Goal: Task Accomplishment & Management: Manage account settings

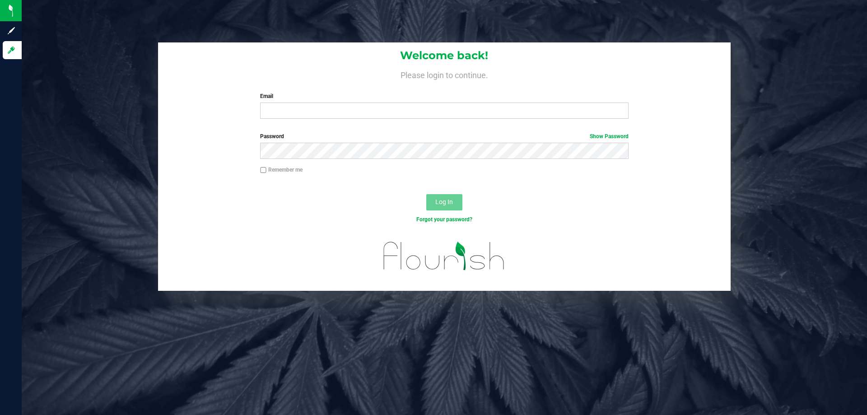
click at [389, 124] on div "Welcome back! Please login to continue. Email Required Please format your email…" at bounding box center [444, 84] width 573 height 84
click at [389, 121] on div "Welcome back! Please login to continue. Email Required Please format your email…" at bounding box center [444, 84] width 573 height 84
click at [399, 109] on input "Email" at bounding box center [444, 111] width 368 height 16
type input "[EMAIL_ADDRESS][DOMAIN_NAME]"
click at [426, 194] on button "Log In" at bounding box center [444, 202] width 36 height 16
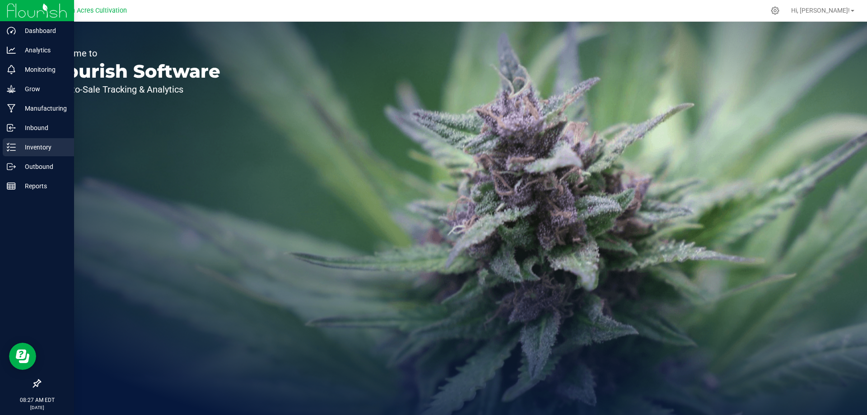
click at [14, 145] on icon at bounding box center [11, 147] width 9 height 9
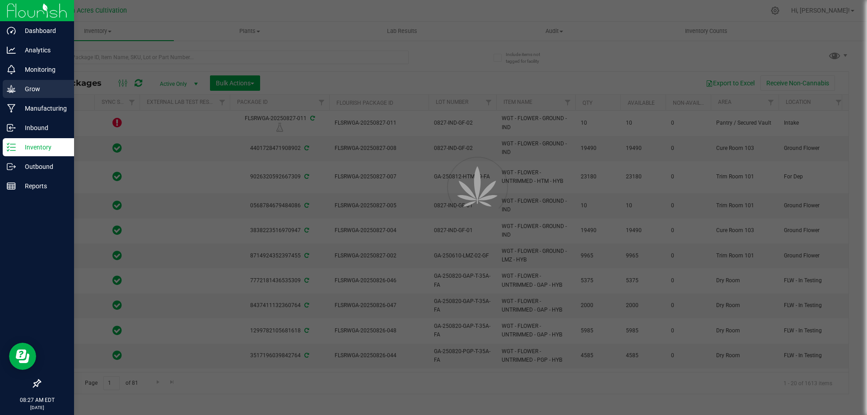
click at [23, 87] on p "Grow" at bounding box center [43, 89] width 54 height 11
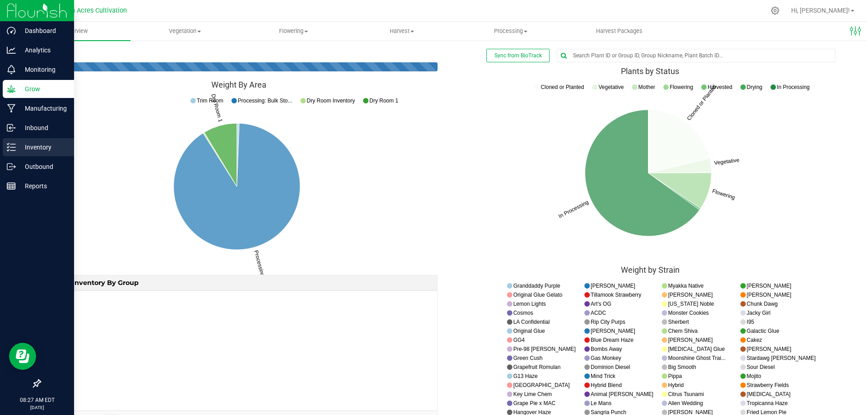
click at [32, 147] on p "Inventory" at bounding box center [43, 147] width 54 height 11
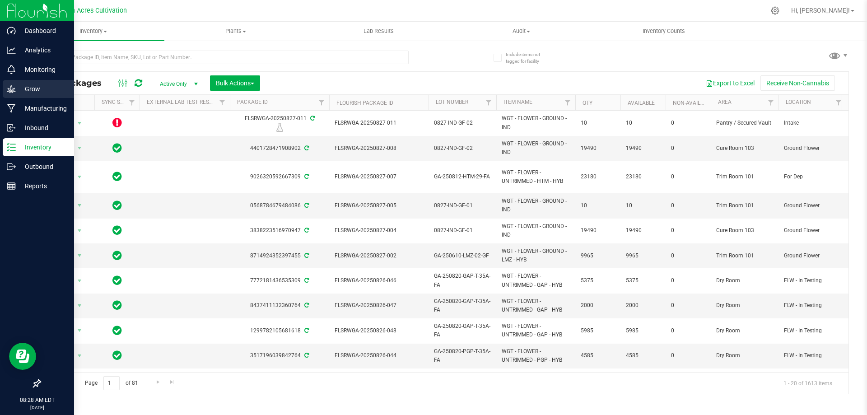
click at [12, 92] on icon at bounding box center [11, 88] width 9 height 9
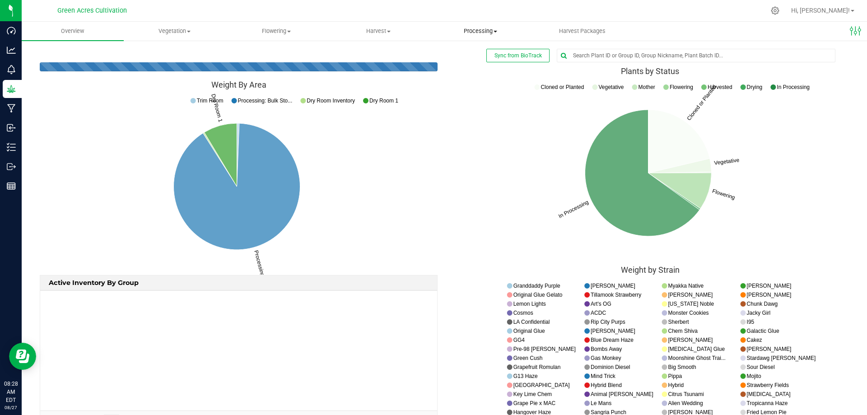
click at [472, 33] on span "Processing" at bounding box center [480, 31] width 101 height 8
click at [471, 55] on span "Processing harvests" at bounding box center [471, 55] width 84 height 8
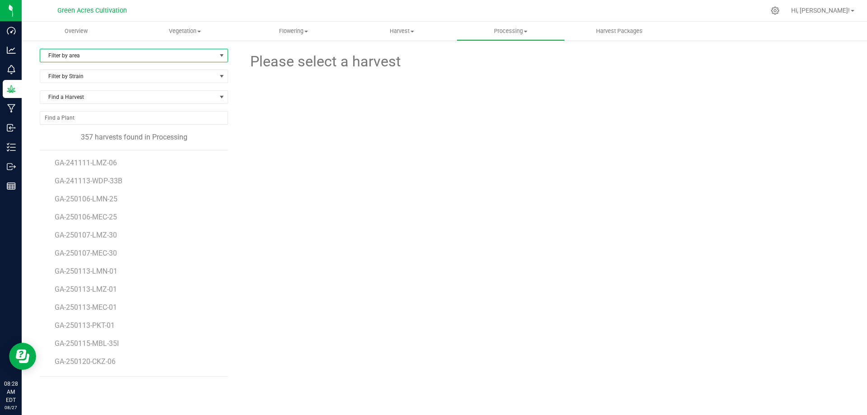
click at [117, 56] on span "Filter by area" at bounding box center [128, 55] width 176 height 13
click at [531, 153] on div at bounding box center [546, 122] width 310 height 99
click at [407, 23] on uib-tab-heading "Harvest Harvests Harvested plants" at bounding box center [402, 31] width 108 height 18
click at [382, 54] on span "Harvests" at bounding box center [373, 55] width 50 height 8
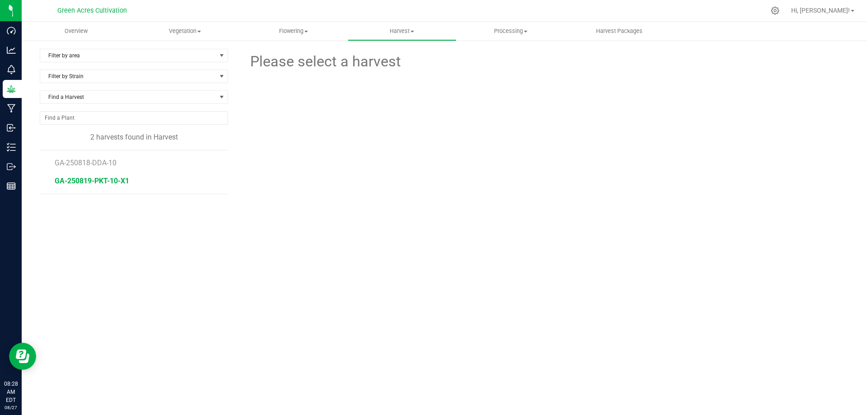
click at [93, 182] on span "GA-250819-PKT-10-X1" at bounding box center [92, 181] width 75 height 9
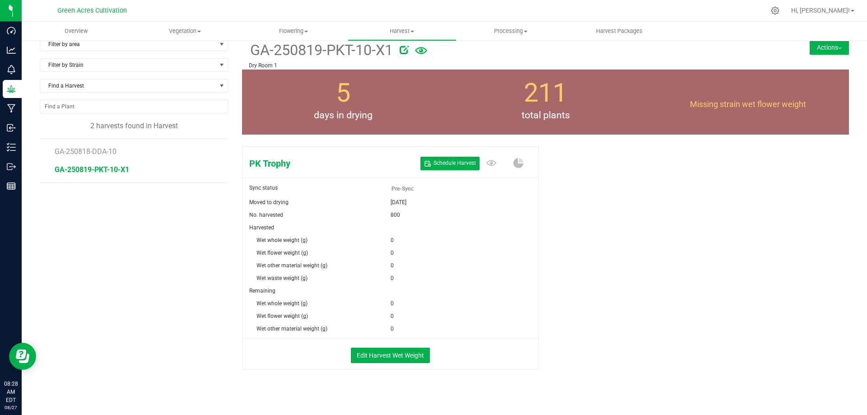
scroll to position [18, 0]
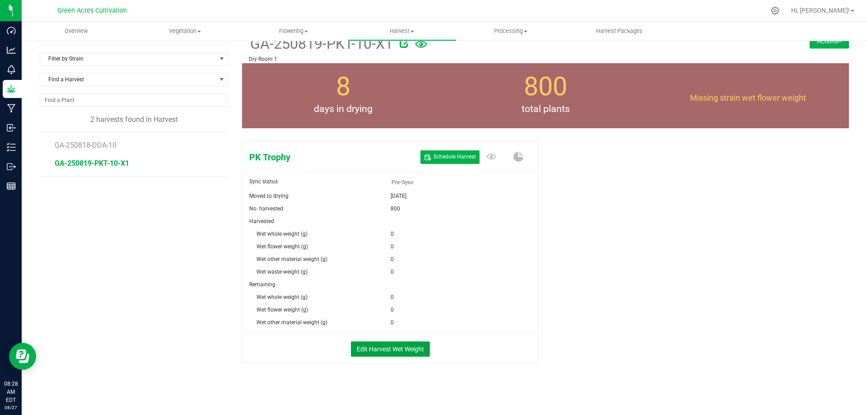
click at [399, 352] on button "Edit Harvest Wet Weight" at bounding box center [390, 348] width 79 height 15
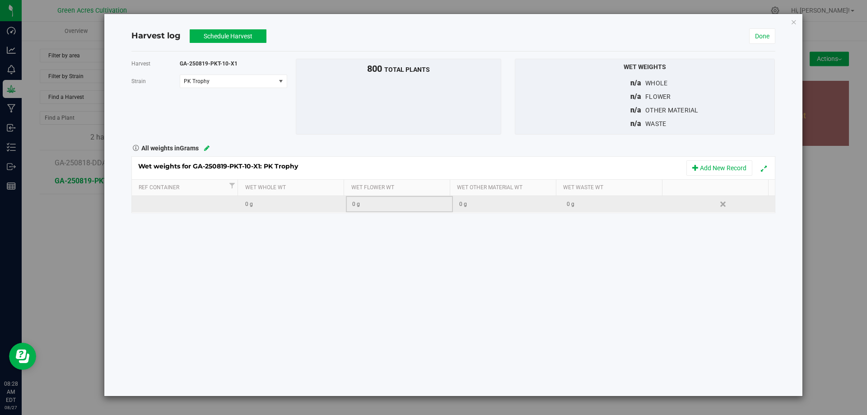
click at [360, 206] on div "0 g" at bounding box center [402, 204] width 100 height 9
click at [372, 205] on div "0 g" at bounding box center [402, 204] width 100 height 9
type input "269035"
click at [602, 204] on div "Wet weights for GA-250819-PKT-10-X1: PK Trophy Add New Record Ref Container Wet…" at bounding box center [453, 184] width 644 height 57
click at [594, 204] on div "0 g" at bounding box center [617, 204] width 100 height 9
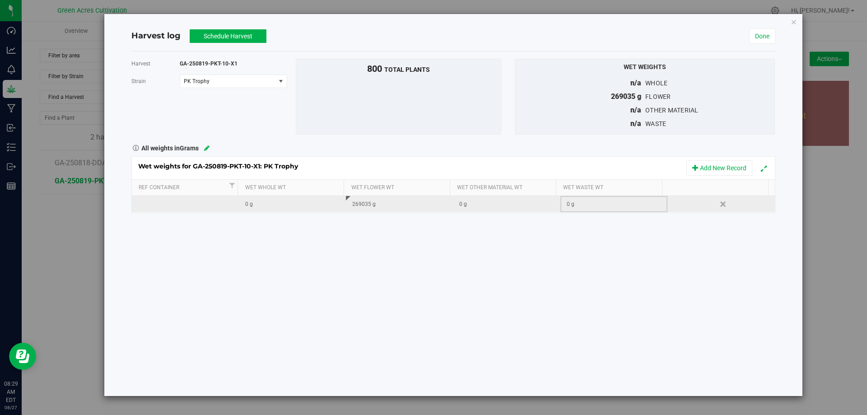
click at [575, 205] on div "0 g" at bounding box center [617, 204] width 100 height 9
type input "104405"
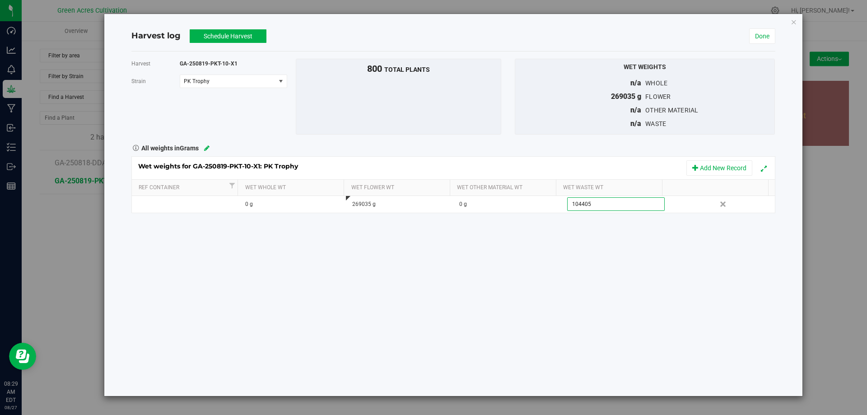
click at [583, 261] on div "Harvest GA-250819-PKT-10-X1 Strain PK Trophy Select strain PK Trophy To bulk up…" at bounding box center [453, 223] width 644 height 345
click at [227, 37] on button "Schedule Harvest" at bounding box center [228, 36] width 77 height 14
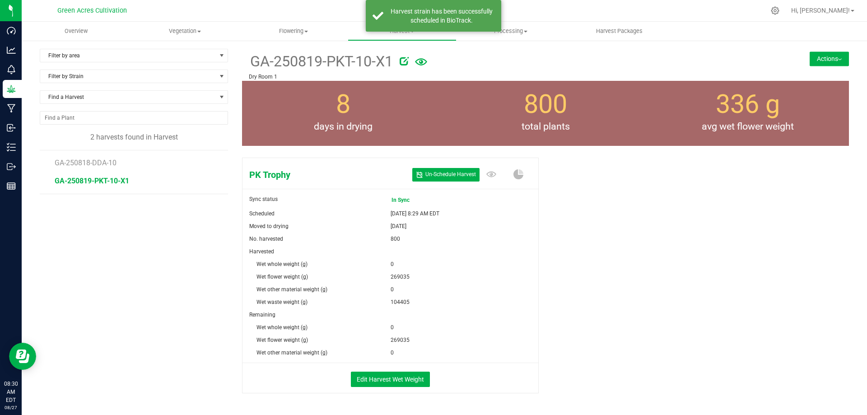
click at [834, 63] on button "Actions" at bounding box center [829, 58] width 39 height 14
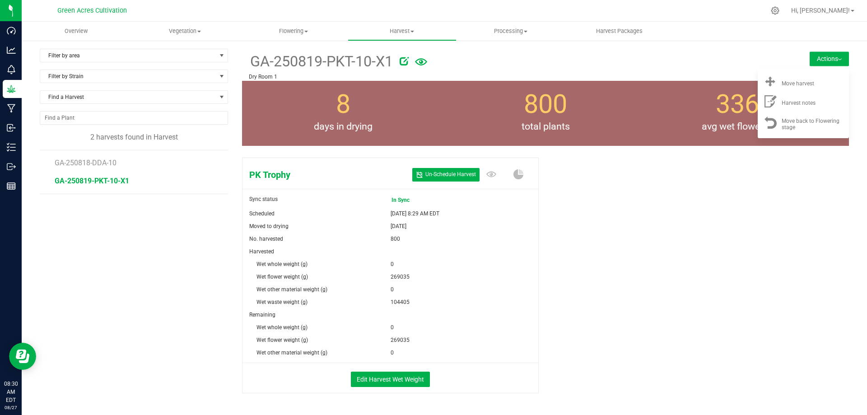
click at [408, 60] on icon at bounding box center [404, 60] width 9 height 9
click at [330, 63] on input "GA-250819-PKT-10-X1" at bounding box center [460, 62] width 422 height 14
type input "GA-250819-PKT-10"
click at [722, 56] on span at bounding box center [703, 61] width 52 height 14
click at [692, 65] on button "Cancel button" at bounding box center [697, 61] width 13 height 13
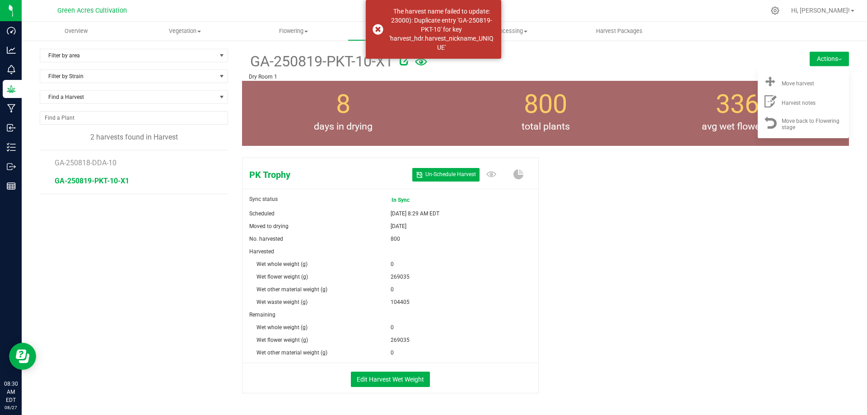
click at [645, 227] on div "PK Trophy Un- Schedule Harvest Sync status In Sync Scheduled Aug 27, 2025 8:29 …" at bounding box center [545, 285] width 607 height 262
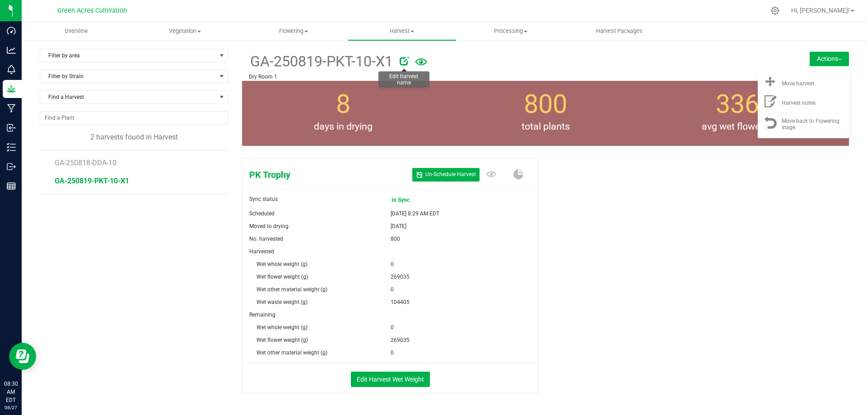
click at [407, 62] on icon at bounding box center [404, 60] width 9 height 9
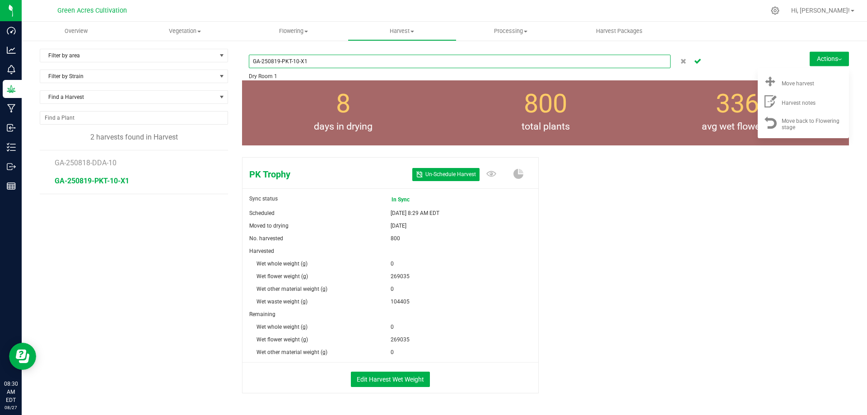
click at [398, 62] on input "GA-250819-PKT-10-X1" at bounding box center [460, 62] width 422 height 14
type input "GA-250819-PKT-10"
click at [695, 60] on icon "Cancel button" at bounding box center [697, 60] width 7 height 5
click at [678, 169] on div "PK Trophy Un- Schedule Harvest Sync status In Sync Scheduled Aug 27, 2025 8:29 …" at bounding box center [545, 285] width 607 height 262
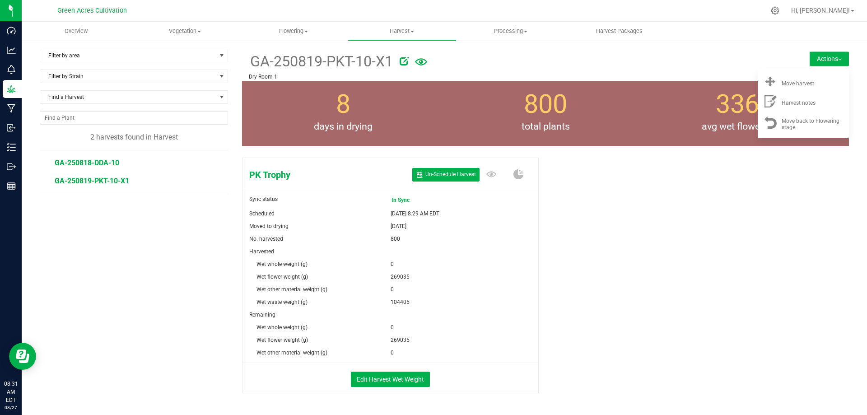
click at [113, 166] on span "GA-250818-DDA-10" at bounding box center [87, 162] width 65 height 9
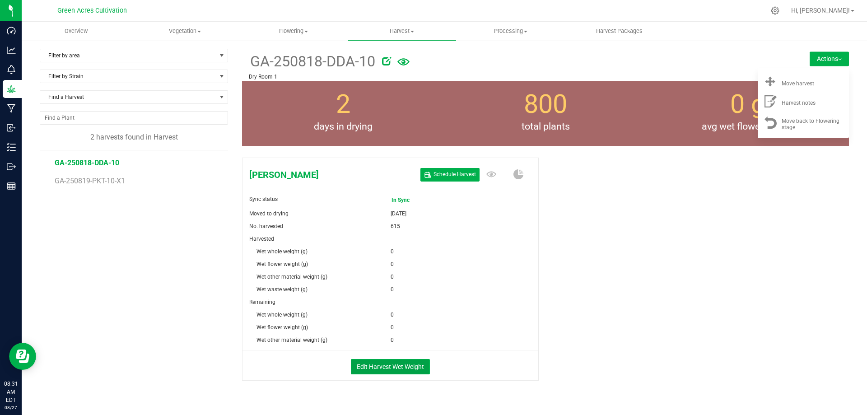
click at [416, 368] on button "Edit Harvest Wet Weight" at bounding box center [390, 366] width 79 height 15
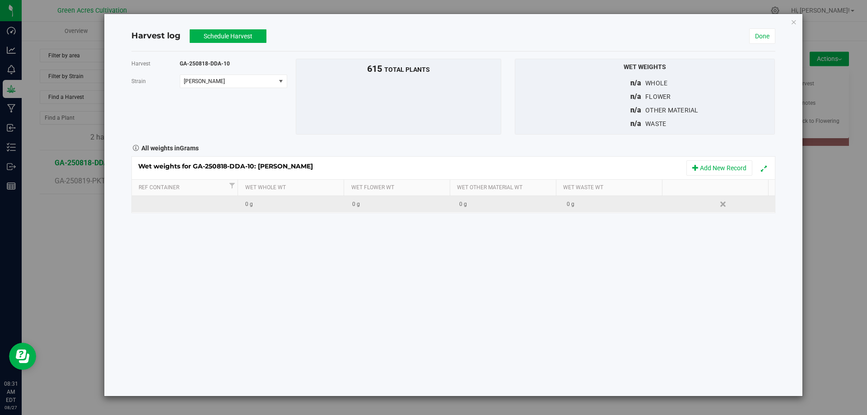
click at [372, 203] on div "0 g" at bounding box center [402, 204] width 100 height 9
type input "153600"
click at [581, 201] on div "0 g" at bounding box center [617, 204] width 100 height 9
click at [584, 203] on div "0 g" at bounding box center [617, 204] width 100 height 9
click at [571, 204] on div "0 g" at bounding box center [617, 204] width 100 height 9
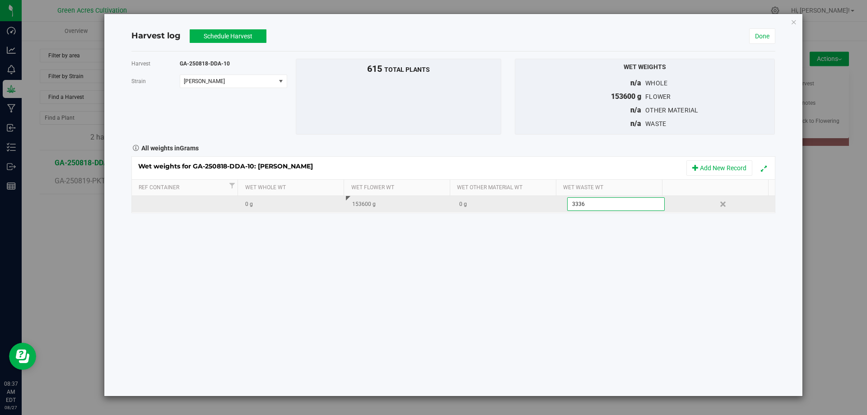
type input "33360"
click at [602, 250] on div "Harvest GA-250818-DDA-10 Strain Don Dada Select strain Don Dada To bulk upload …" at bounding box center [453, 223] width 644 height 345
click at [679, 304] on div "Harvest GA-250818-DDA-10 Strain Don Dada Select strain Don Dada To bulk upload …" at bounding box center [453, 223] width 644 height 345
click at [241, 36] on button "Schedule Harvest" at bounding box center [228, 36] width 77 height 14
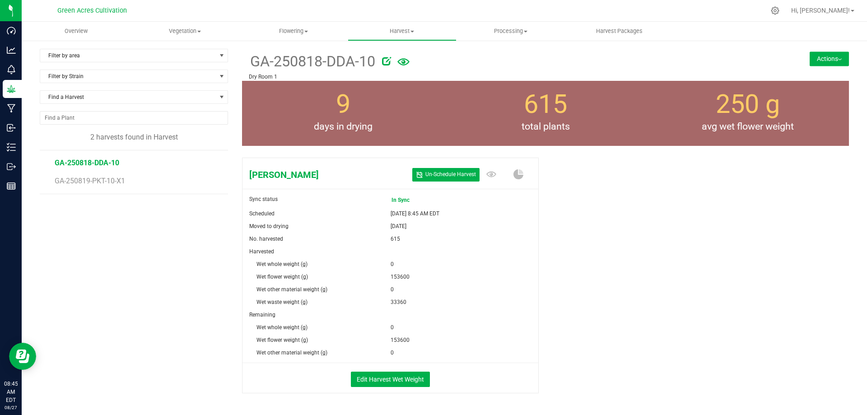
click at [831, 51] on button "Actions" at bounding box center [829, 58] width 39 height 14
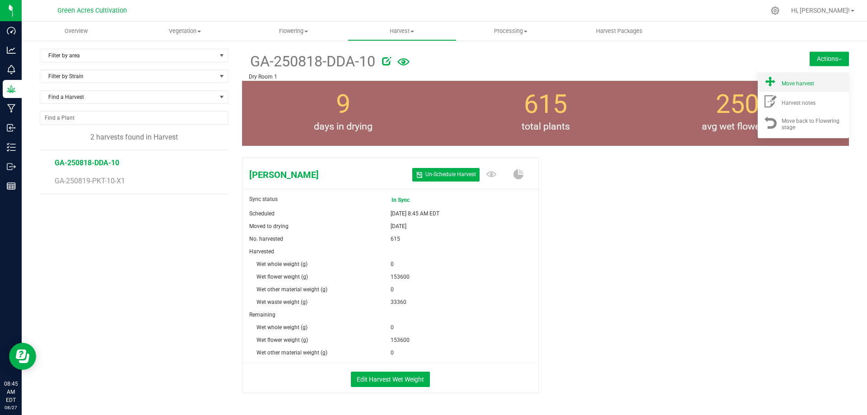
click at [804, 85] on span "Move harvest" at bounding box center [798, 83] width 33 height 6
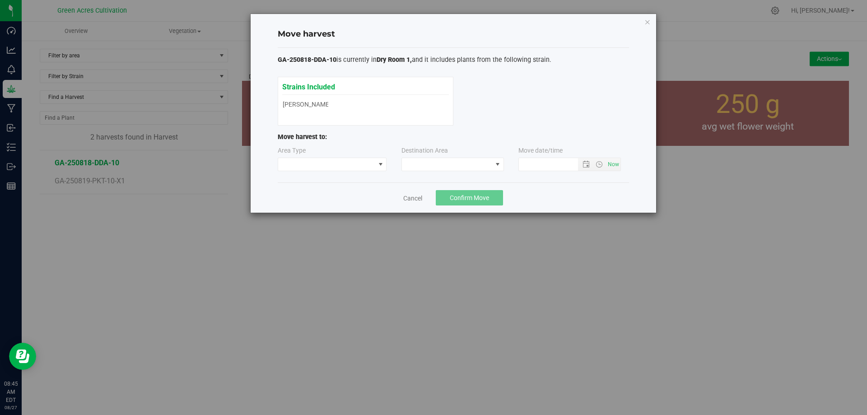
type input "8/27/2025 8:45 AM"
click at [450, 170] on span at bounding box center [447, 164] width 90 height 13
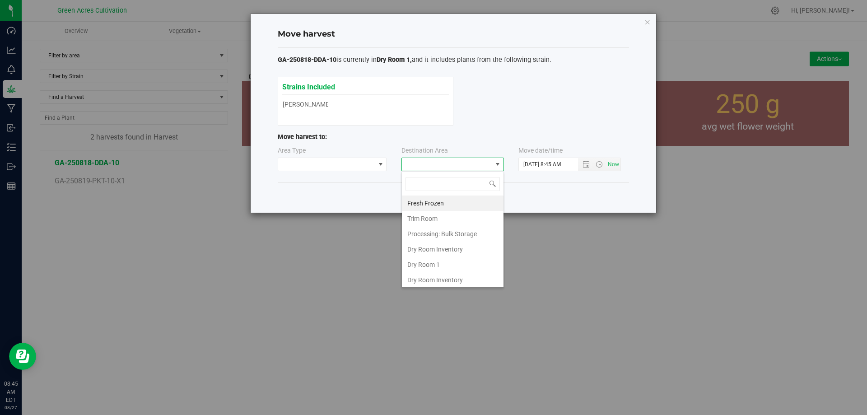
scroll to position [14, 103]
click at [441, 269] on li "Dry Room 1" at bounding box center [453, 264] width 102 height 15
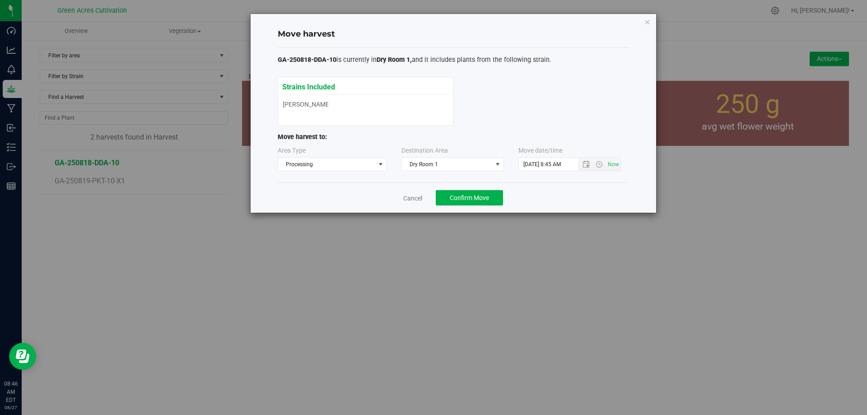
click at [333, 186] on div "Cancel Confirm Move" at bounding box center [453, 197] width 351 height 30
click at [484, 200] on span "Confirm Move" at bounding box center [469, 197] width 39 height 7
click at [413, 193] on cancel-button "Cancel" at bounding box center [409, 197] width 19 height 9
click at [410, 197] on link "Cancel" at bounding box center [409, 198] width 19 height 9
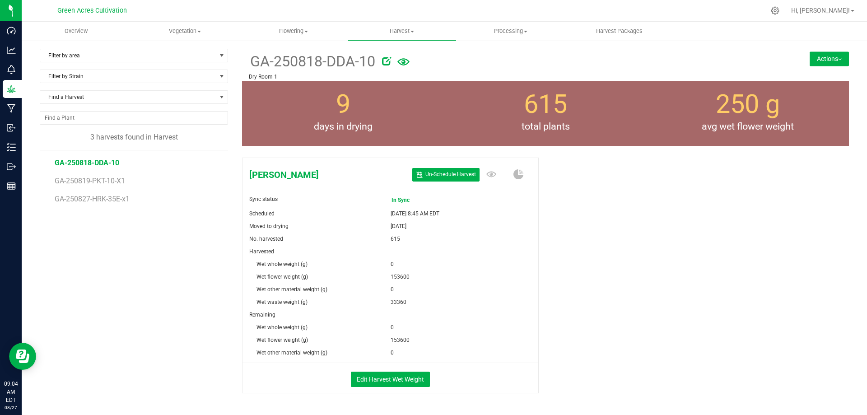
click at [838, 59] on img at bounding box center [840, 60] width 4 height 2
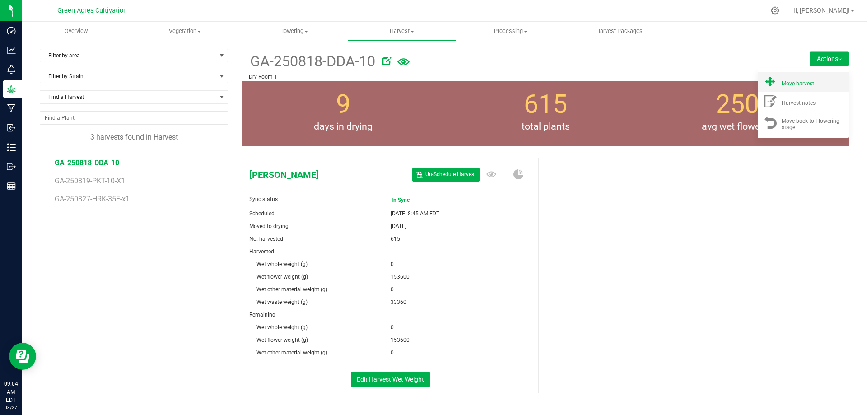
click at [804, 82] on span "Move harvest" at bounding box center [798, 83] width 33 height 6
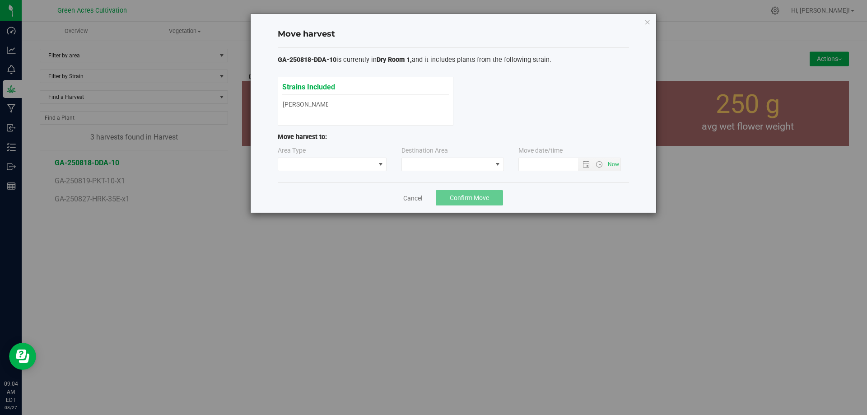
type input "8/27/2025 9:04 AM"
click at [440, 165] on span at bounding box center [447, 164] width 90 height 13
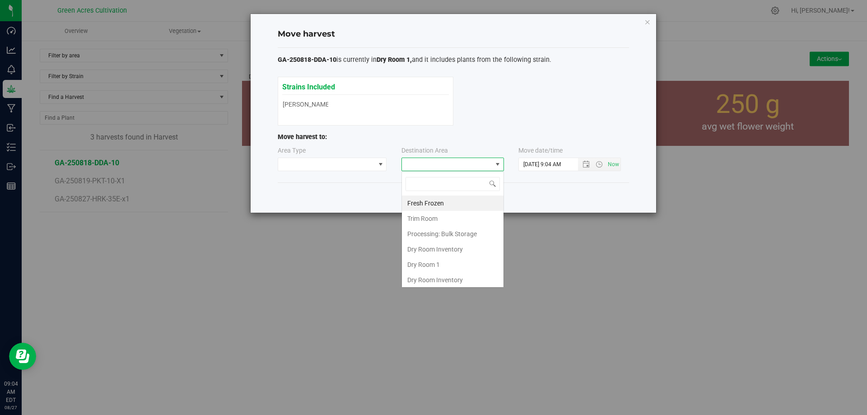
scroll to position [14, 103]
click at [427, 266] on li "Dry Room 1" at bounding box center [453, 264] width 102 height 15
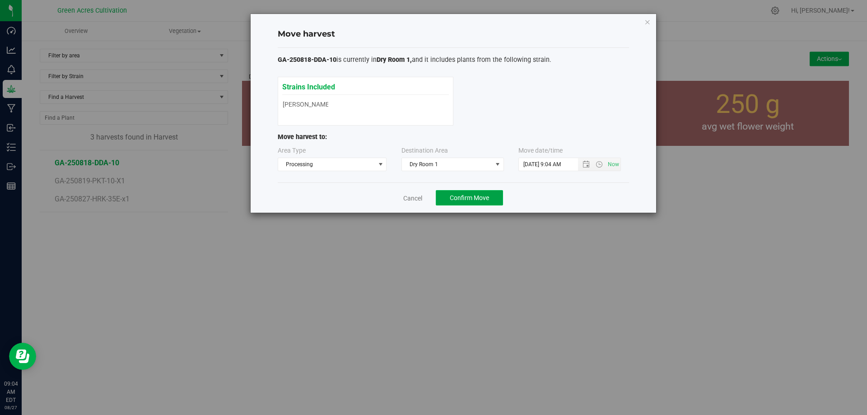
click at [489, 194] on button "Confirm Move" at bounding box center [469, 197] width 67 height 15
click at [409, 202] on link "Cancel" at bounding box center [409, 198] width 19 height 9
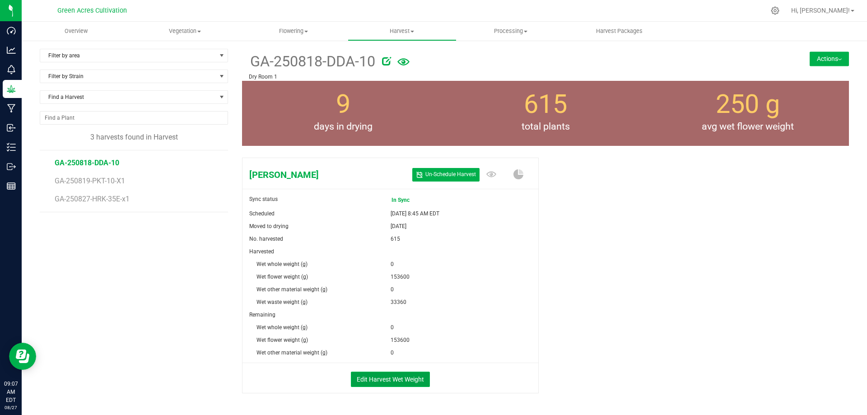
click at [379, 382] on button "Edit Harvest Wet Weight" at bounding box center [390, 379] width 79 height 15
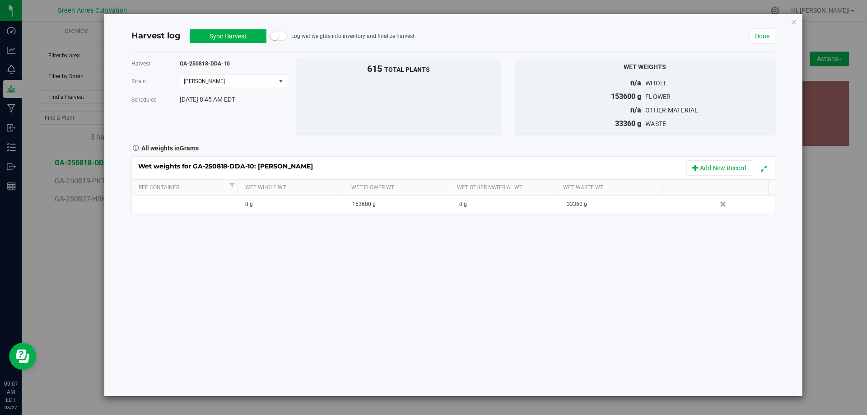
click at [230, 35] on button "Sync Harvest" at bounding box center [228, 36] width 77 height 14
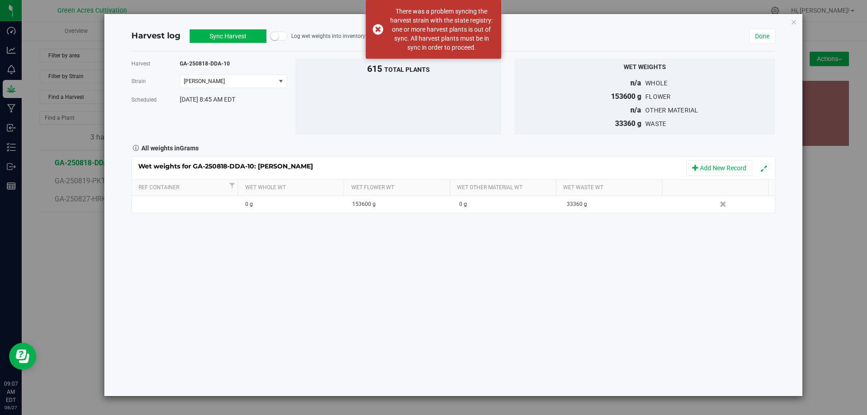
click at [220, 39] on button "Sync Harvest" at bounding box center [228, 36] width 77 height 14
click at [220, 33] on button "Sync Harvest" at bounding box center [228, 36] width 77 height 14
click at [439, 279] on div "Harvest GA-250818-DDA-10 Strain Don Dada Select strain Don Dada Scheduled Aug 2…" at bounding box center [453, 223] width 644 height 345
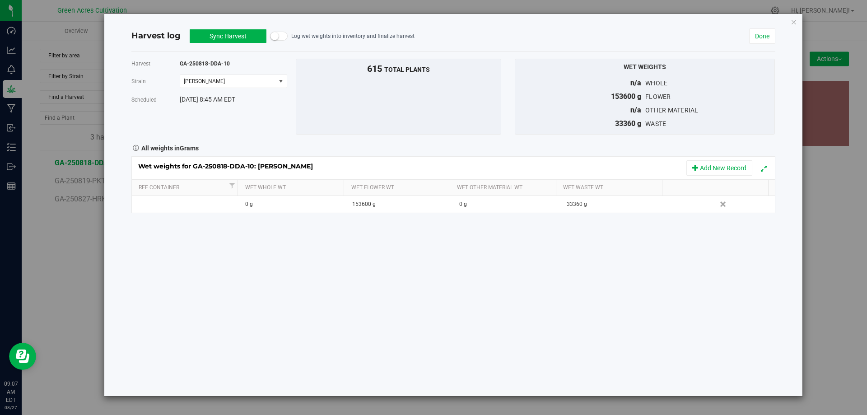
click at [238, 38] on button "Sync Harvest" at bounding box center [228, 36] width 77 height 14
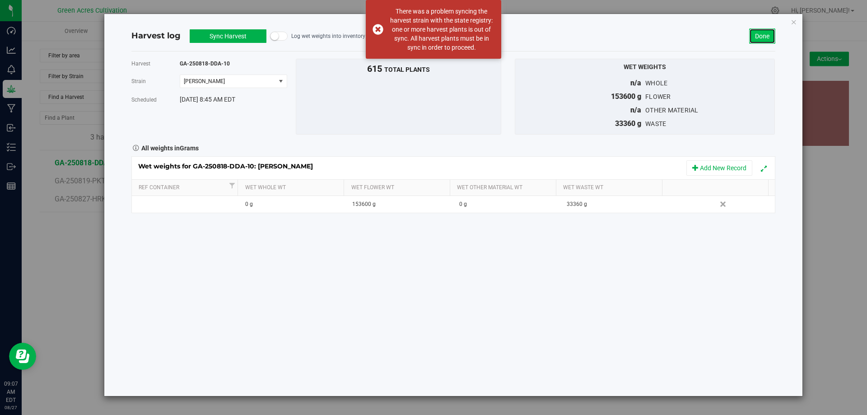
click at [764, 36] on link "Done" at bounding box center [762, 35] width 26 height 15
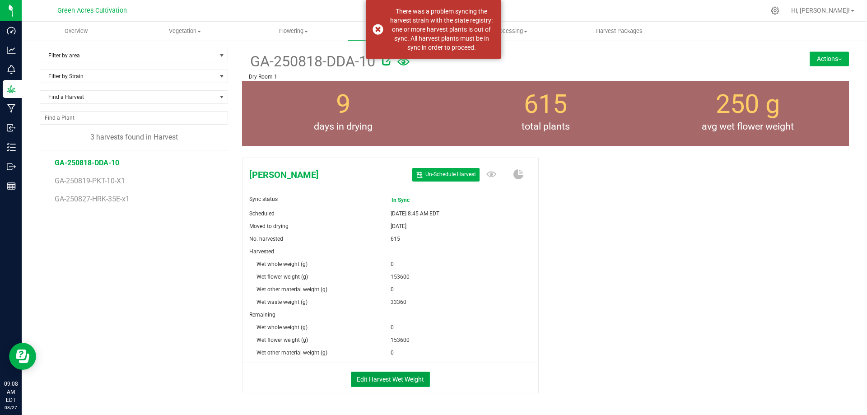
click at [411, 375] on button "Edit Harvest Wet Weight" at bounding box center [390, 379] width 79 height 15
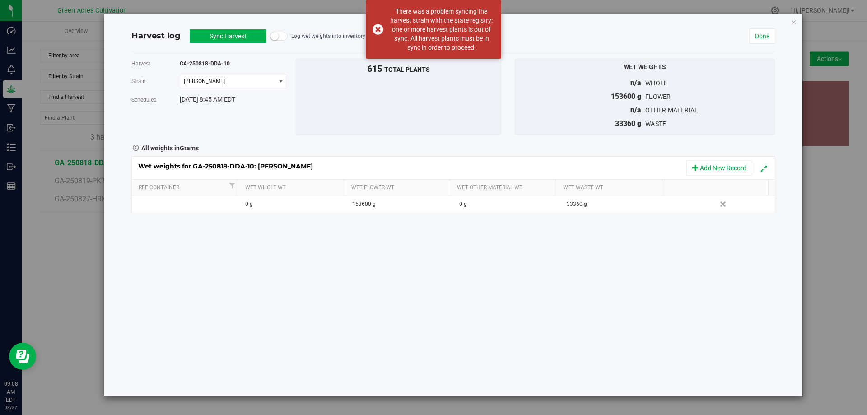
click at [211, 28] on div "Harvest log Sync Harvest In Sync Log wet weights into inventory and finalize ha…" at bounding box center [453, 36] width 644 height 30
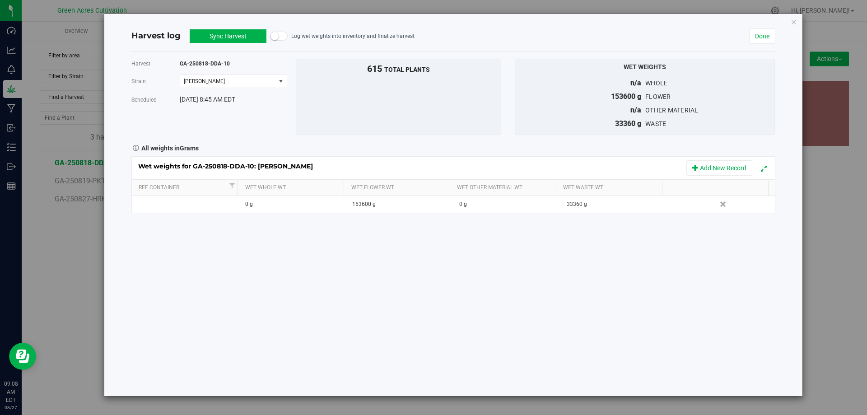
click at [212, 37] on button "Sync Harvest" at bounding box center [228, 36] width 77 height 14
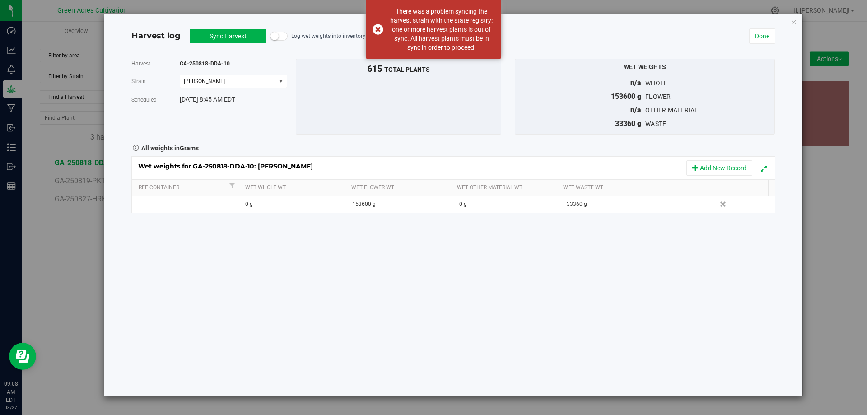
click at [213, 37] on button "Sync Harvest" at bounding box center [228, 36] width 77 height 14
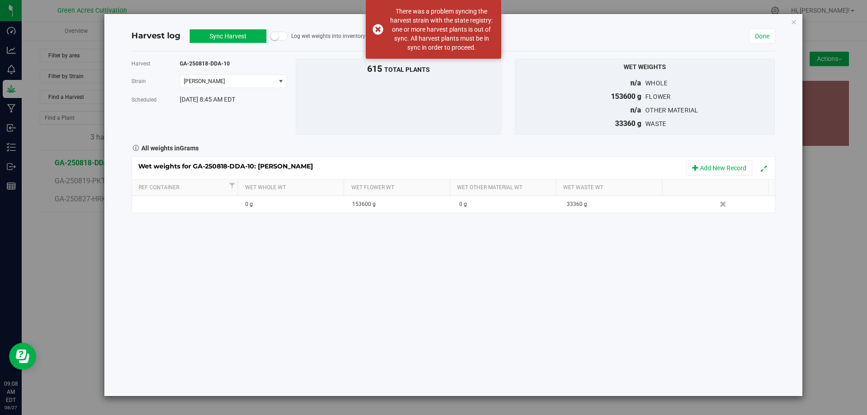
click at [213, 37] on button "Sync Harvest" at bounding box center [228, 36] width 77 height 14
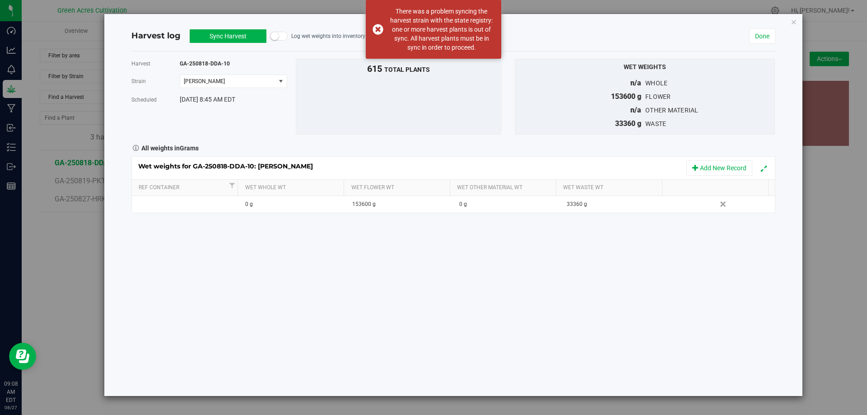
click at [213, 37] on button "Sync Harvest" at bounding box center [228, 36] width 77 height 14
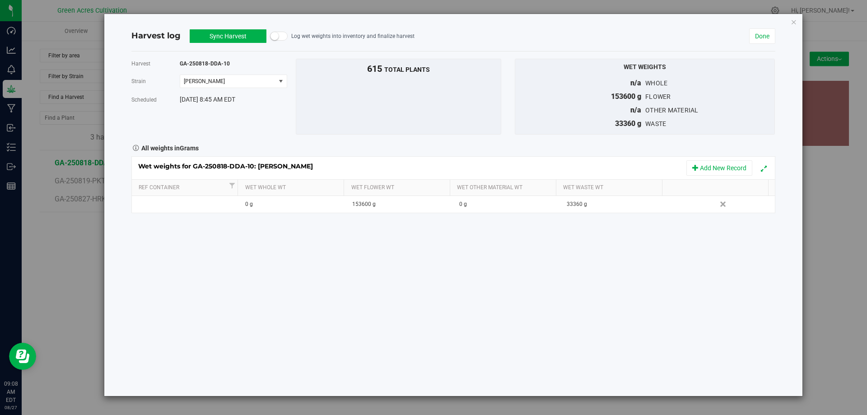
click at [213, 37] on button "Sync Harvest" at bounding box center [228, 36] width 77 height 14
click at [789, 23] on div "Harvest log Sync Harvest In Sync Log wet weights into inventory and finalize ha…" at bounding box center [453, 205] width 698 height 382
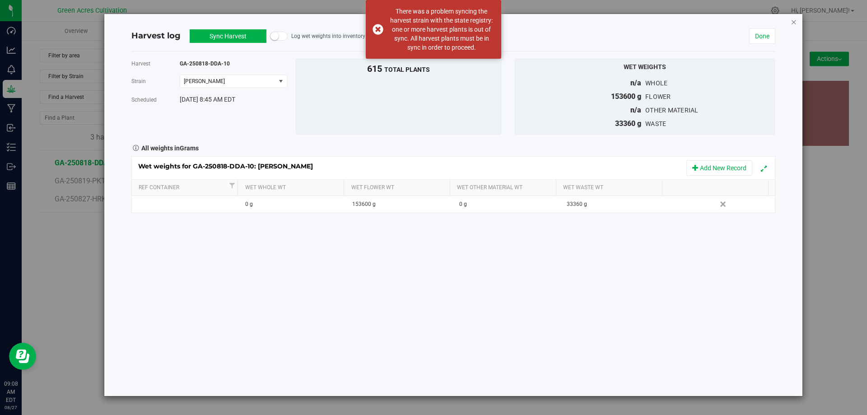
click at [792, 23] on icon "button" at bounding box center [794, 21] width 6 height 11
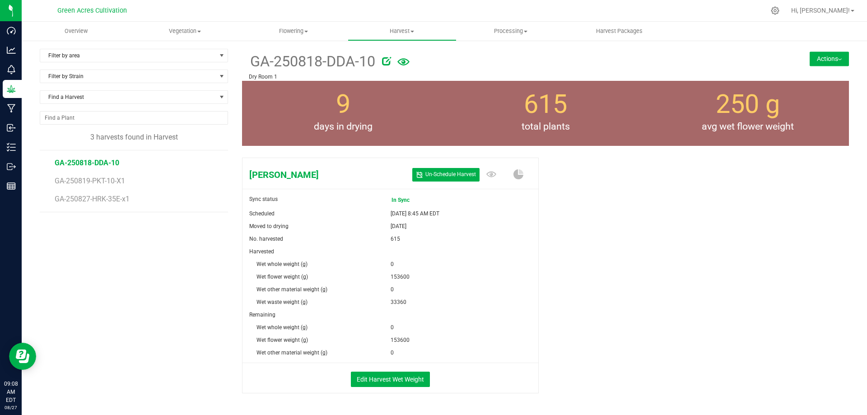
click at [822, 64] on button "Actions" at bounding box center [829, 58] width 39 height 14
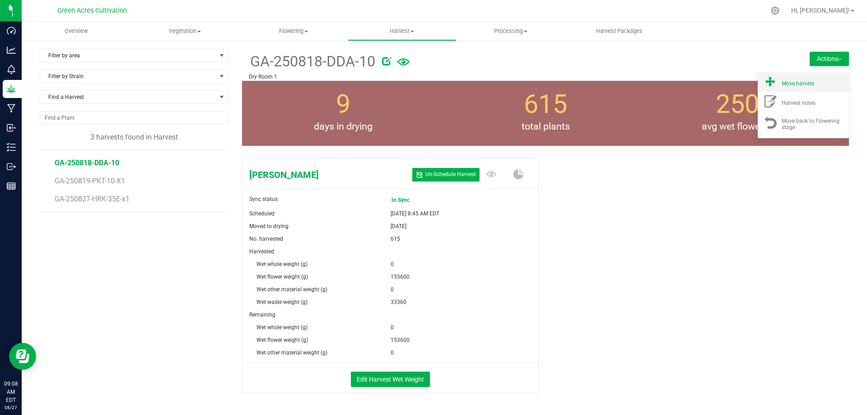
click at [799, 84] on span "Move harvest" at bounding box center [798, 83] width 33 height 6
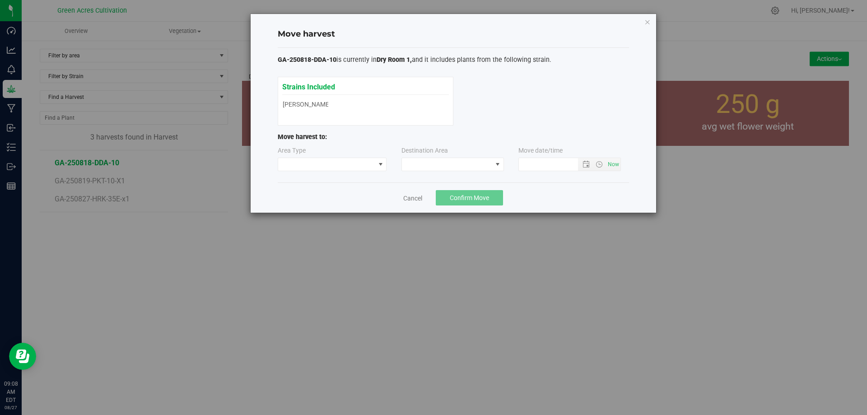
type input "8/27/2025 9:08 AM"
click at [450, 171] on span at bounding box center [452, 165] width 103 height 14
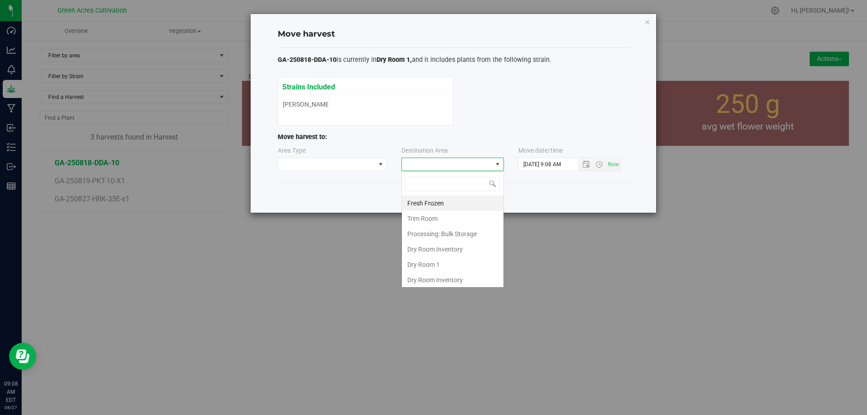
scroll to position [14, 103]
drag, startPoint x: 421, startPoint y: 266, endPoint x: 427, endPoint y: 265, distance: 5.4
click at [422, 265] on li "Dry Room 1" at bounding box center [453, 264] width 102 height 15
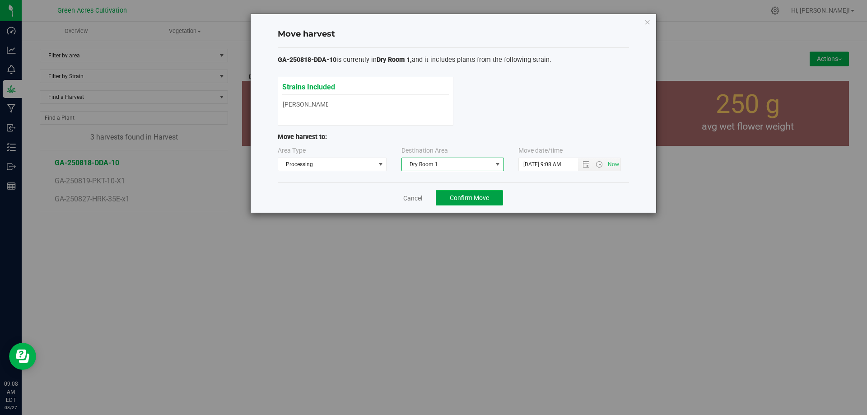
click at [495, 198] on button "Confirm Move" at bounding box center [469, 197] width 67 height 15
click at [413, 196] on link "Cancel" at bounding box center [409, 198] width 19 height 9
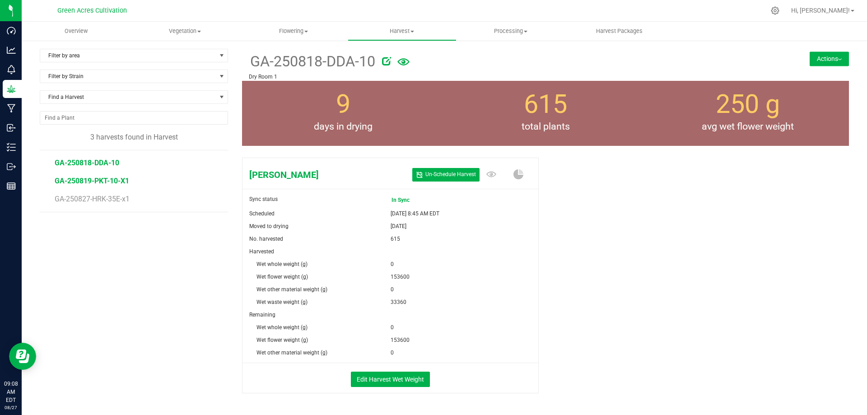
click at [96, 181] on span "GA-250819-PKT-10-X1" at bounding box center [92, 181] width 75 height 9
click at [390, 380] on button "Edit Harvest Wet Weight" at bounding box center [390, 379] width 79 height 15
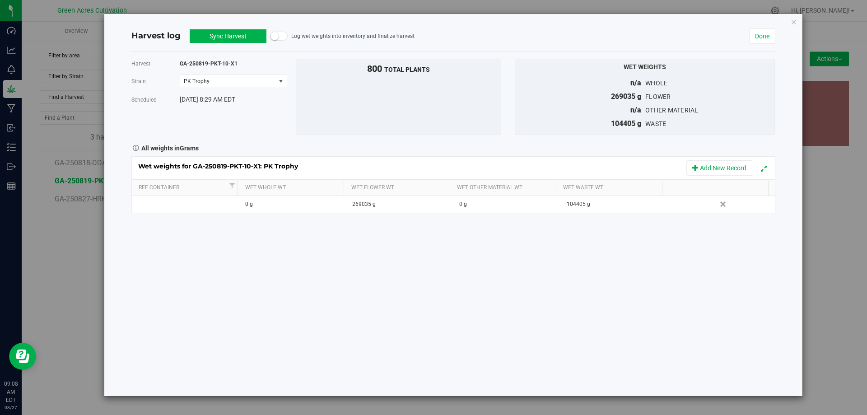
drag, startPoint x: 216, startPoint y: 35, endPoint x: 221, endPoint y: 45, distance: 11.1
click at [216, 36] on button "Sync Harvest" at bounding box center [228, 36] width 77 height 14
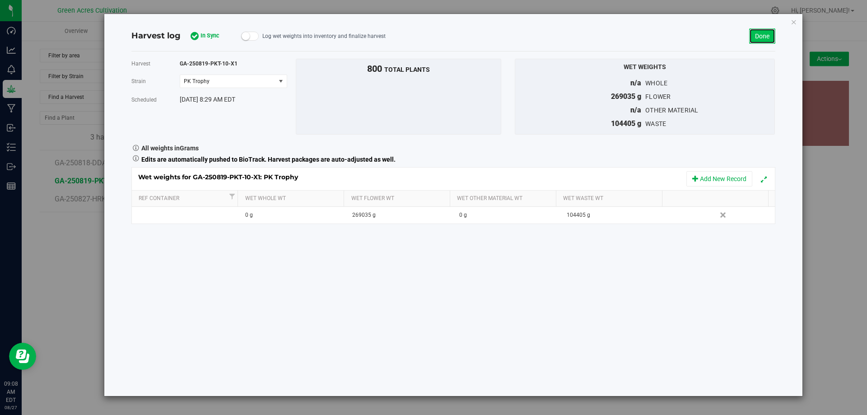
click at [762, 37] on link "Done" at bounding box center [762, 35] width 26 height 15
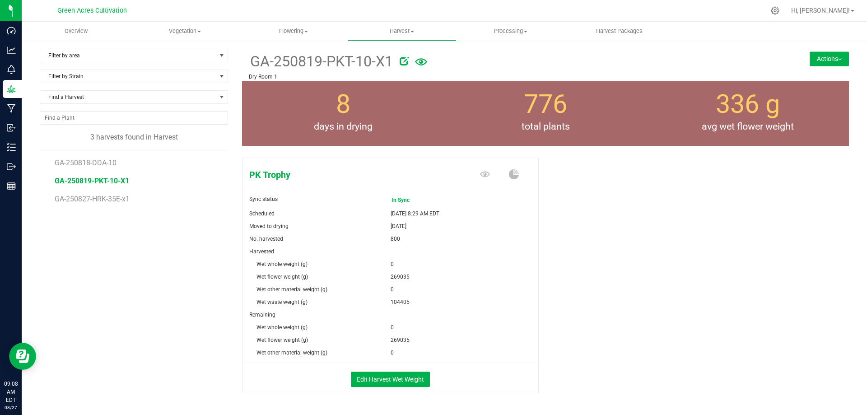
click at [810, 58] on button "Actions" at bounding box center [829, 58] width 39 height 14
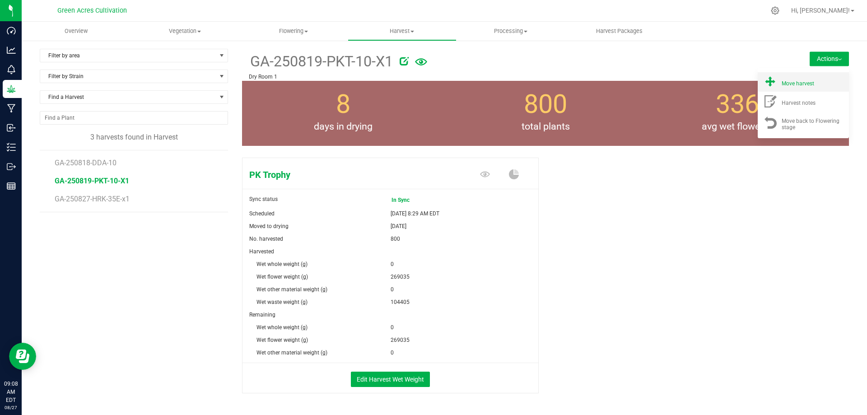
click at [797, 84] on span "Move harvest" at bounding box center [798, 83] width 33 height 6
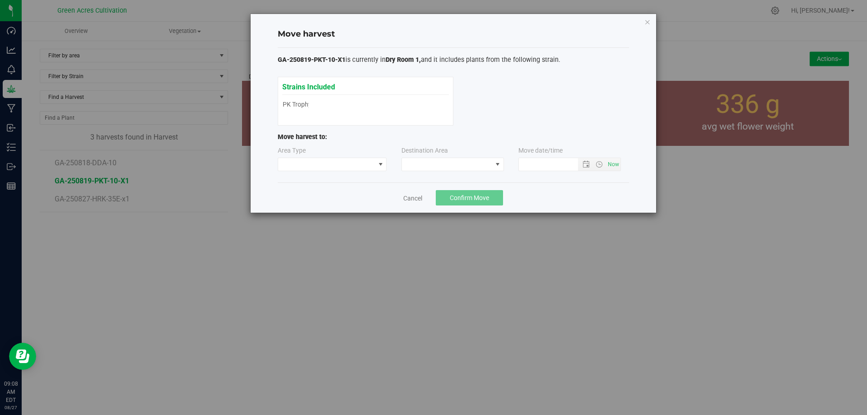
type input "8/27/2025 9:08 AM"
click at [448, 169] on span at bounding box center [447, 164] width 90 height 13
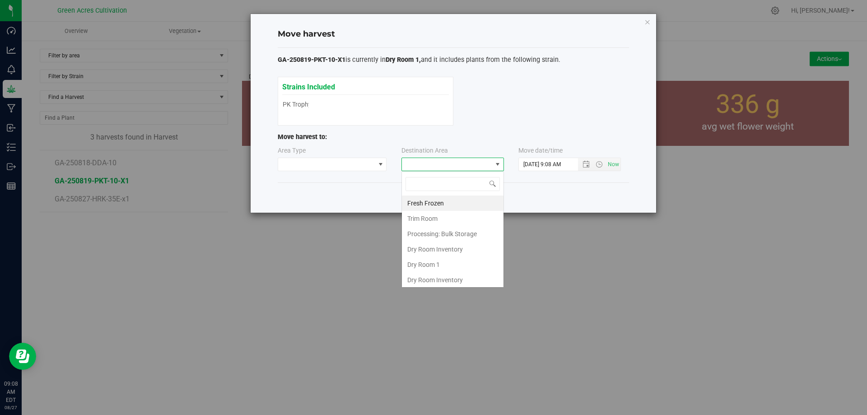
scroll to position [14, 103]
click at [435, 270] on li "Dry Room 1" at bounding box center [453, 264] width 102 height 15
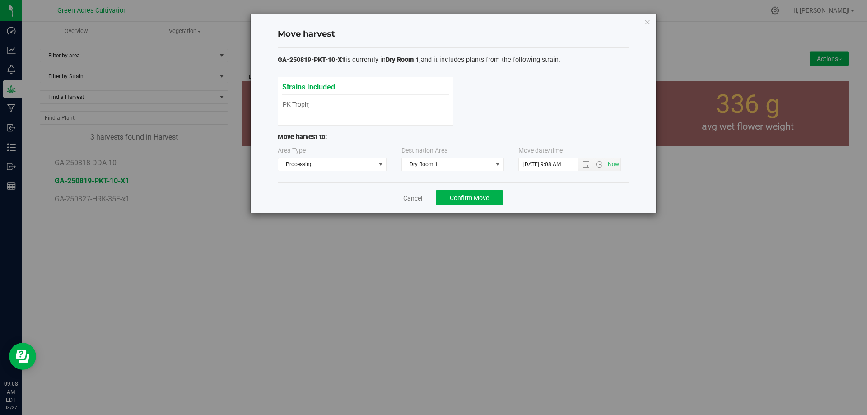
drag, startPoint x: 555, startPoint y: 199, endPoint x: 526, endPoint y: 200, distance: 28.5
click at [554, 199] on div "Cancel Confirm Move" at bounding box center [453, 197] width 351 height 30
click at [481, 198] on span "Confirm Move" at bounding box center [469, 197] width 39 height 7
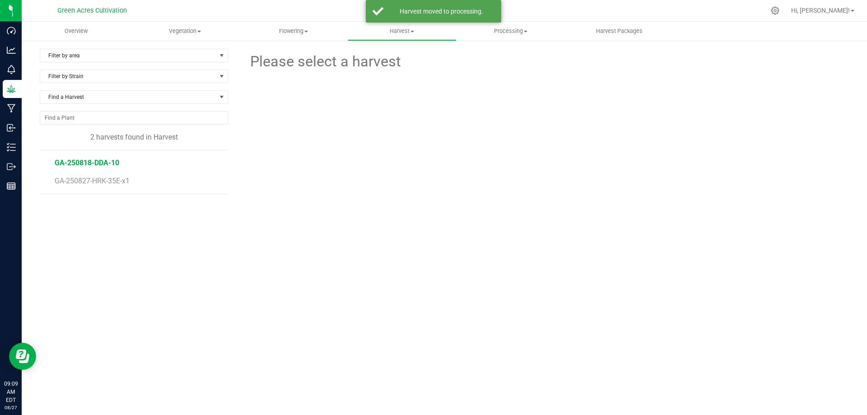
click at [105, 162] on span "GA-250818-DDA-10" at bounding box center [87, 162] width 65 height 9
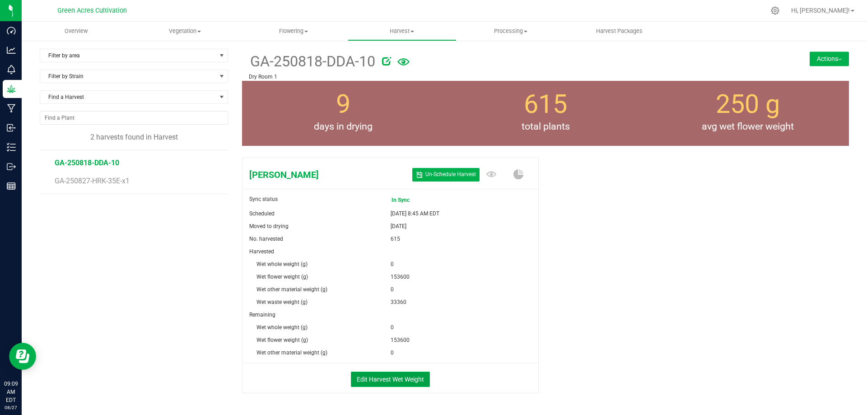
click at [379, 384] on button "Edit Harvest Wet Weight" at bounding box center [390, 379] width 79 height 15
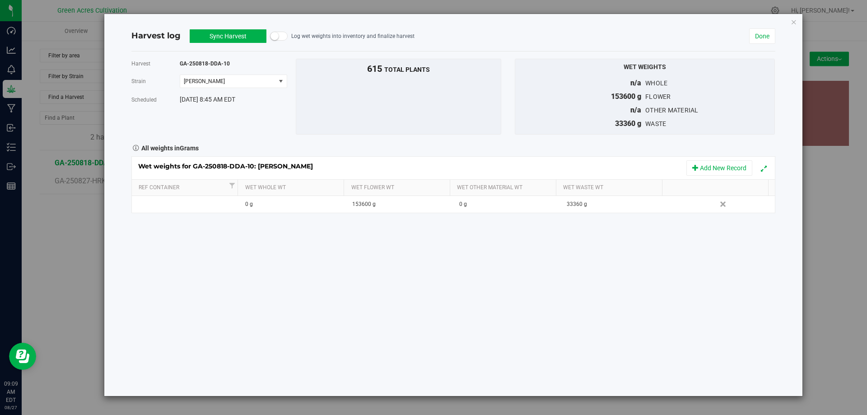
click at [215, 35] on button "Sync Harvest" at bounding box center [228, 36] width 77 height 14
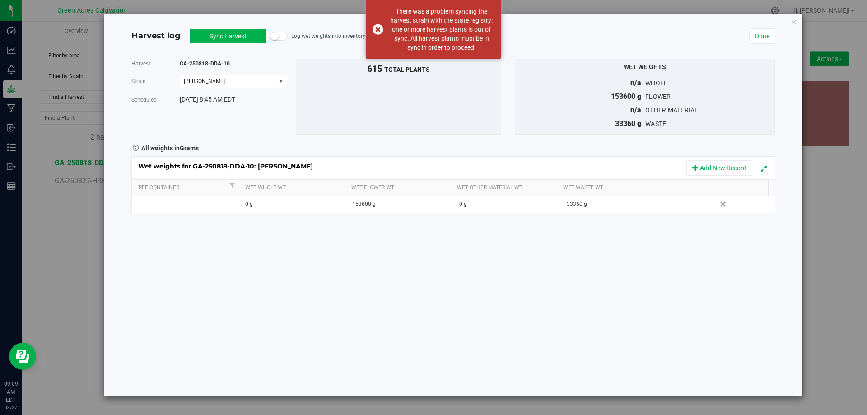
click at [215, 35] on button "Sync Harvest" at bounding box center [228, 36] width 77 height 14
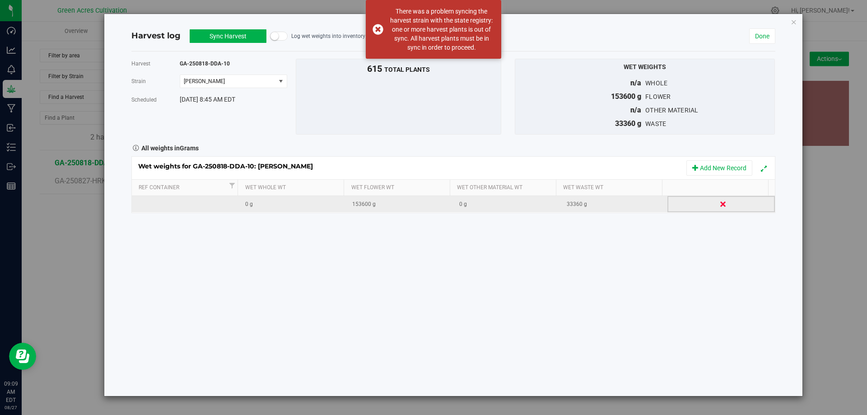
click at [718, 204] on link "Delete" at bounding box center [724, 204] width 14 height 12
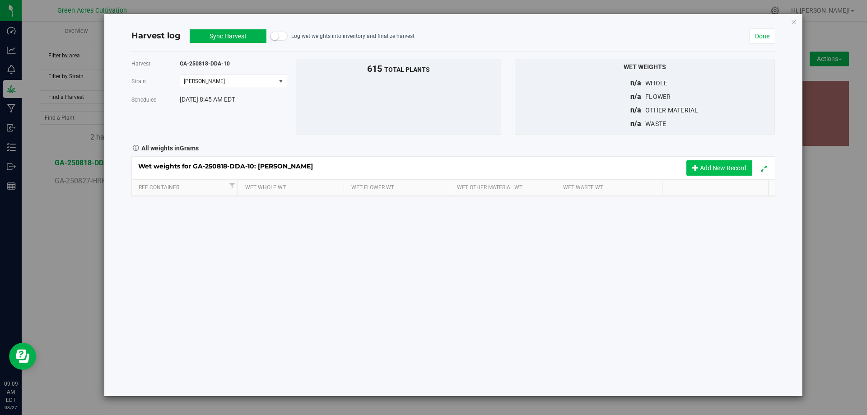
click at [701, 170] on button "Add New Record" at bounding box center [719, 167] width 66 height 15
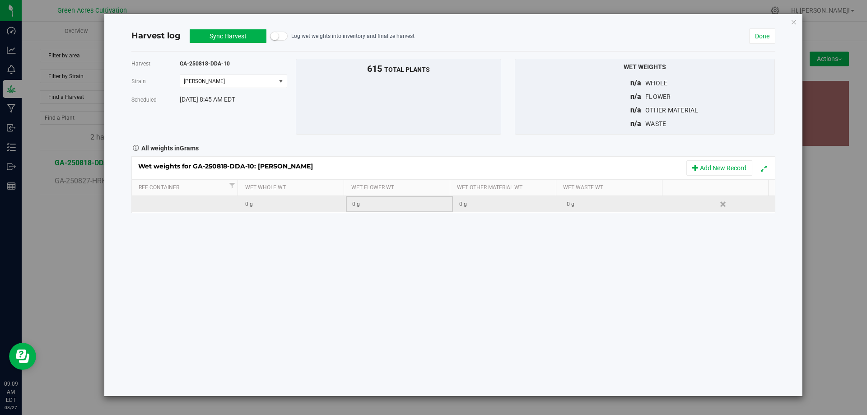
click at [381, 204] on div "0 g" at bounding box center [402, 204] width 100 height 9
click at [365, 192] on th "Wet Flower Wt" at bounding box center [397, 188] width 106 height 16
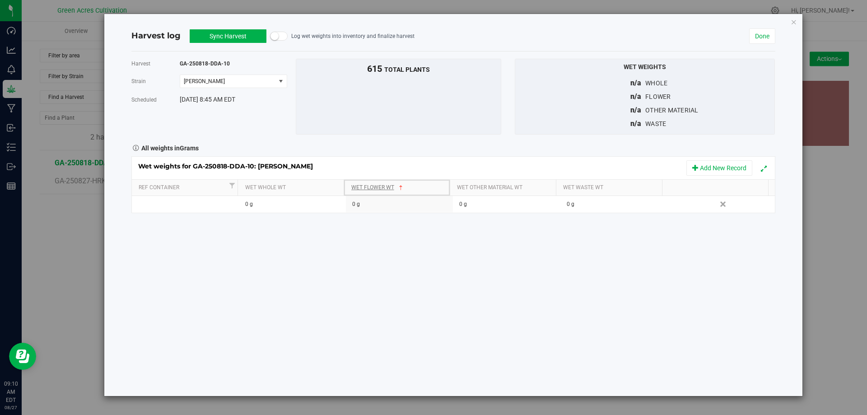
click at [400, 186] on span at bounding box center [400, 187] width 7 height 7
click at [381, 183] on th "Wet Flower Wt" at bounding box center [397, 188] width 106 height 16
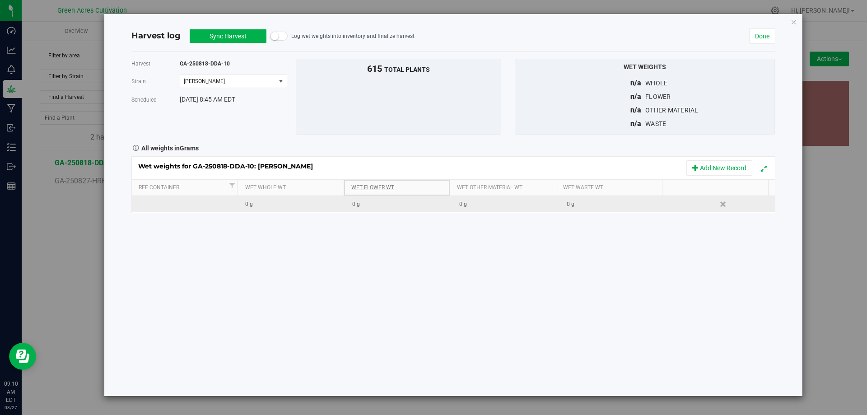
click at [374, 204] on div "0 g" at bounding box center [402, 204] width 100 height 9
type input "153600"
click at [574, 198] on td "0 g" at bounding box center [613, 204] width 107 height 16
type input "33360"
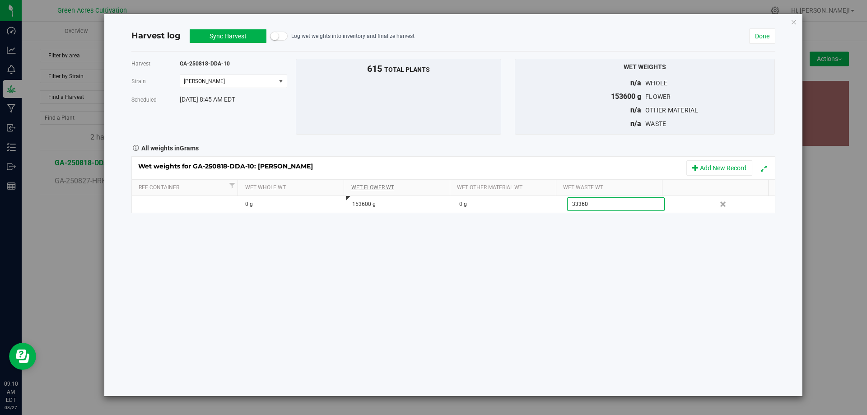
click at [555, 282] on div "Harvest GA-250818-DDA-10 Strain Don Dada Select strain Don Dada Scheduled Aug 2…" at bounding box center [453, 223] width 644 height 345
click at [219, 36] on button "Sync Harvest" at bounding box center [228, 36] width 77 height 14
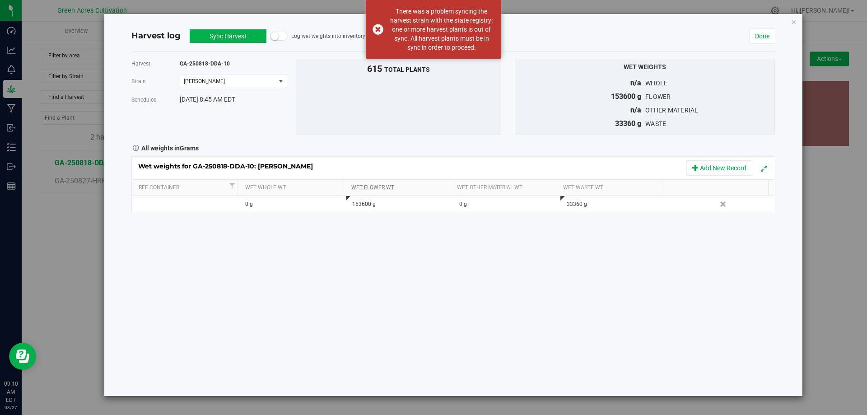
click at [219, 32] on button "Sync Harvest" at bounding box center [228, 36] width 77 height 14
click at [469, 276] on div "Harvest GA-250818-DDA-10 Strain Don Dada Select strain Don Dada Scheduled Aug 2…" at bounding box center [453, 223] width 644 height 345
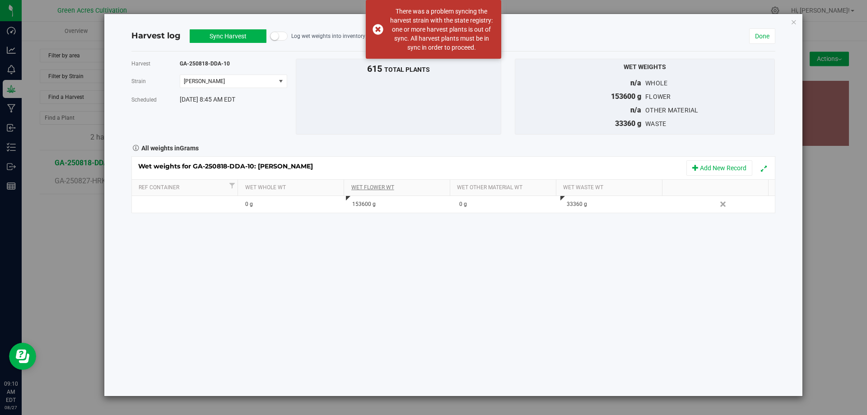
click at [236, 32] on button "Sync Harvest" at bounding box center [228, 36] width 77 height 14
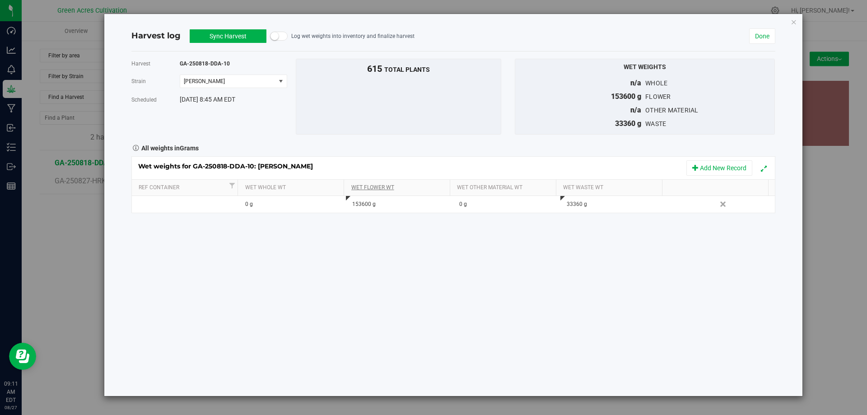
click at [239, 37] on button "Sync Harvest" at bounding box center [228, 36] width 77 height 14
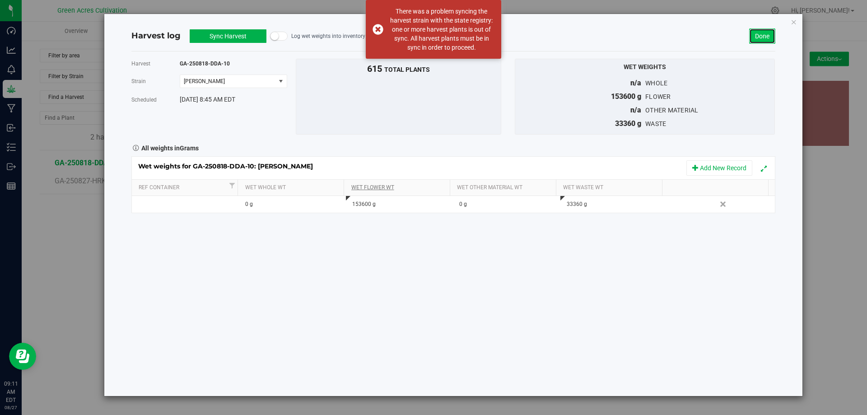
click at [760, 34] on link "Done" at bounding box center [762, 35] width 26 height 15
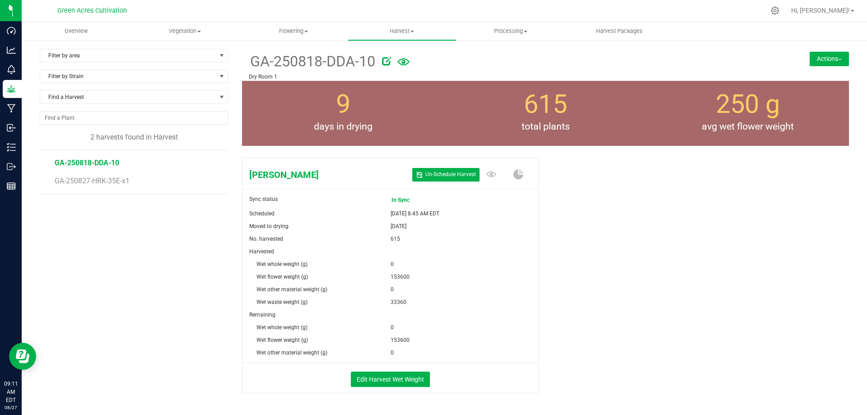
click at [810, 59] on button "Actions" at bounding box center [829, 58] width 39 height 14
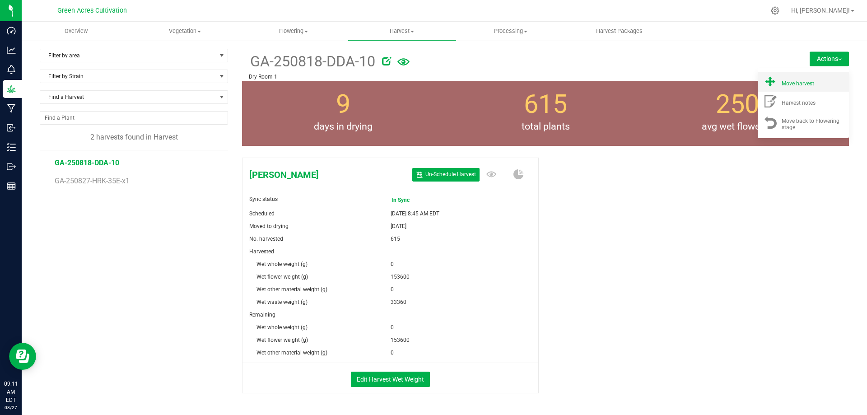
click at [795, 83] on span "Move harvest" at bounding box center [798, 83] width 33 height 6
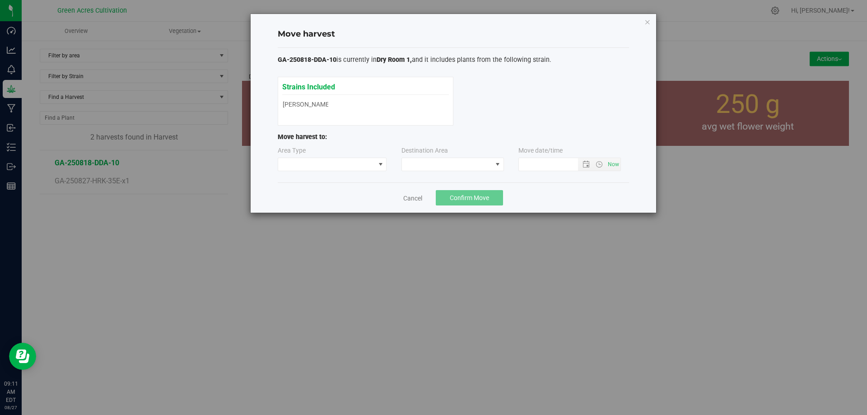
type input "8/27/2025 9:11 AM"
click at [446, 168] on span at bounding box center [447, 164] width 90 height 13
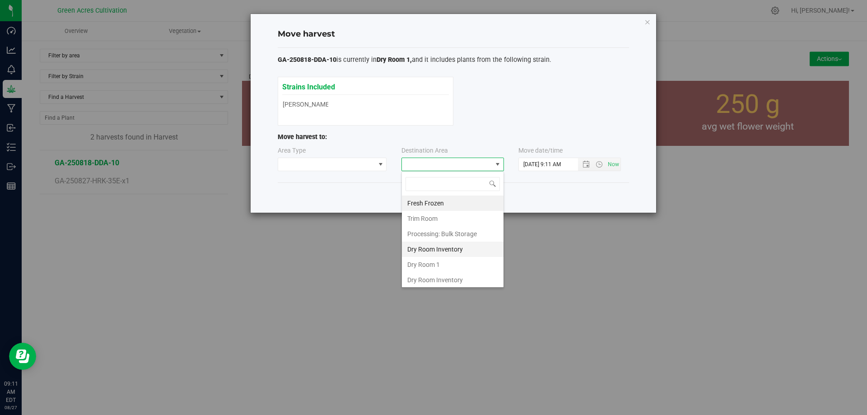
scroll to position [14, 103]
drag, startPoint x: 428, startPoint y: 266, endPoint x: 458, endPoint y: 269, distance: 30.9
click at [428, 267] on li "Dry Room 1" at bounding box center [453, 264] width 102 height 15
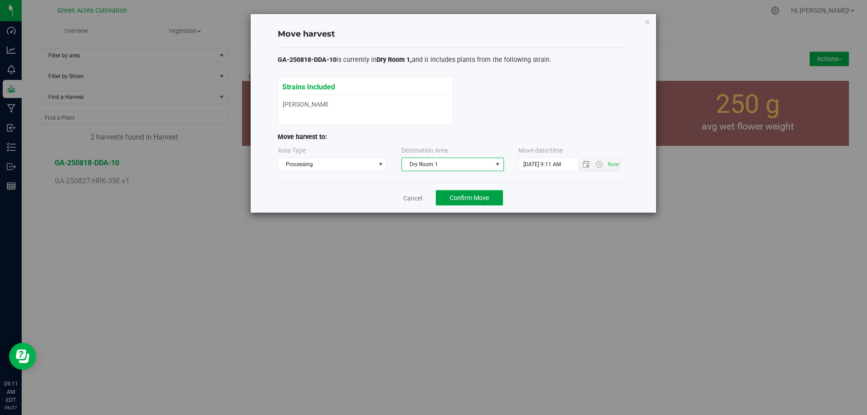
click at [482, 200] on span "Confirm Move" at bounding box center [469, 197] width 39 height 7
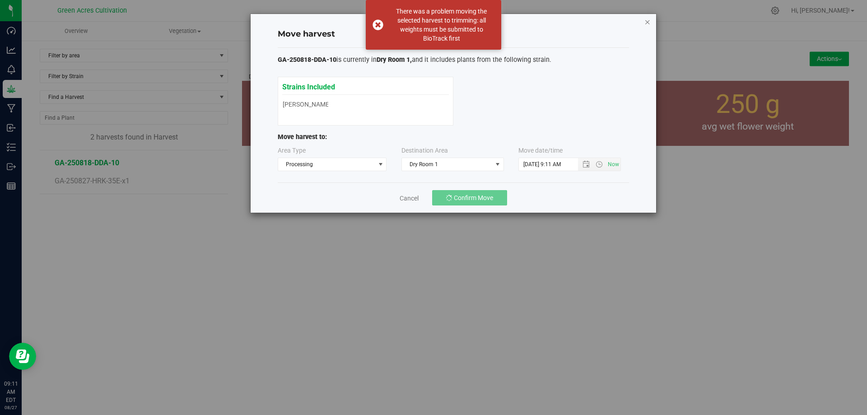
click at [644, 23] on icon "button" at bounding box center [647, 21] width 6 height 11
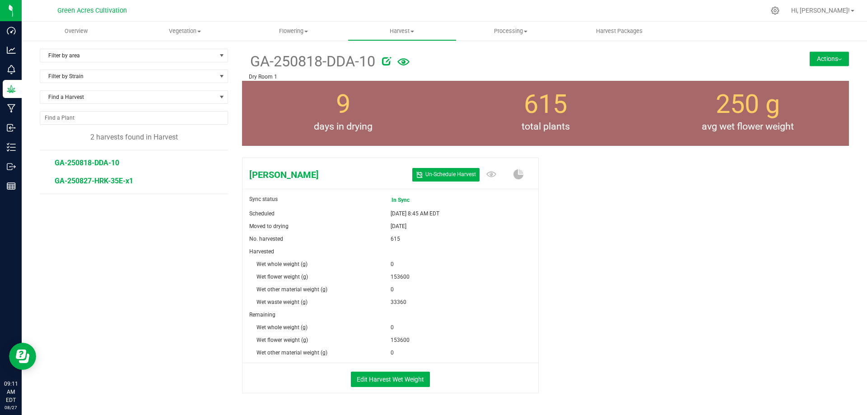
click at [117, 180] on span "GA-250827-HRK-35E-x1" at bounding box center [94, 181] width 79 height 9
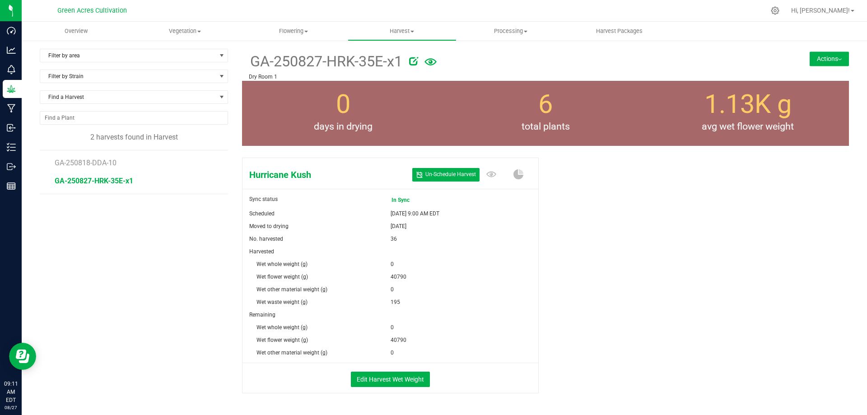
click at [411, 61] on icon at bounding box center [413, 60] width 9 height 9
click at [359, 65] on input "GA-250827-HRK-35E-x1" at bounding box center [460, 62] width 422 height 14
type input "GA-250827-HRK-35E"
click at [694, 61] on icon "Cancel button" at bounding box center [697, 60] width 7 height 5
drag, startPoint x: 676, startPoint y: 278, endPoint x: 539, endPoint y: 311, distance: 141.2
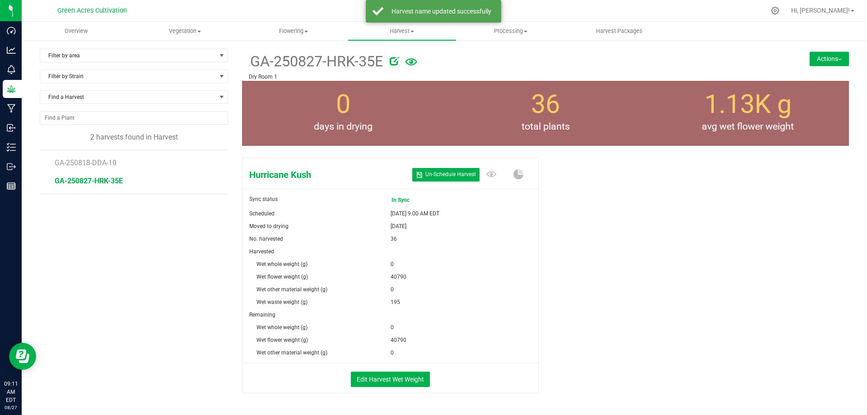
click at [671, 278] on div "Hurricane Kush Un- Schedule Harvest Sync status In Sync Scheduled Aug 27, 2025 …" at bounding box center [545, 285] width 607 height 262
click at [390, 383] on button "Edit Harvest Wet Weight" at bounding box center [390, 379] width 79 height 15
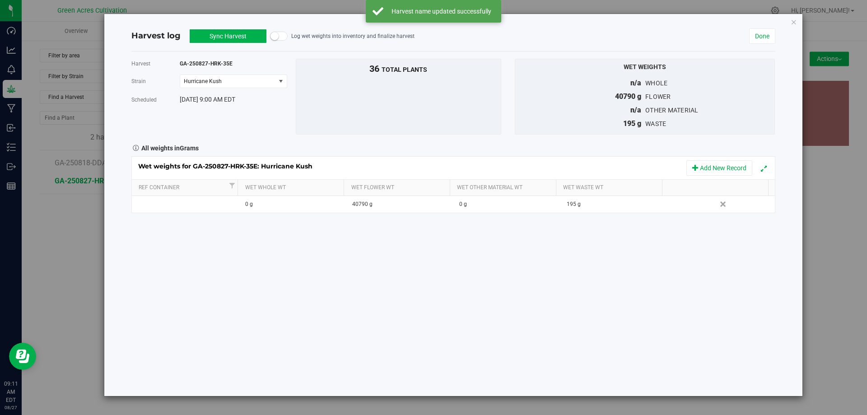
click at [220, 36] on button "Sync Harvest" at bounding box center [228, 36] width 77 height 14
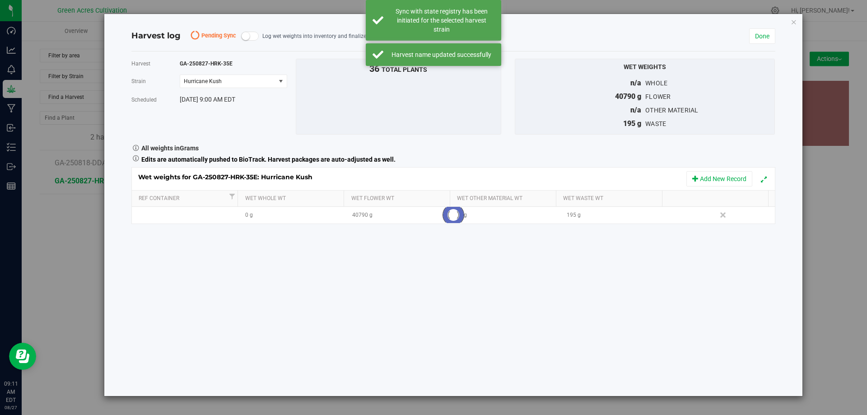
click at [220, 36] on span "Pending Sync" at bounding box center [219, 36] width 36 height 9
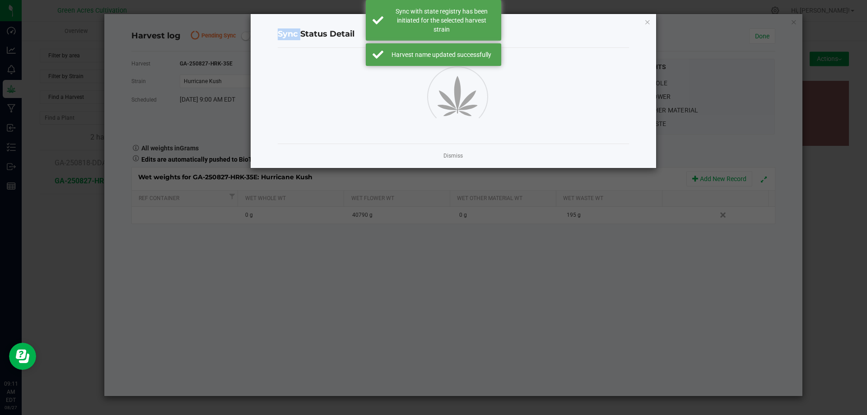
click at [220, 36] on div "Sync Status Detail Dismiss" at bounding box center [437, 91] width 439 height 155
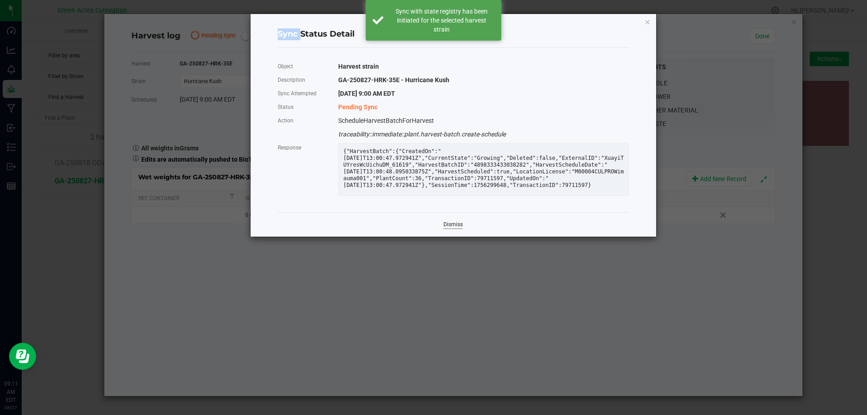
click at [457, 228] on link "Dismiss" at bounding box center [452, 225] width 19 height 8
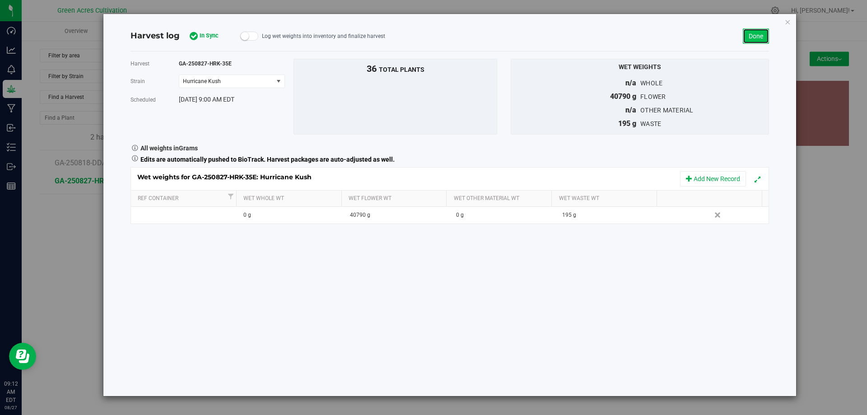
click at [757, 33] on link "Done" at bounding box center [756, 35] width 26 height 15
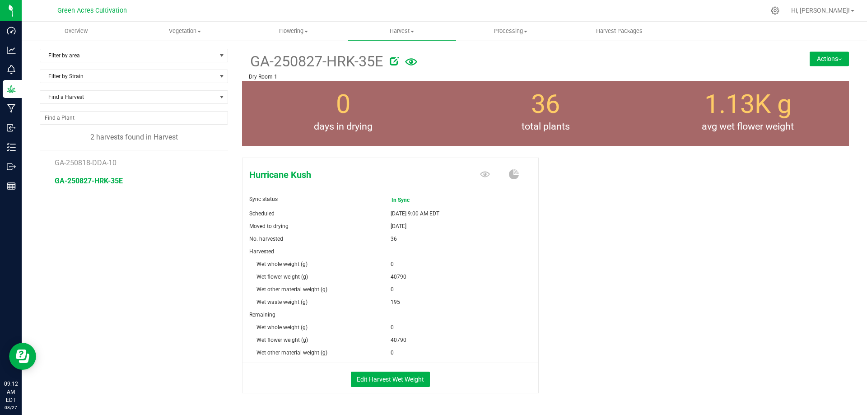
click at [821, 60] on button "Actions" at bounding box center [829, 58] width 39 height 14
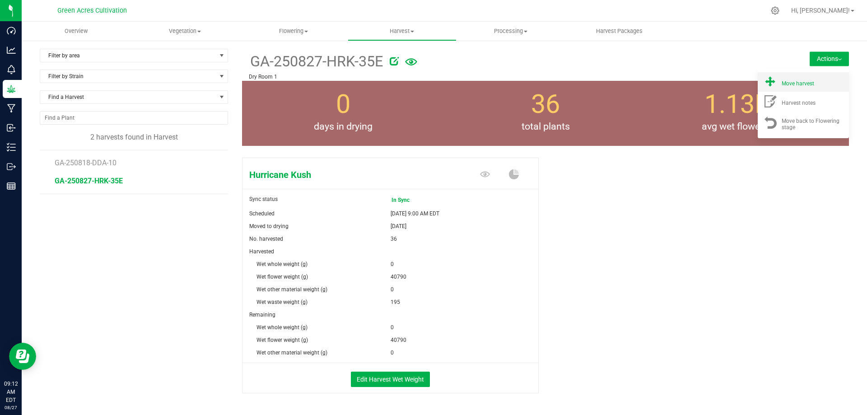
click at [792, 80] on div "Move harvest" at bounding box center [812, 81] width 61 height 9
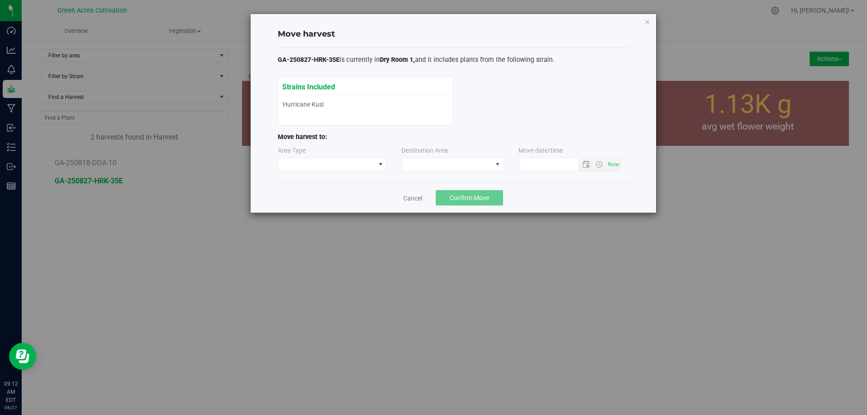
type input "8/27/2025 9:12 AM"
drag, startPoint x: 477, startPoint y: 166, endPoint x: 474, endPoint y: 170, distance: 4.9
click at [477, 167] on span at bounding box center [447, 164] width 90 height 13
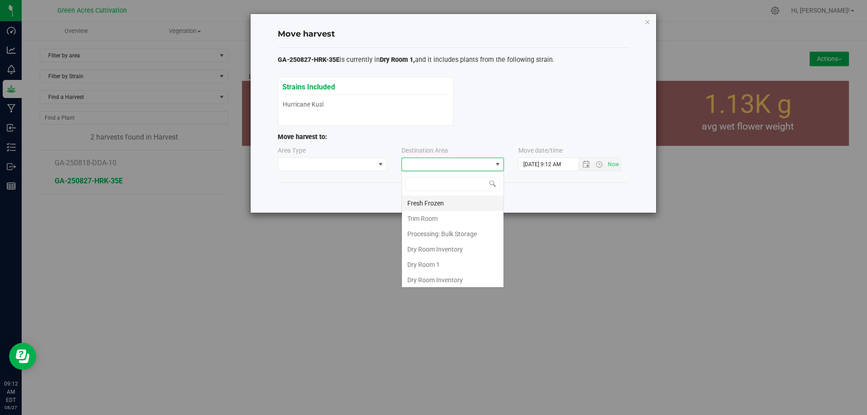
scroll to position [14, 103]
drag, startPoint x: 420, startPoint y: 266, endPoint x: 427, endPoint y: 271, distance: 8.4
click at [420, 268] on li "Dry Room 1" at bounding box center [453, 264] width 102 height 15
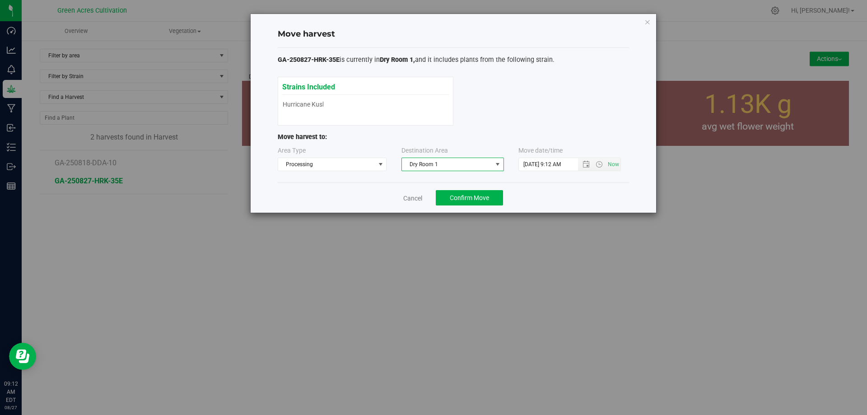
click at [545, 194] on div "Cancel Confirm Move" at bounding box center [453, 197] width 351 height 30
click at [474, 192] on button "Confirm Move" at bounding box center [469, 197] width 67 height 15
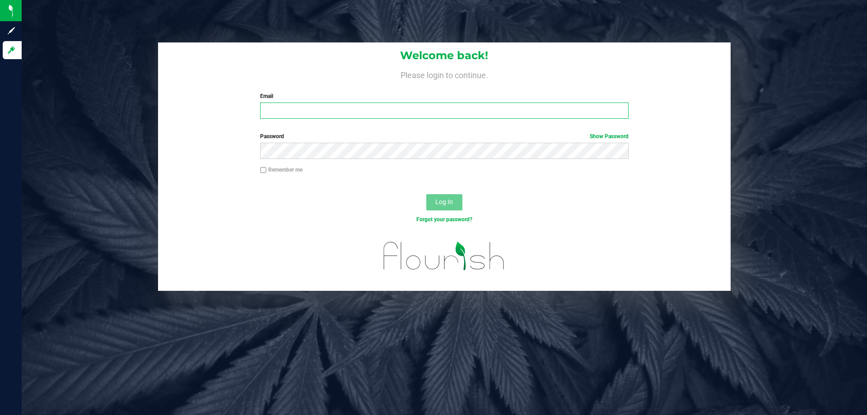
click at [284, 107] on input "Email" at bounding box center [444, 111] width 368 height 16
type input "DBAEZVELEZ@LIVEPARALLEL.COM"
click at [426, 194] on button "Log In" at bounding box center [444, 202] width 36 height 16
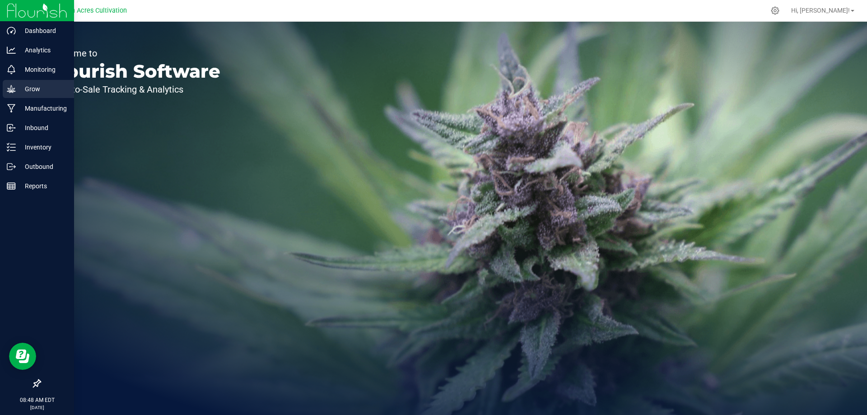
click at [37, 90] on p "Grow" at bounding box center [43, 89] width 54 height 11
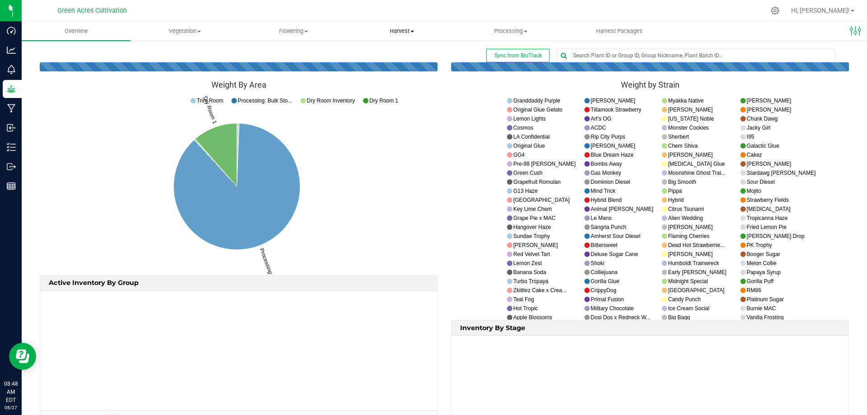
click at [404, 30] on span "Harvest" at bounding box center [402, 31] width 108 height 8
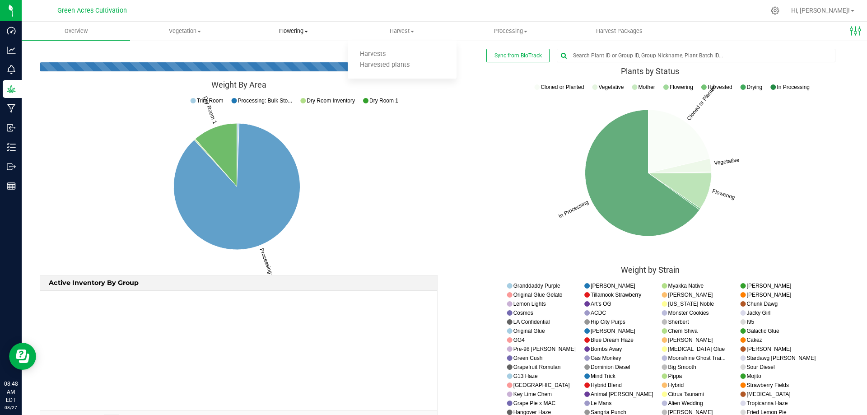
click at [303, 34] on span "Flowering" at bounding box center [293, 31] width 108 height 8
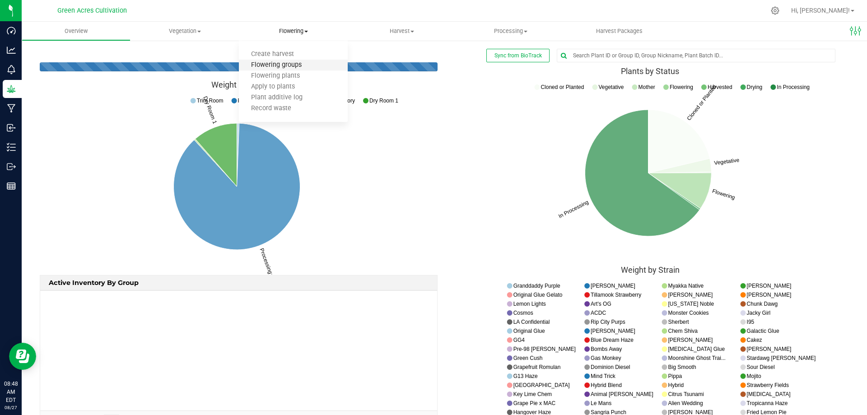
click at [277, 68] on span "Flowering groups" at bounding box center [276, 65] width 75 height 8
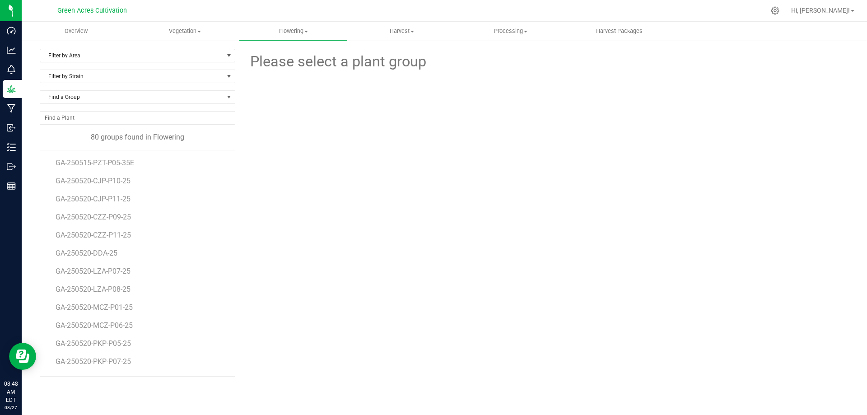
click at [141, 54] on span "Filter by Area" at bounding box center [131, 55] width 183 height 13
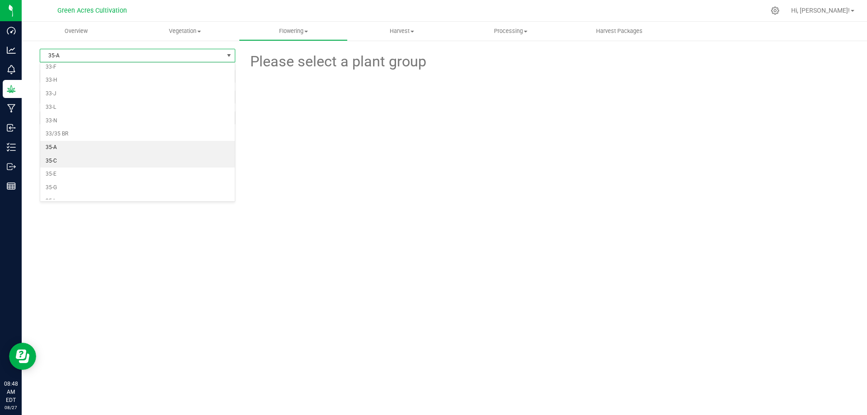
scroll to position [267, 0]
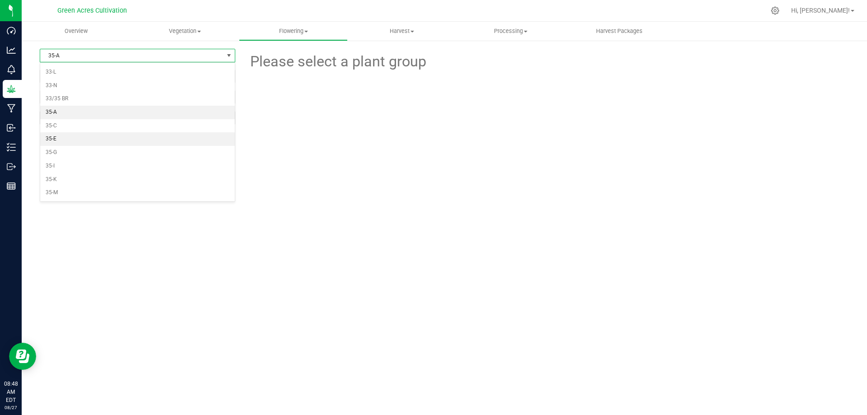
drag, startPoint x: 63, startPoint y: 135, endPoint x: 99, endPoint y: 135, distance: 35.7
click at [65, 135] on li "35-E" at bounding box center [137, 139] width 195 height 14
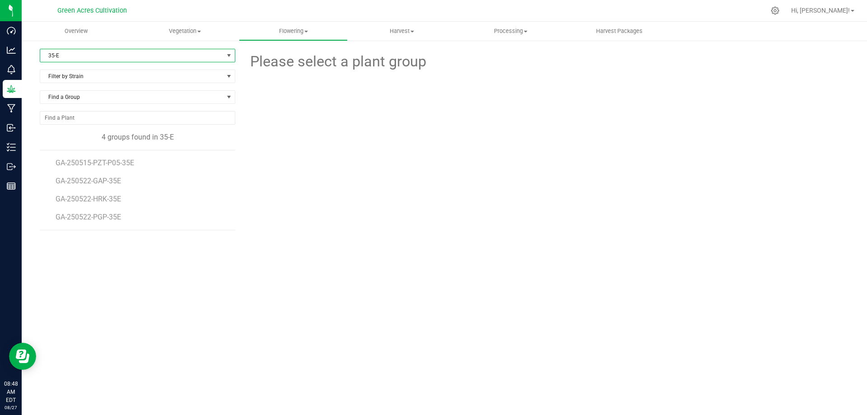
click at [321, 209] on div "Please select a plant group" at bounding box center [545, 184] width 607 height 271
click at [110, 160] on span "GA-250515-PZT-P05-35E" at bounding box center [97, 162] width 83 height 9
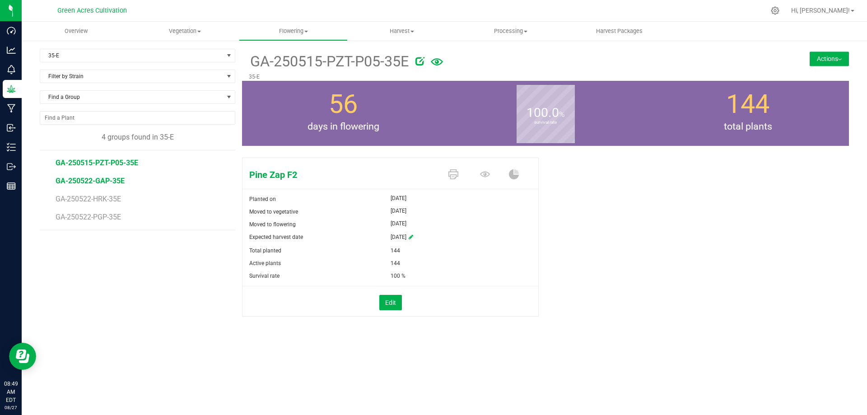
click at [74, 182] on span "GA-250522-GAP-35E" at bounding box center [90, 181] width 69 height 9
click at [833, 58] on button "Actions" at bounding box center [829, 58] width 39 height 14
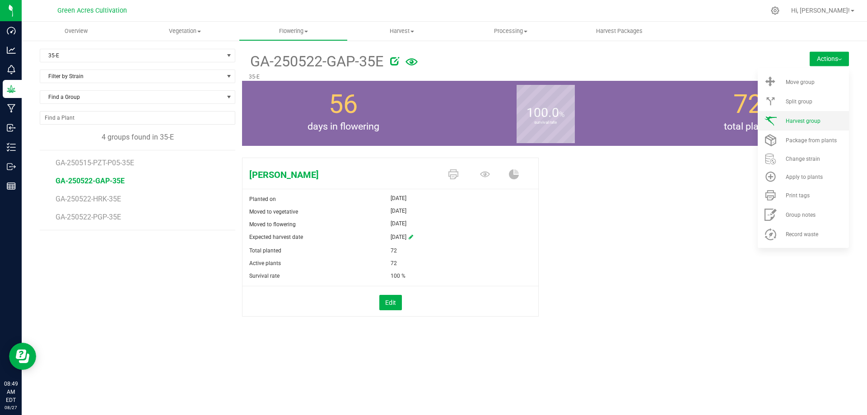
click at [809, 119] on span "Harvest group" at bounding box center [803, 121] width 35 height 6
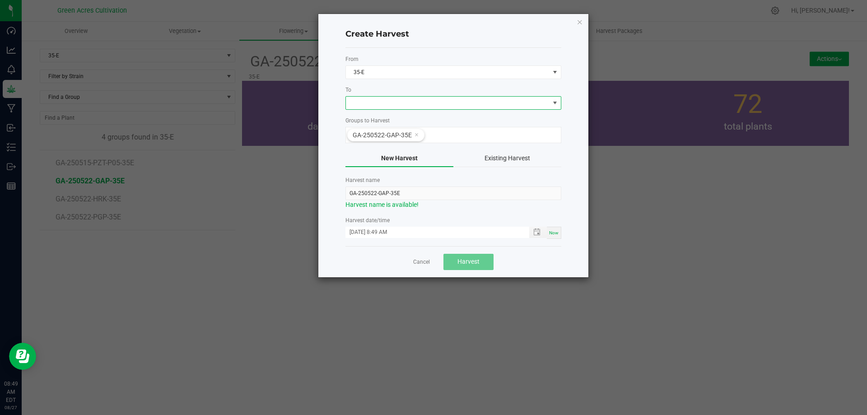
drag, startPoint x: 397, startPoint y: 103, endPoint x: 397, endPoint y: 108, distance: 4.5
click at [397, 103] on span at bounding box center [448, 103] width 204 height 13
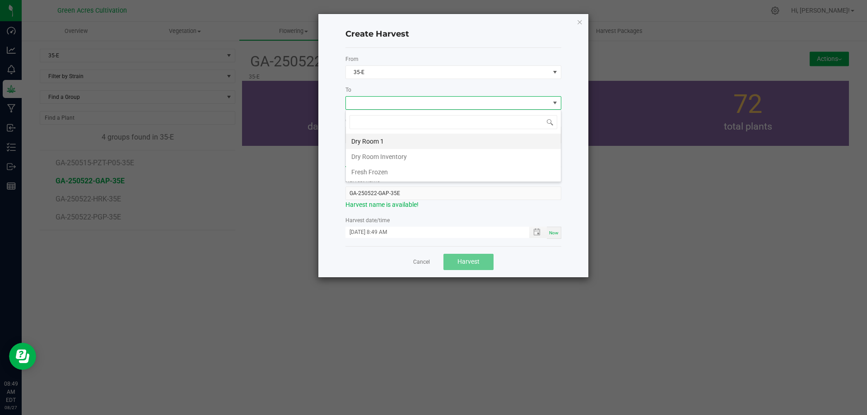
scroll to position [14, 216]
click at [386, 160] on li "Dry Room Inventory" at bounding box center [453, 156] width 215 height 15
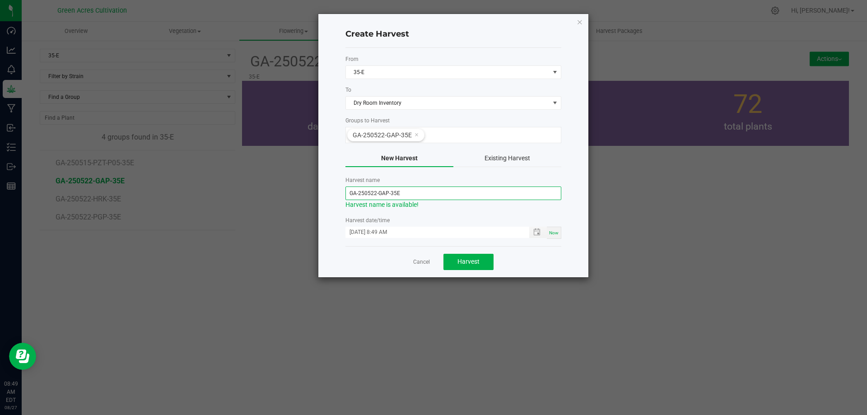
click at [377, 192] on input "GA-250522-GAP-35E" at bounding box center [453, 193] width 216 height 14
type input "GA-250827-GAP-35E"
click at [489, 214] on form "From 35-E To Dry Room Inventory Groups to Harvest GA-250522-GAP-35E New Harvest…" at bounding box center [453, 147] width 216 height 184
click at [555, 234] on span "Now" at bounding box center [553, 232] width 9 height 5
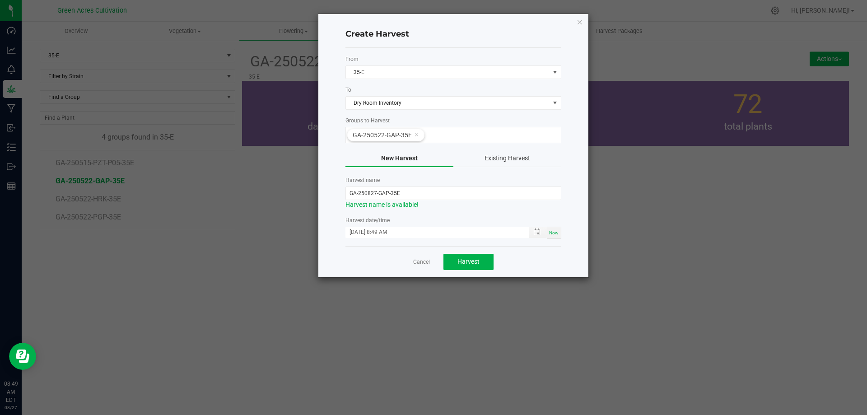
click at [559, 233] on div "Now" at bounding box center [554, 233] width 14 height 12
click at [466, 260] on span "Harvest" at bounding box center [468, 261] width 22 height 7
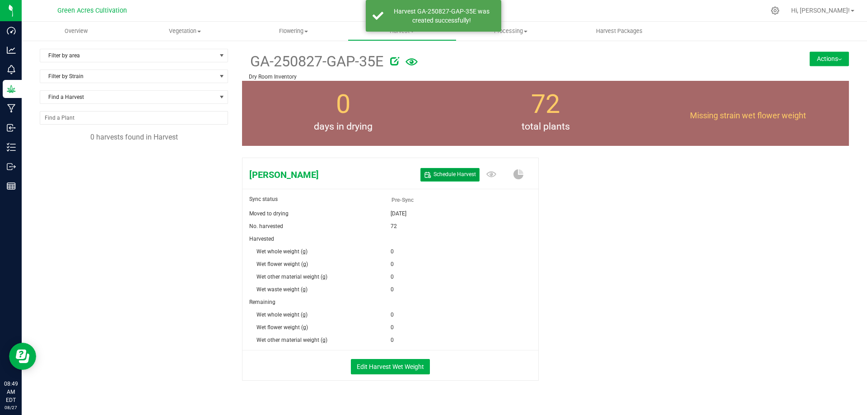
click at [463, 176] on span "Schedule Harvest" at bounding box center [454, 175] width 42 height 8
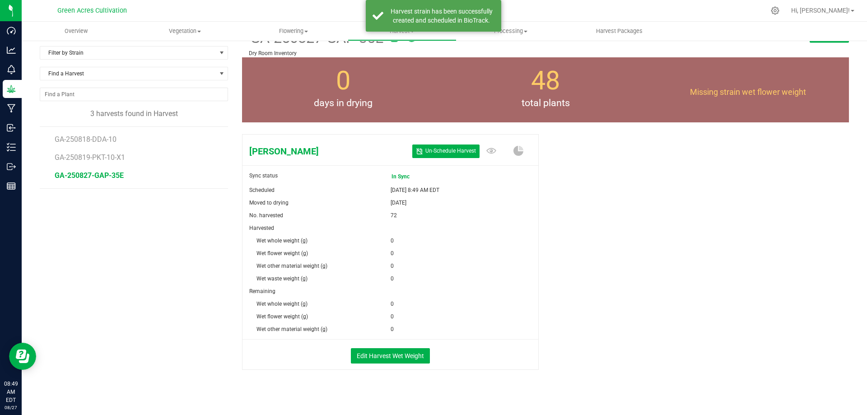
scroll to position [30, 0]
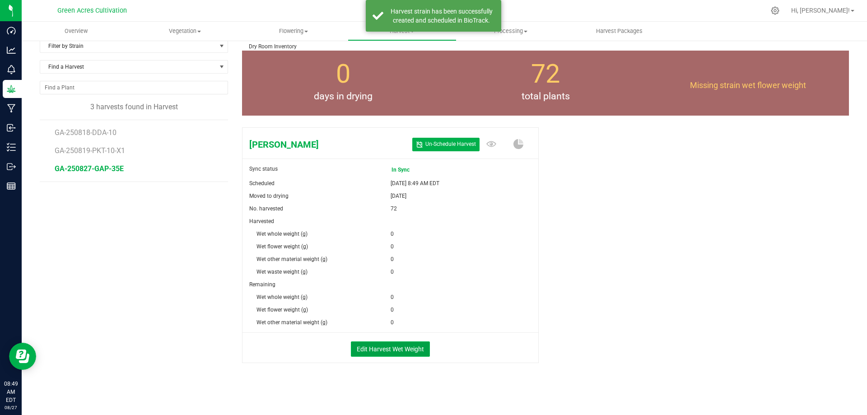
click at [390, 346] on button "Edit Harvest Wet Weight" at bounding box center [390, 348] width 79 height 15
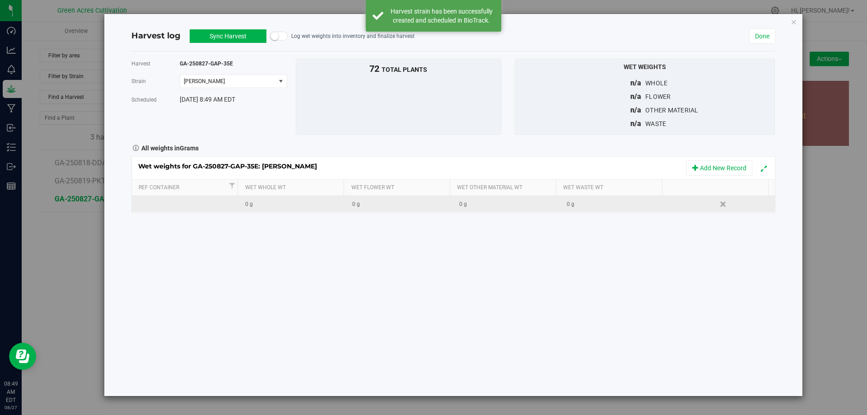
click at [368, 202] on div "0 g" at bounding box center [402, 204] width 100 height 9
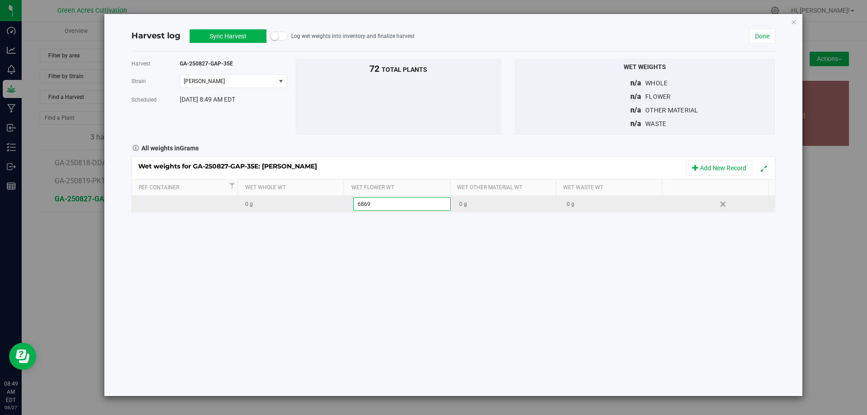
type input "68690"
type input "195"
click at [373, 312] on div "Harvest GA-250827-GAP-35E Strain Gary Payton Select strain Gary Payton Schedule…" at bounding box center [453, 223] width 644 height 345
click at [220, 34] on button "Sync Harvest" at bounding box center [228, 36] width 77 height 14
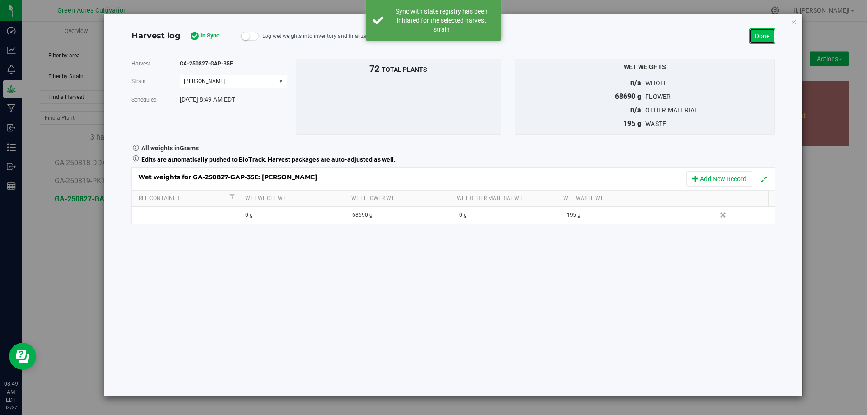
click at [751, 37] on link "Done" at bounding box center [762, 35] width 26 height 15
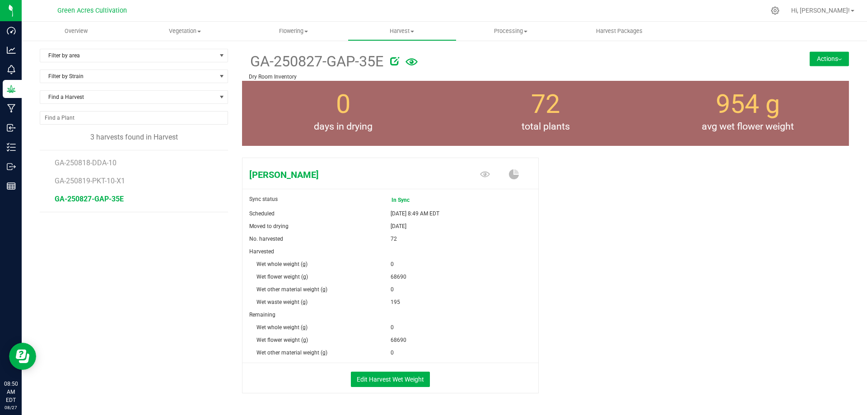
click at [828, 56] on button "Actions" at bounding box center [829, 58] width 39 height 14
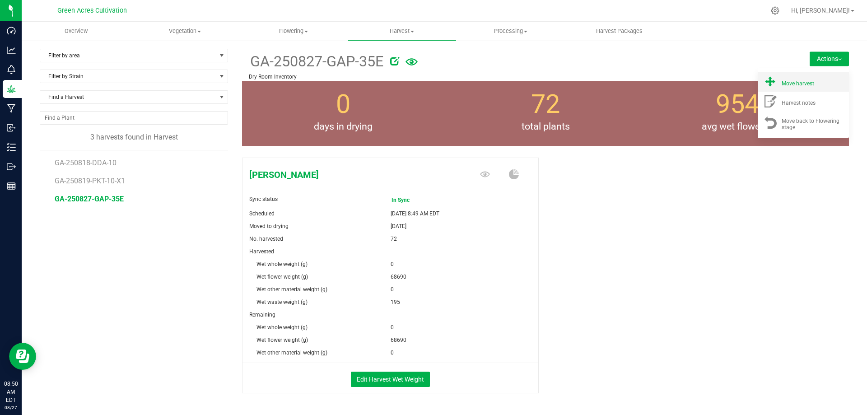
click at [800, 83] on span "Move harvest" at bounding box center [798, 83] width 33 height 6
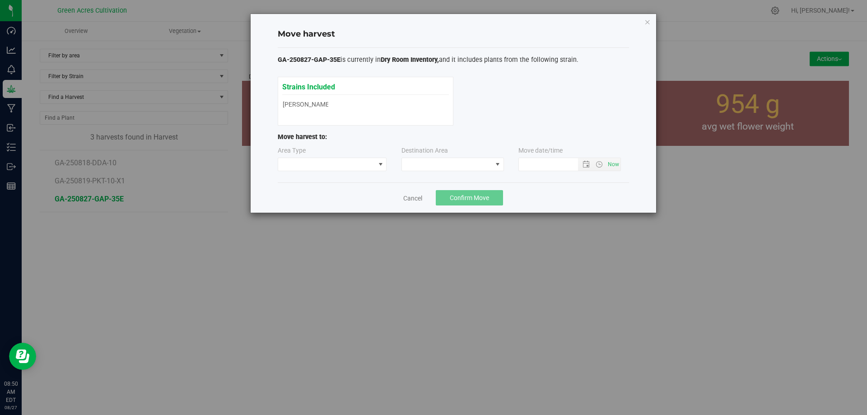
type input "8/27/2025 8:50 AM"
click at [464, 167] on span at bounding box center [447, 164] width 90 height 13
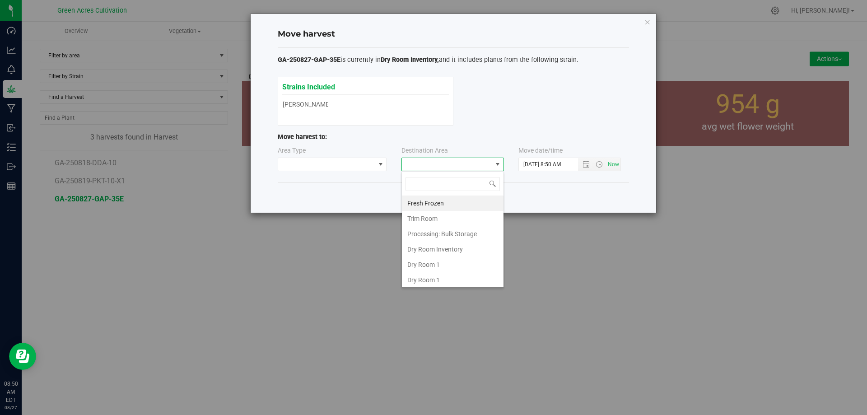
scroll to position [14, 103]
click at [435, 263] on li "Dry Room 1" at bounding box center [453, 264] width 102 height 15
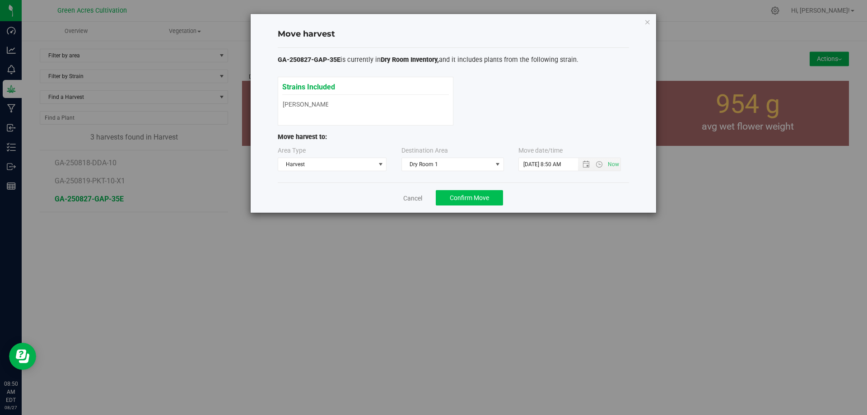
drag, startPoint x: 556, startPoint y: 201, endPoint x: 492, endPoint y: 197, distance: 64.2
click at [555, 201] on div "Cancel Confirm Move" at bounding box center [453, 197] width 351 height 30
click at [483, 198] on span "Confirm Move" at bounding box center [469, 197] width 39 height 7
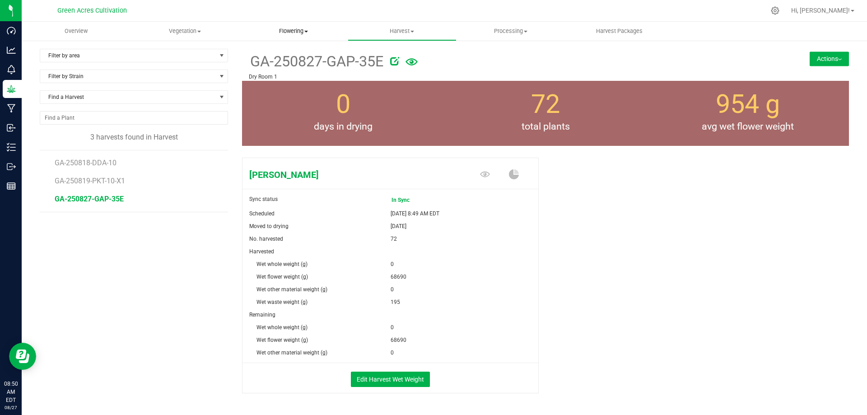
click at [288, 32] on span "Flowering" at bounding box center [293, 31] width 108 height 8
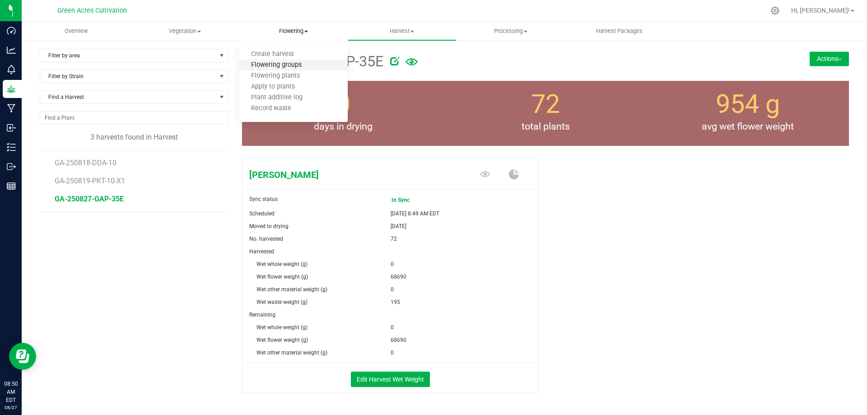
click at [277, 64] on span "Flowering groups" at bounding box center [276, 65] width 75 height 8
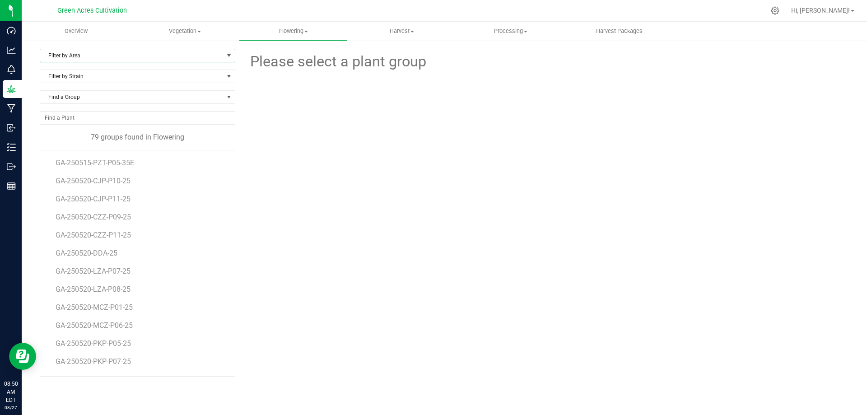
click at [110, 56] on span "Filter by Area" at bounding box center [131, 55] width 183 height 13
click at [66, 139] on li "35-E" at bounding box center [137, 139] width 195 height 14
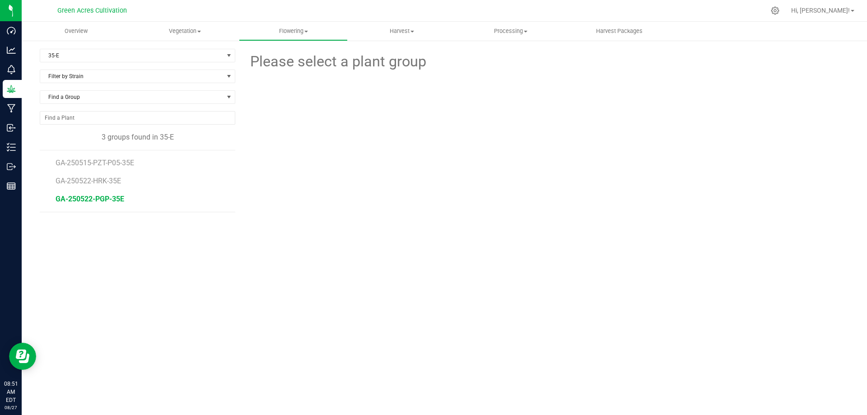
click at [110, 198] on span "GA-250522-PGP-35E" at bounding box center [90, 199] width 69 height 9
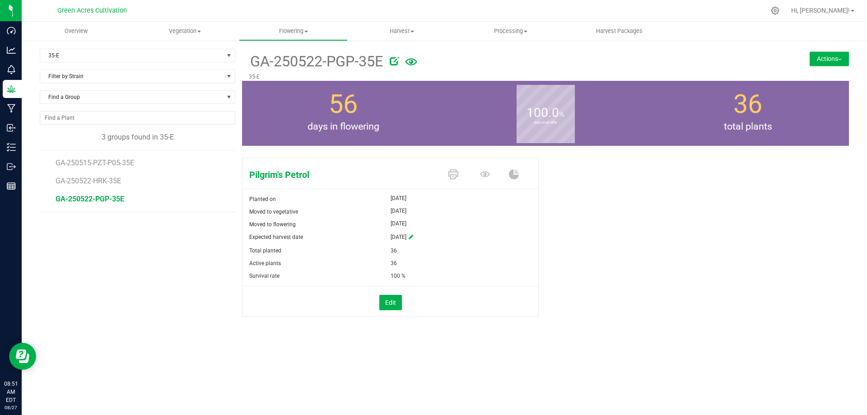
click at [826, 61] on button "Actions" at bounding box center [829, 58] width 39 height 14
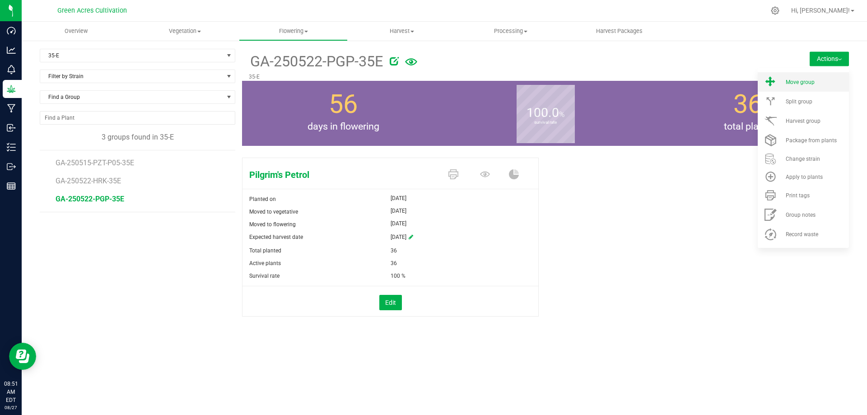
click at [806, 86] on li "Move group" at bounding box center [803, 81] width 91 height 19
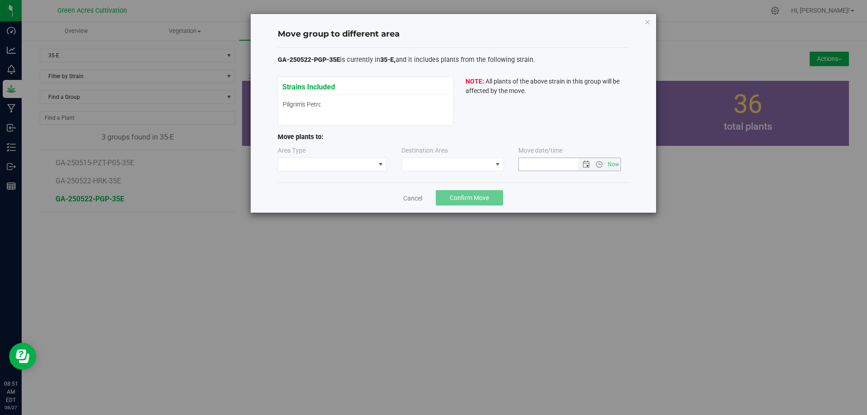
type input "8/27/2025 8:51 AM"
click at [451, 162] on span at bounding box center [447, 164] width 90 height 13
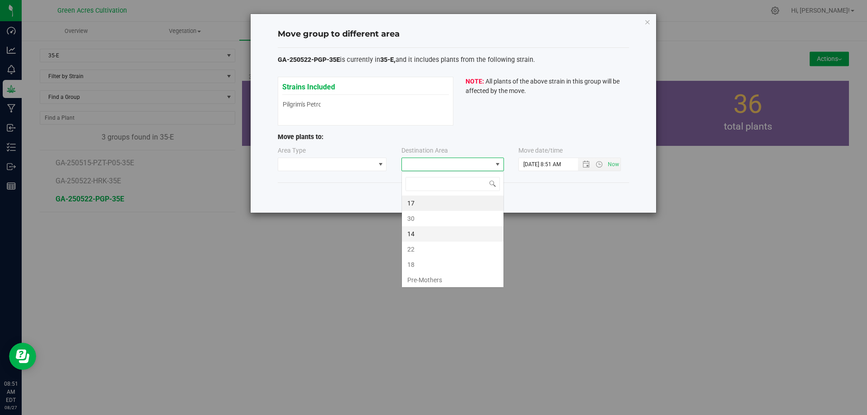
scroll to position [14, 103]
click at [580, 196] on div "Cancel Confirm Move" at bounding box center [453, 197] width 351 height 30
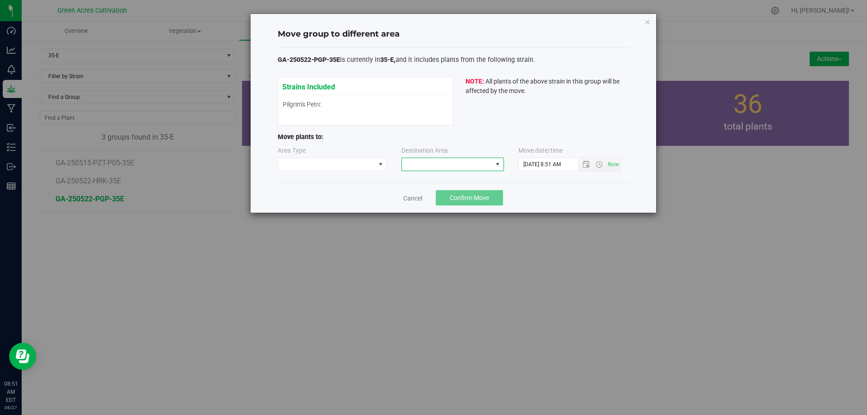
click at [499, 166] on span at bounding box center [497, 164] width 7 height 7
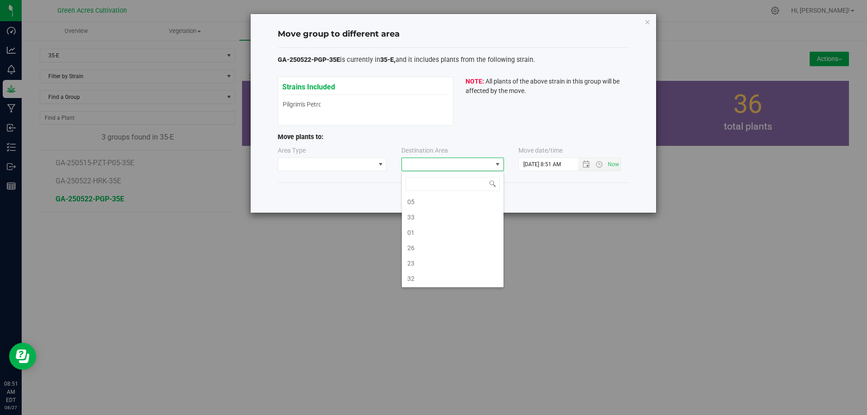
scroll to position [316, 0]
click at [540, 200] on div "Cancel Confirm Move" at bounding box center [453, 197] width 351 height 30
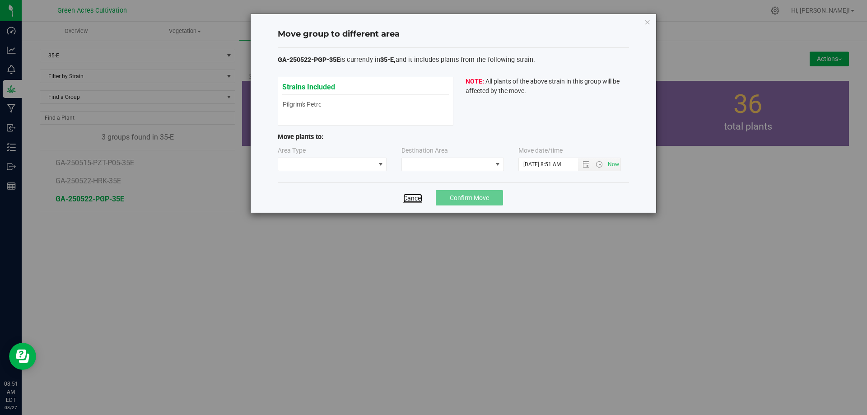
click at [407, 200] on link "Cancel" at bounding box center [412, 198] width 19 height 9
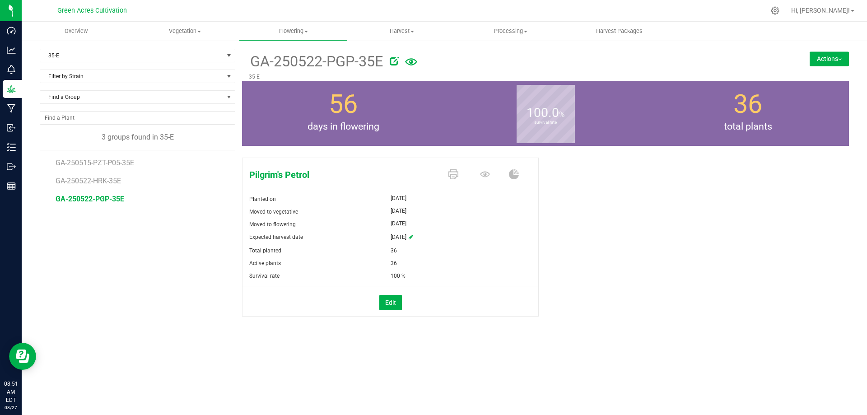
click at [819, 61] on button "Actions" at bounding box center [829, 58] width 39 height 14
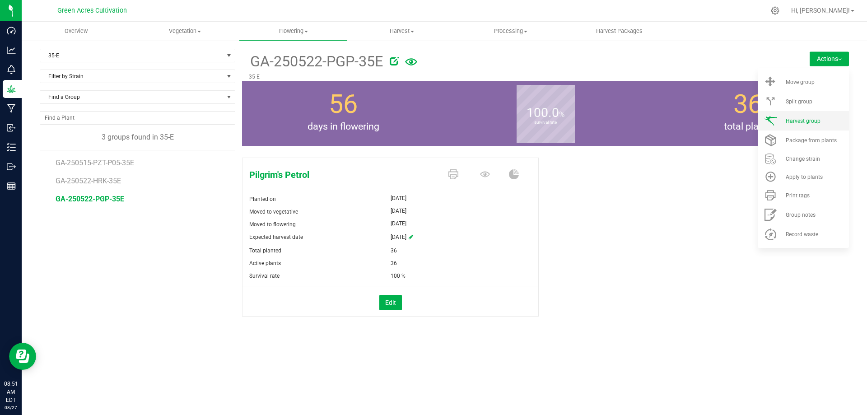
click at [797, 119] on span "Harvest group" at bounding box center [803, 121] width 35 height 6
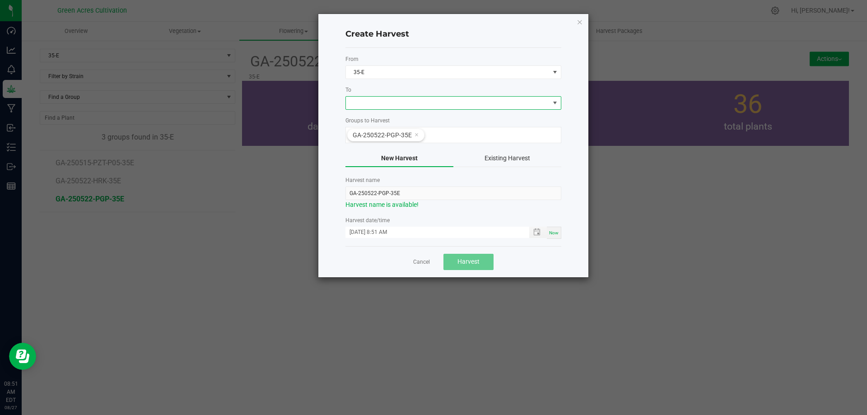
click at [373, 100] on span at bounding box center [448, 103] width 204 height 13
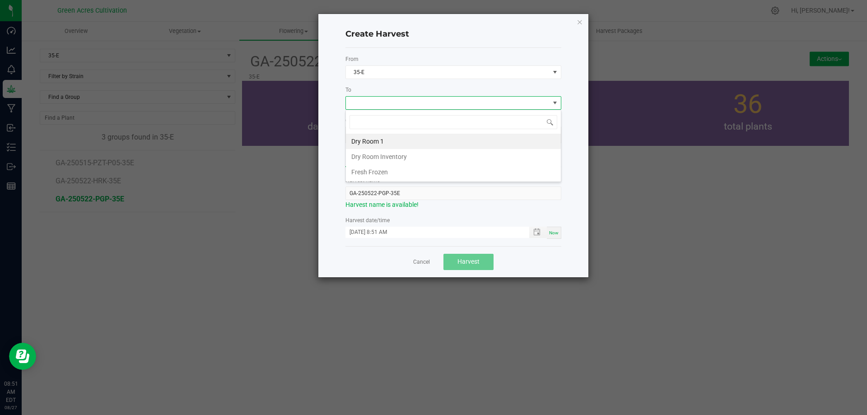
scroll to position [14, 216]
click at [364, 144] on li "Dry Room 1" at bounding box center [453, 141] width 215 height 15
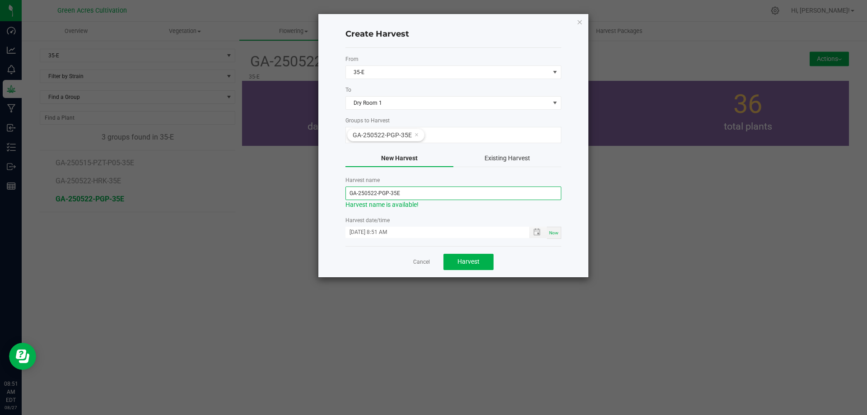
click at [377, 193] on input "GA-250522-PGP-35E" at bounding box center [453, 193] width 216 height 14
click at [375, 191] on input "GA-250522-PGP-35E" at bounding box center [453, 193] width 216 height 14
type input "GA-250827-PGP-35E"
click at [552, 233] on span "Now" at bounding box center [553, 232] width 9 height 5
click at [474, 263] on span "Harvest" at bounding box center [468, 261] width 22 height 7
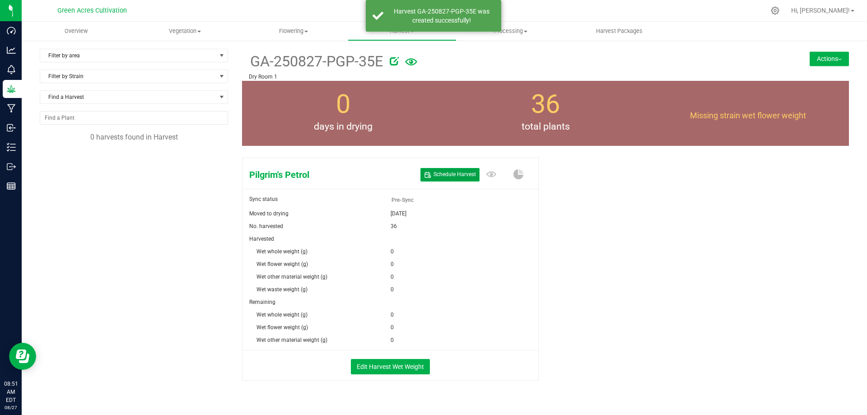
click at [444, 180] on button "Schedule Harvest" at bounding box center [449, 174] width 59 height 13
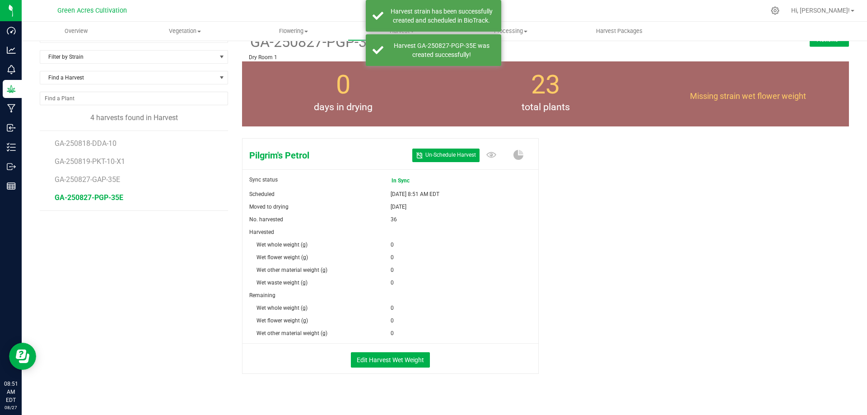
scroll to position [30, 0]
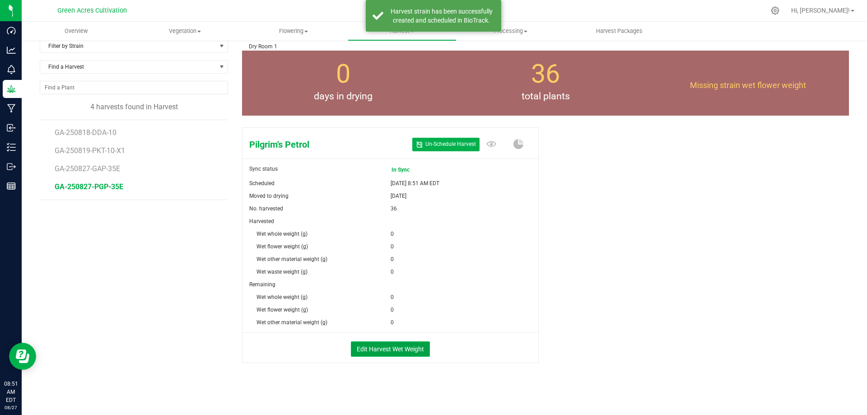
click at [400, 348] on button "Edit Harvest Wet Weight" at bounding box center [390, 348] width 79 height 15
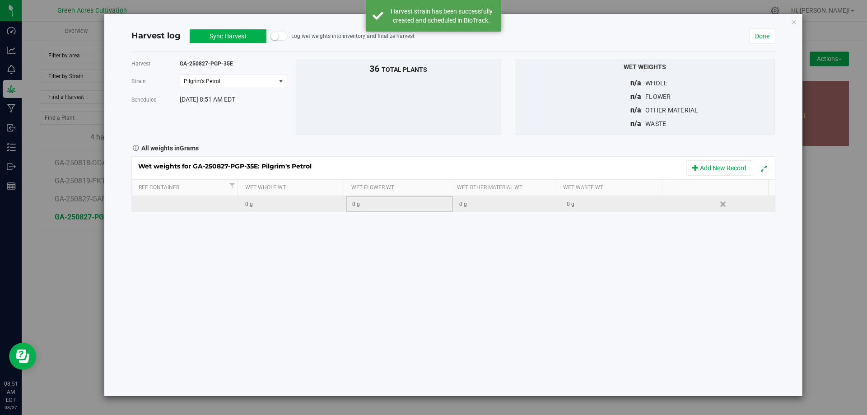
click at [359, 206] on div "0 g" at bounding box center [402, 204] width 100 height 9
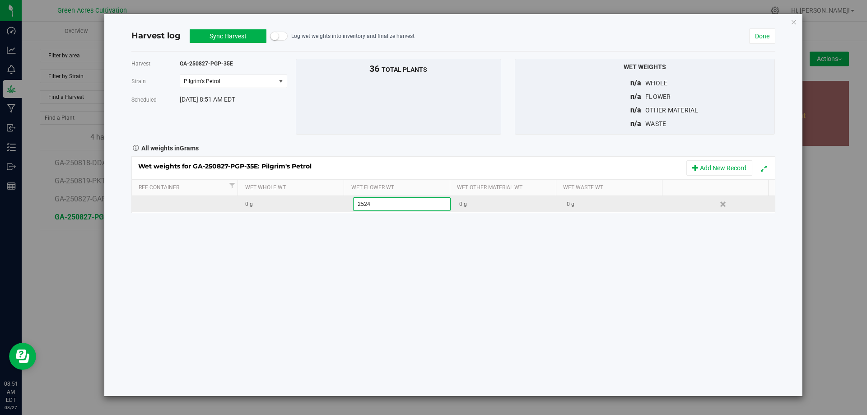
type input "25245"
type input "195"
click at [480, 297] on div "Harvest GA-250827-PGP-35E Strain Pilgrim's Petrol Select strain Pilgrim's Petro…" at bounding box center [453, 223] width 644 height 345
click at [220, 37] on button "Sync Harvest" at bounding box center [228, 36] width 77 height 14
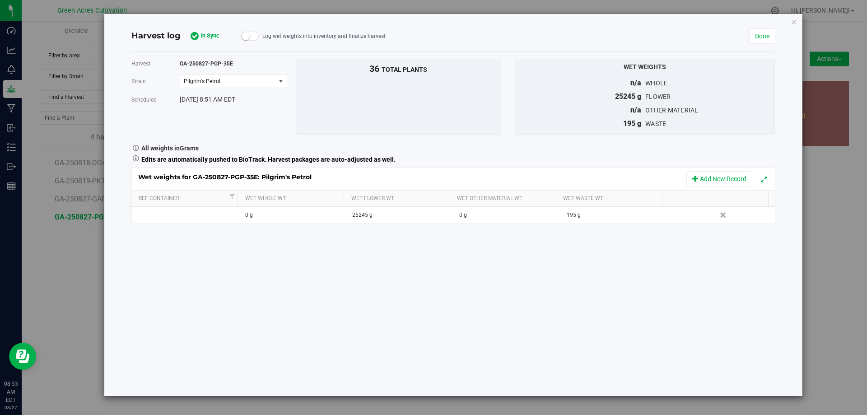
click at [748, 39] on div "Harvest log Sync Harvest In Sync Log wet weights into inventory and finalize ha…" at bounding box center [440, 36] width 618 height 12
click at [757, 36] on link "Done" at bounding box center [762, 35] width 26 height 15
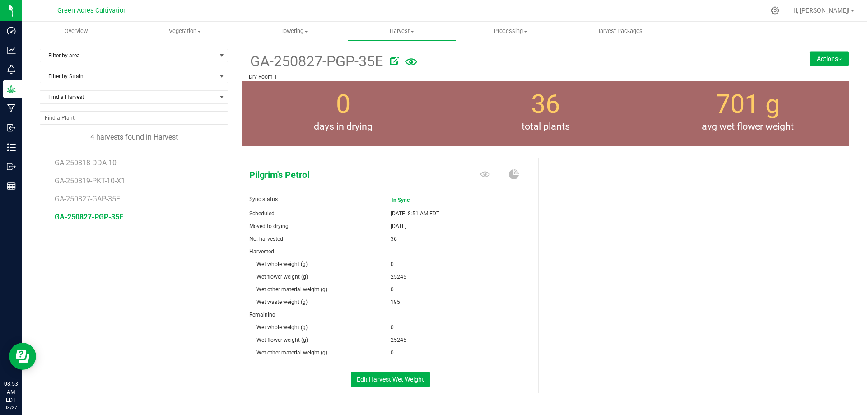
click at [814, 65] on button "Actions" at bounding box center [829, 58] width 39 height 14
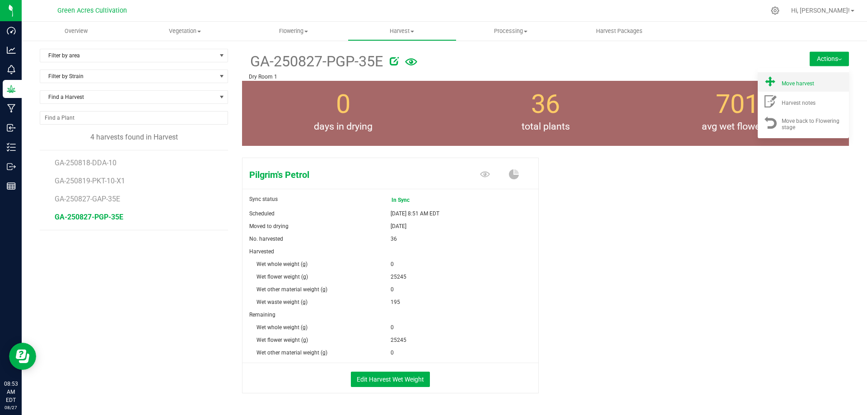
click at [788, 85] on span "Move harvest" at bounding box center [798, 83] width 33 height 6
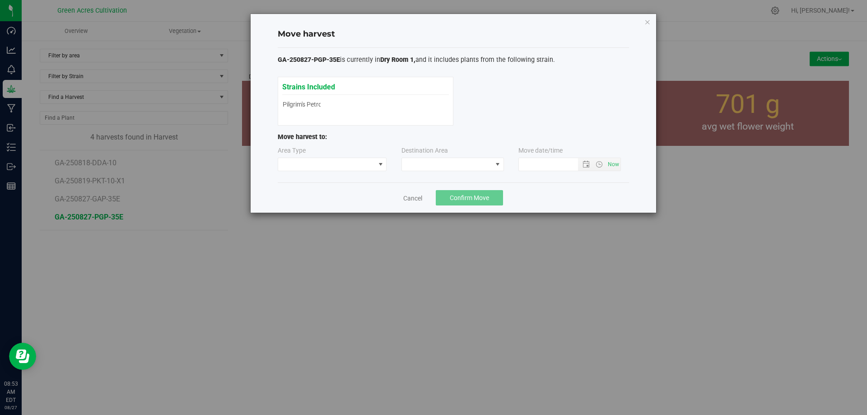
type input "8/27/2025 8:53 AM"
click at [425, 169] on span at bounding box center [447, 164] width 90 height 13
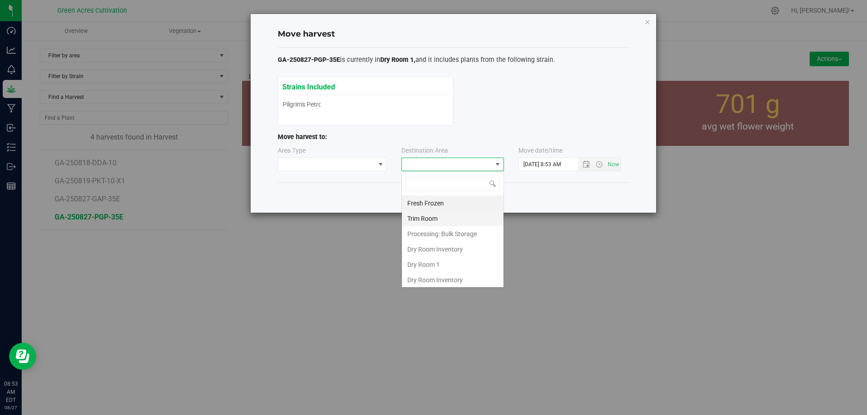
scroll to position [14, 103]
click at [427, 268] on li "Dry Room 1" at bounding box center [453, 264] width 102 height 15
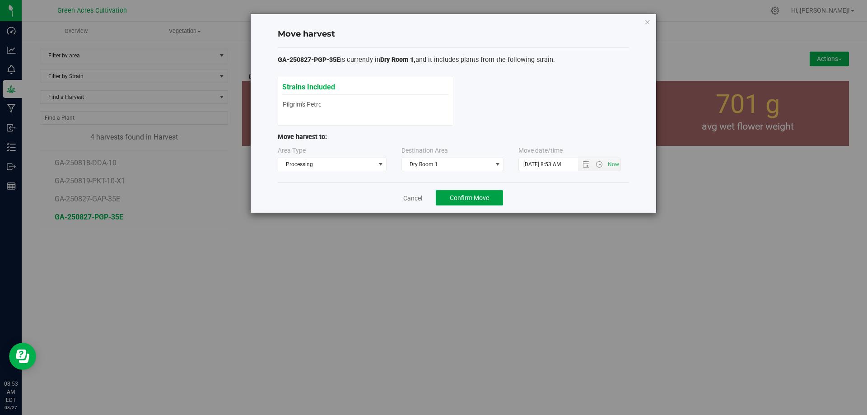
click at [473, 201] on span "Confirm Move" at bounding box center [469, 197] width 39 height 7
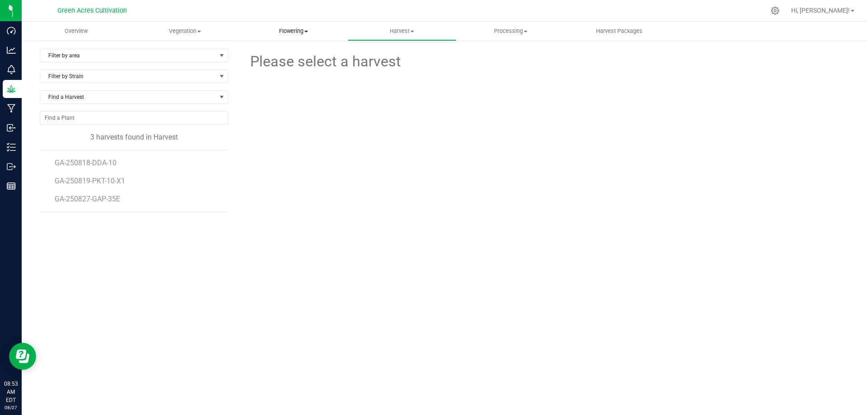
click at [288, 29] on span "Flowering" at bounding box center [293, 31] width 108 height 8
click at [286, 68] on span "Flowering groups" at bounding box center [276, 65] width 75 height 8
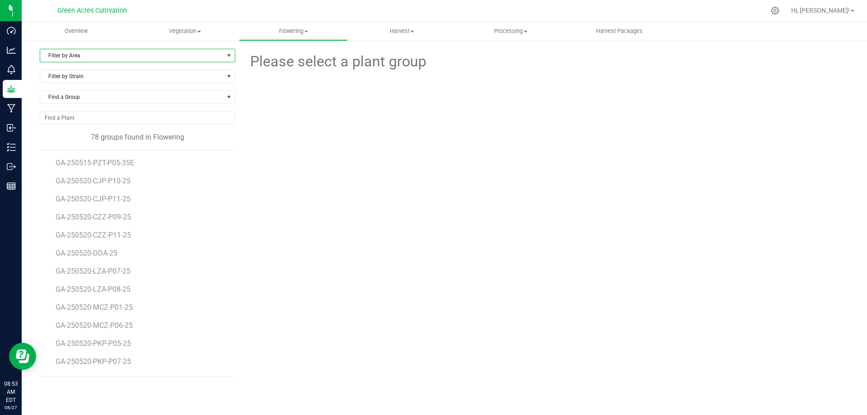
click at [100, 55] on span "Filter by Area" at bounding box center [131, 55] width 183 height 13
click at [68, 134] on li "35-E" at bounding box center [137, 139] width 195 height 14
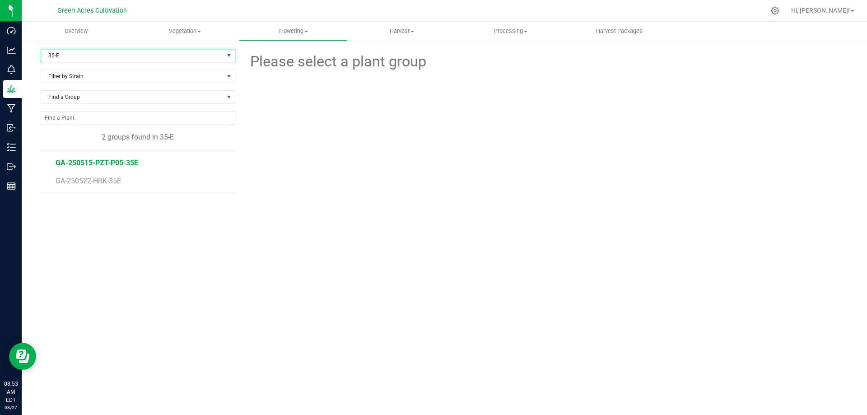
click at [115, 162] on span "GA-250515-PZT-P05-35E" at bounding box center [97, 162] width 83 height 9
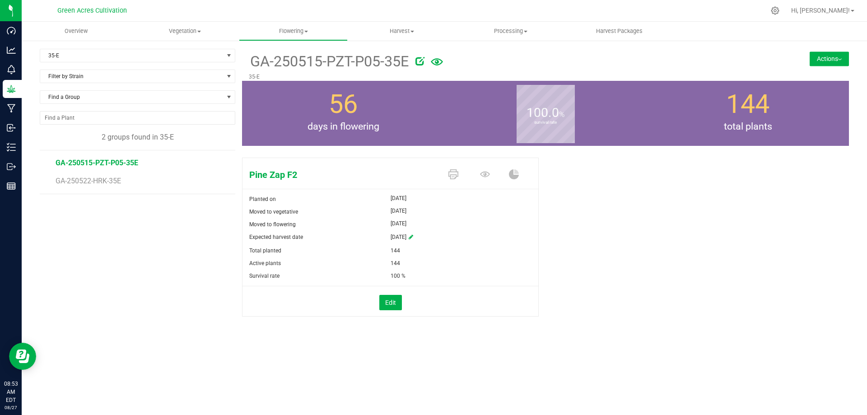
click at [830, 57] on button "Actions" at bounding box center [829, 58] width 39 height 14
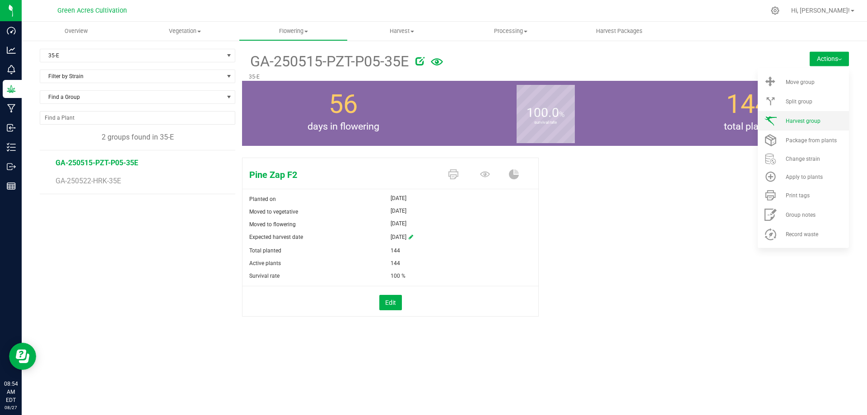
click at [790, 118] on span "Harvest group" at bounding box center [803, 121] width 35 height 6
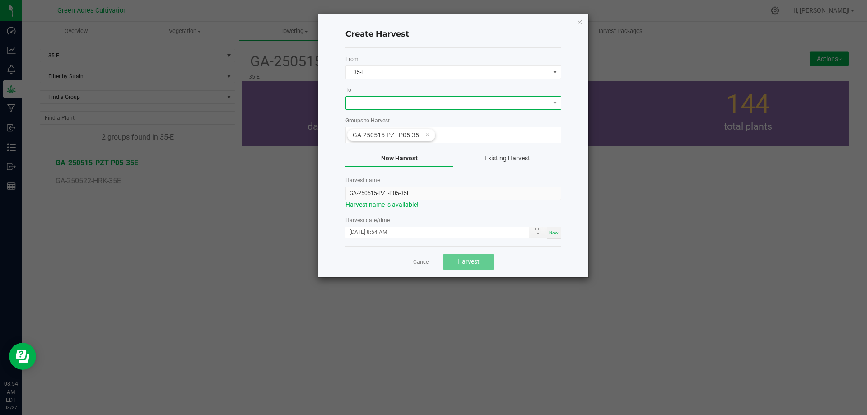
click at [393, 106] on span at bounding box center [448, 103] width 204 height 13
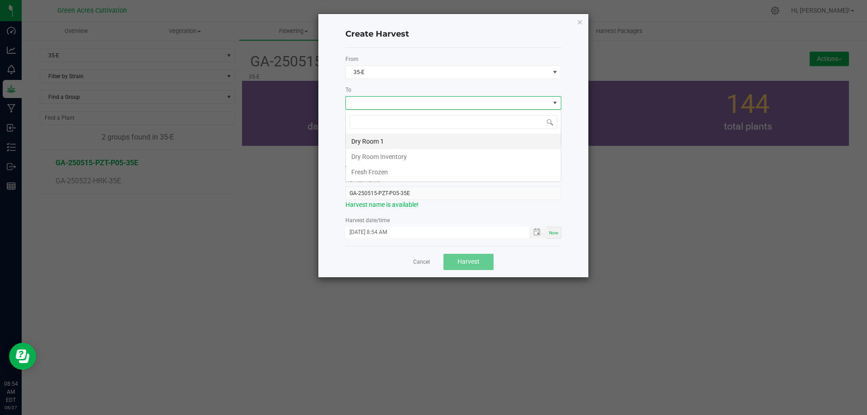
scroll to position [14, 216]
click at [372, 141] on li "Dry Room 1" at bounding box center [453, 141] width 215 height 15
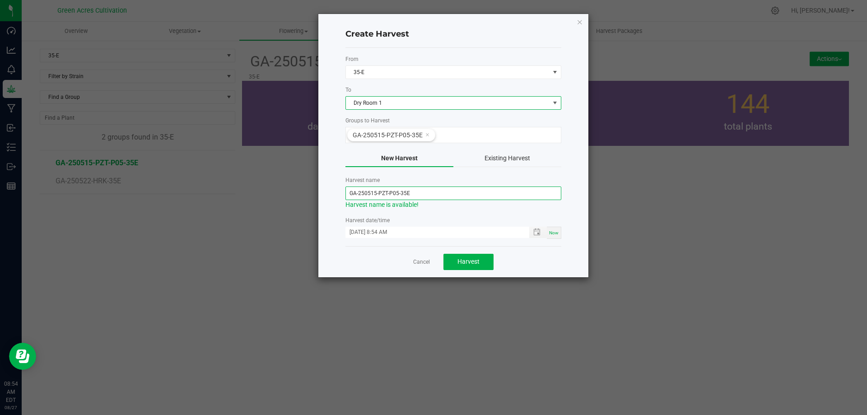
click at [376, 194] on input "GA-250515-PZT-P05-35E" at bounding box center [453, 193] width 216 height 14
type input "GA-250827-PZT-P05-35E"
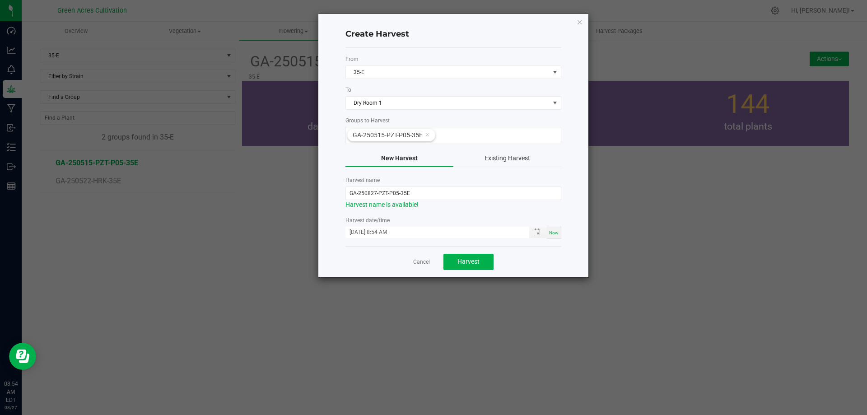
click at [553, 238] on div "Now" at bounding box center [554, 233] width 14 height 12
click at [552, 236] on div "Now" at bounding box center [554, 233] width 14 height 12
click at [457, 266] on button "Harvest" at bounding box center [468, 262] width 50 height 16
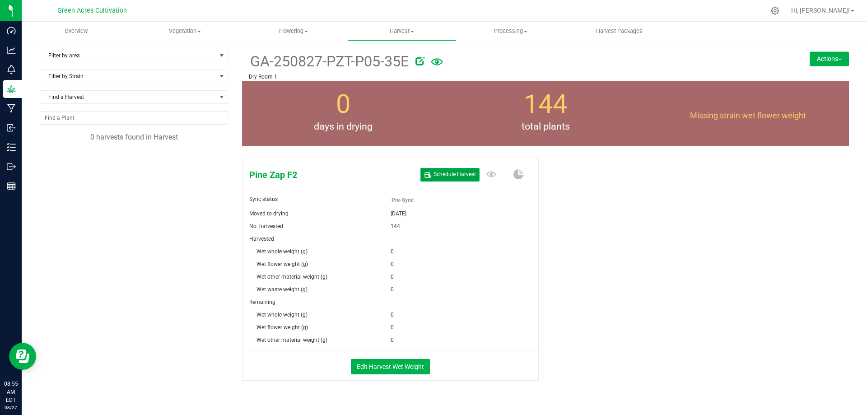
click at [462, 172] on span "Schedule Harvest" at bounding box center [454, 175] width 42 height 8
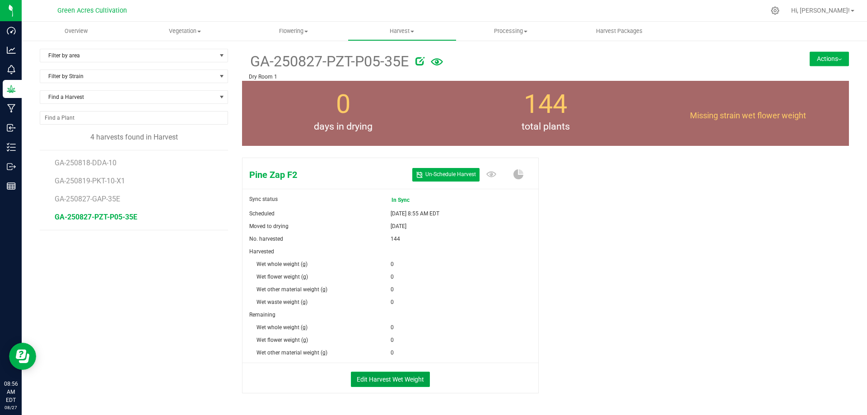
click at [386, 379] on button "Edit Harvest Wet Weight" at bounding box center [390, 379] width 79 height 15
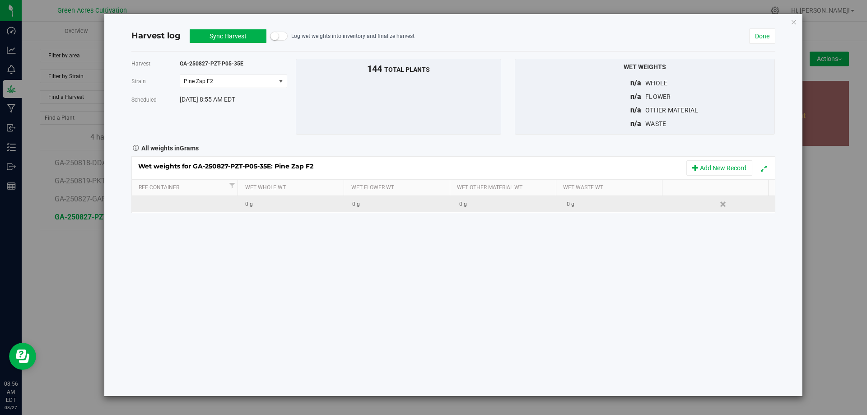
click at [373, 200] on div "0 g" at bounding box center [402, 204] width 100 height 9
type input "130085"
click at [586, 205] on div "Wet weights for GA-250827-PZT-P05-35E: Pine Zap F2 Add New Record Ref Container…" at bounding box center [453, 184] width 644 height 57
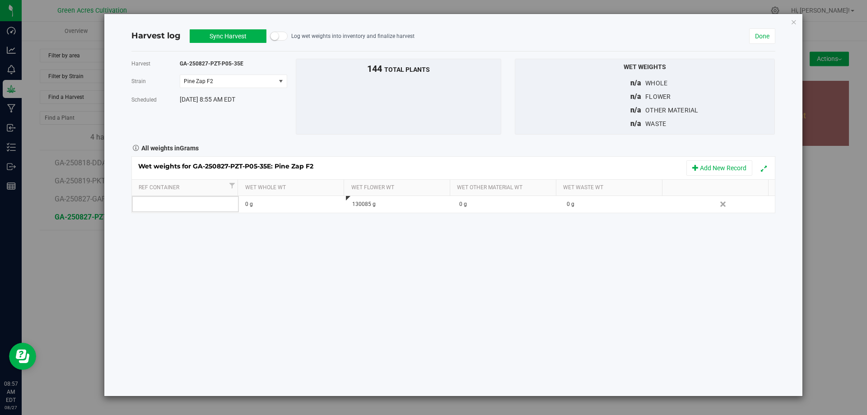
click at [585, 205] on div "0 g" at bounding box center [617, 204] width 100 height 9
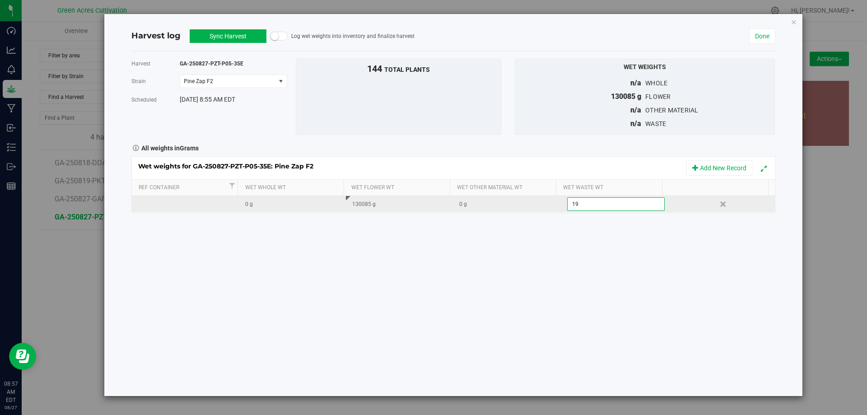
type input "195"
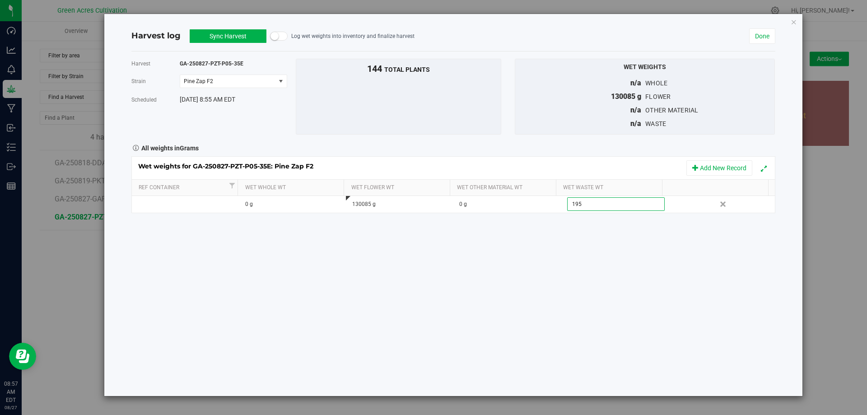
type input "195.0000 g"
click at [546, 232] on div "Harvest GA-250827-PZT-P05-35E Strain Pine Zap F2 Select strain Pine Zap F2 Sche…" at bounding box center [453, 223] width 644 height 345
click at [228, 39] on button "Sync Harvest" at bounding box center [228, 36] width 77 height 14
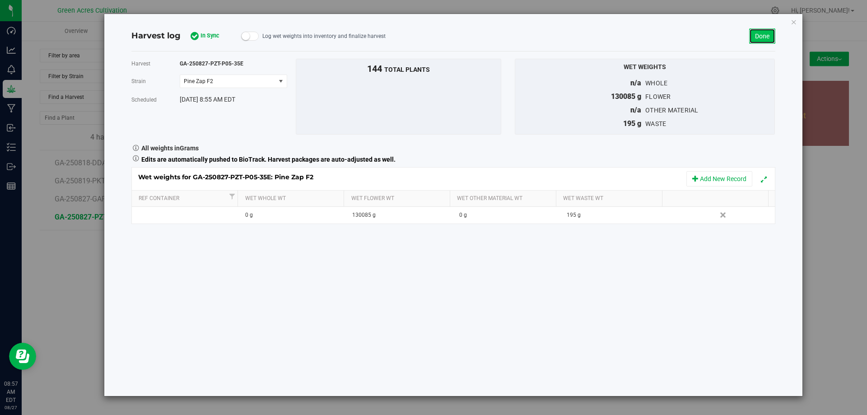
click at [760, 34] on link "Done" at bounding box center [762, 35] width 26 height 15
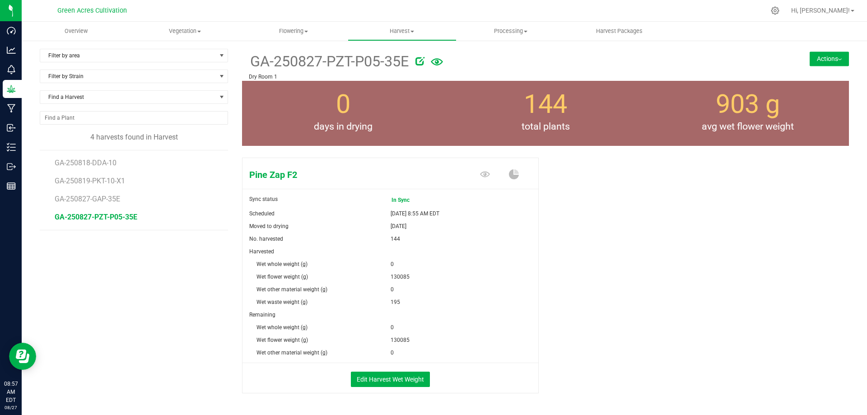
click at [820, 54] on button "Actions" at bounding box center [829, 58] width 39 height 14
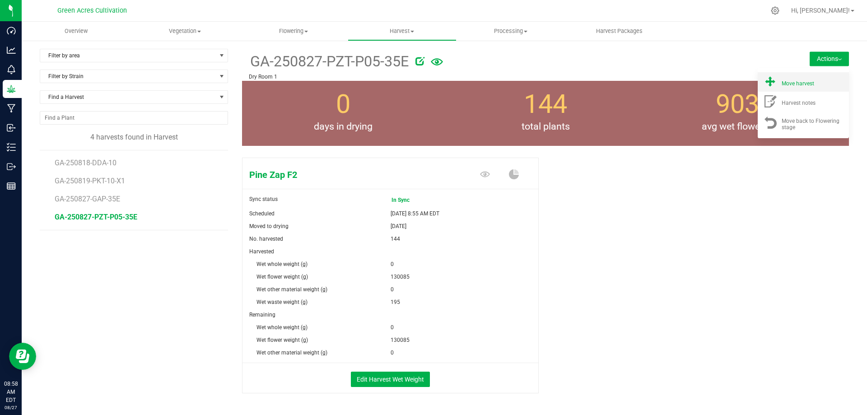
click at [783, 87] on span "Move harvest" at bounding box center [798, 83] width 33 height 6
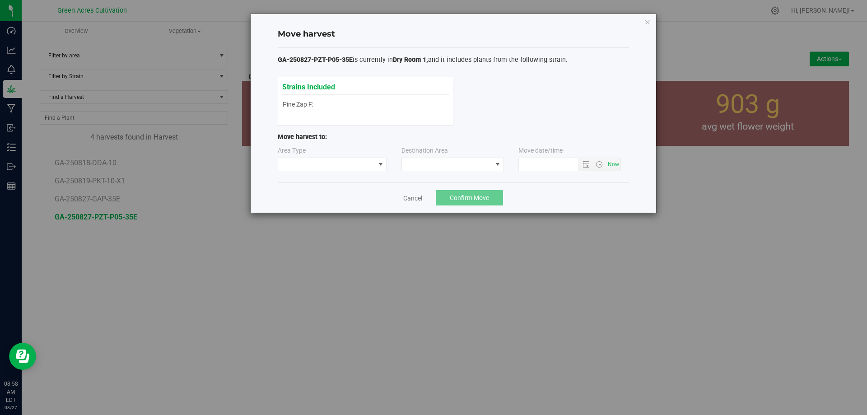
type input "8/27/2025 8:58 AM"
click at [427, 172] on div "Area Type Destination Area Move date/time 8/27/2025 8:58 AM" at bounding box center [453, 160] width 351 height 29
click at [424, 160] on span at bounding box center [447, 164] width 90 height 13
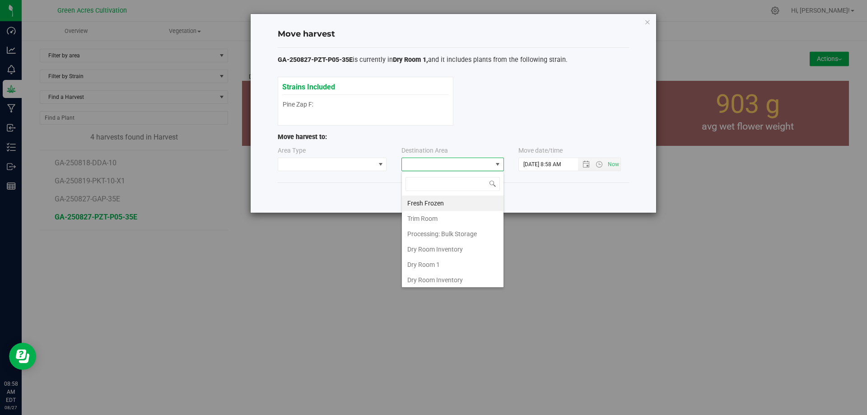
scroll to position [14, 103]
click at [426, 259] on li "Dry Room 1" at bounding box center [453, 264] width 102 height 15
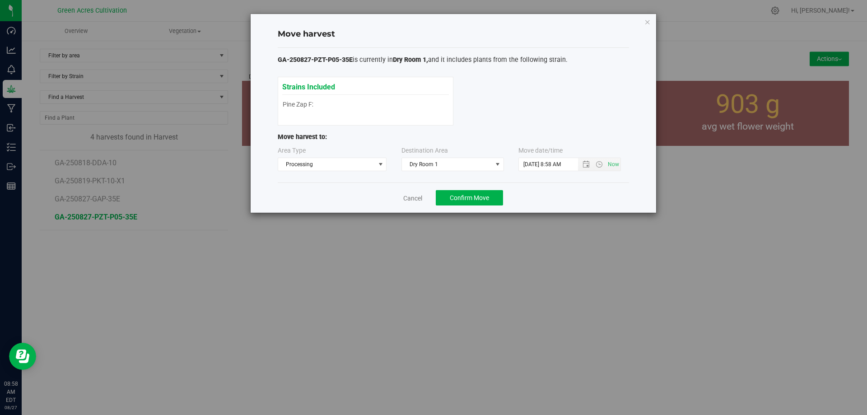
click at [555, 197] on div "Cancel Confirm Move" at bounding box center [453, 197] width 351 height 30
click at [484, 200] on span "Confirm Move" at bounding box center [469, 197] width 39 height 7
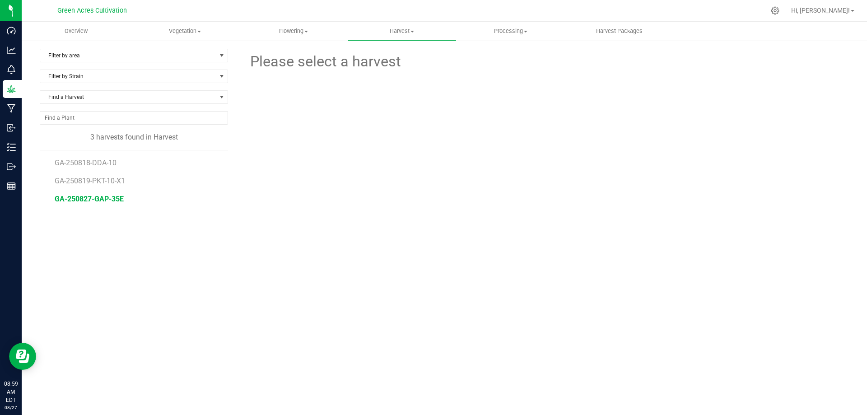
click at [100, 202] on span "GA-250827-GAP-35E" at bounding box center [89, 199] width 69 height 9
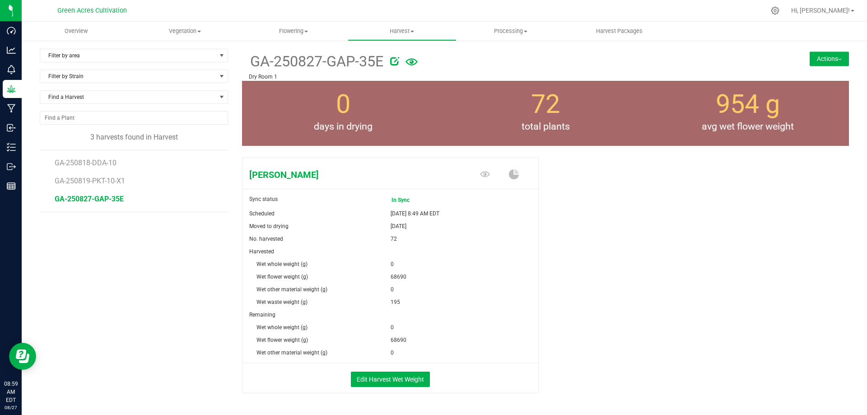
click at [843, 70] on div "Filter by area Filter by area All Dry Room 1 Dry Room Inventory Fresh Frozen Fi…" at bounding box center [444, 242] width 845 height 405
click at [828, 60] on button "Actions" at bounding box center [829, 58] width 39 height 14
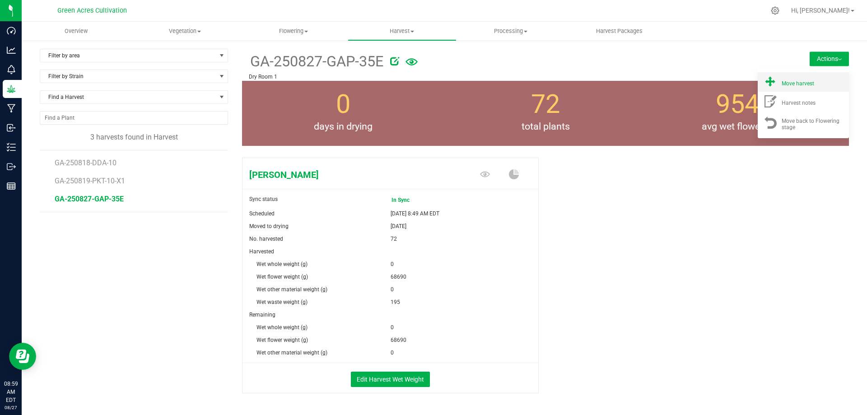
click at [798, 84] on span "Move harvest" at bounding box center [798, 83] width 33 height 6
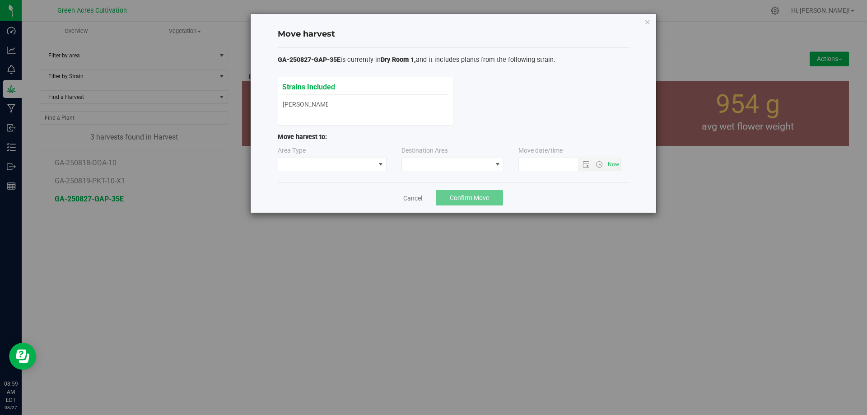
type input "8/27/2025 8:59 AM"
click at [466, 163] on span at bounding box center [447, 164] width 90 height 13
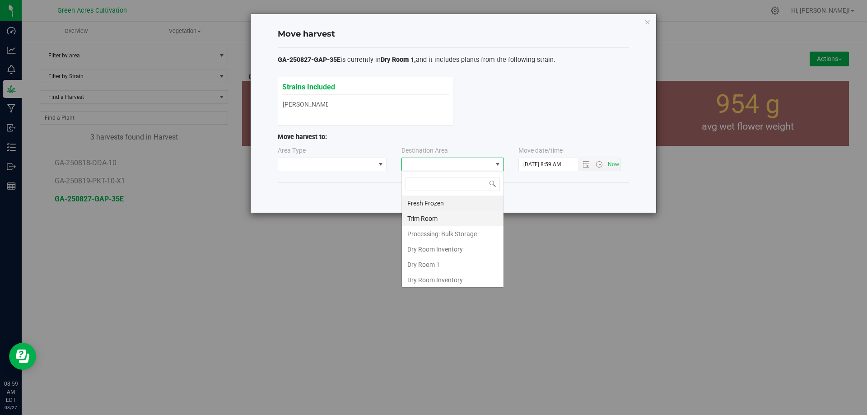
scroll to position [14, 103]
click at [429, 260] on li "Dry Room 1" at bounding box center [453, 264] width 102 height 15
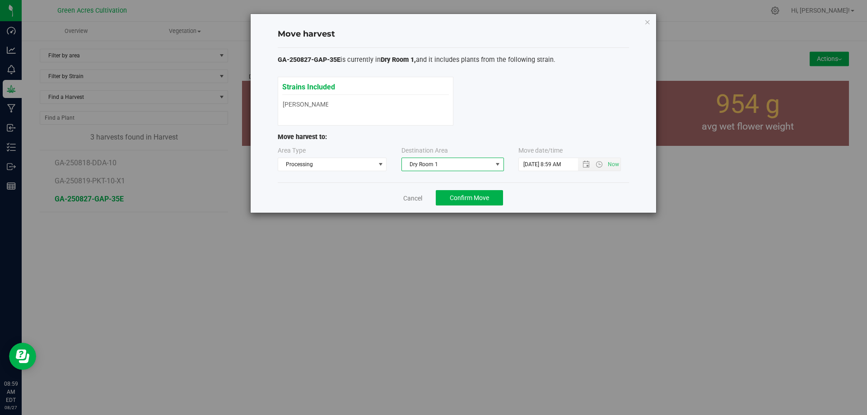
click at [538, 203] on div "Cancel Confirm Move" at bounding box center [453, 197] width 351 height 30
click at [475, 202] on button "Confirm Move" at bounding box center [469, 197] width 67 height 15
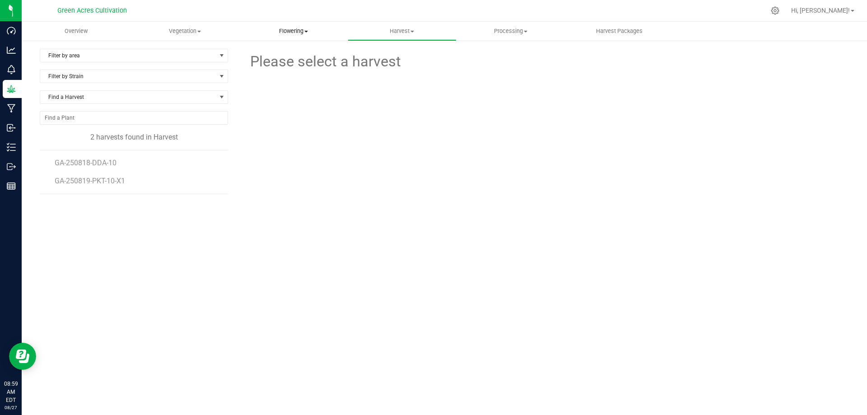
click at [284, 29] on span "Flowering" at bounding box center [293, 31] width 108 height 8
click at [271, 68] on span "Flowering groups" at bounding box center [276, 65] width 75 height 8
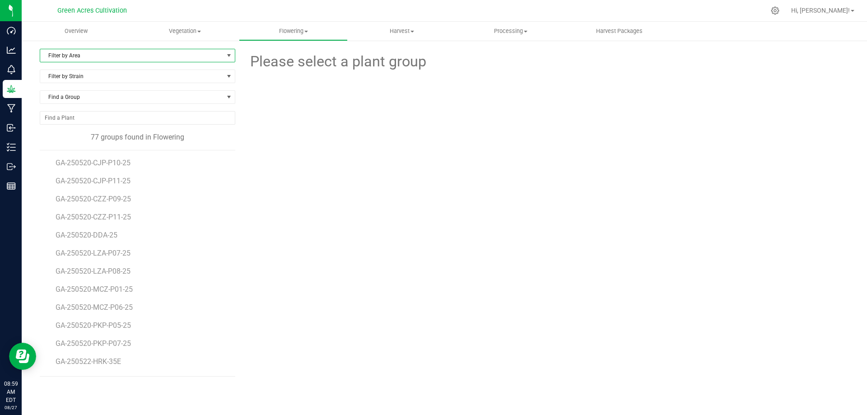
click at [88, 51] on span "Filter by Area" at bounding box center [131, 55] width 183 height 13
click at [61, 182] on li "35-E" at bounding box center [137, 181] width 195 height 14
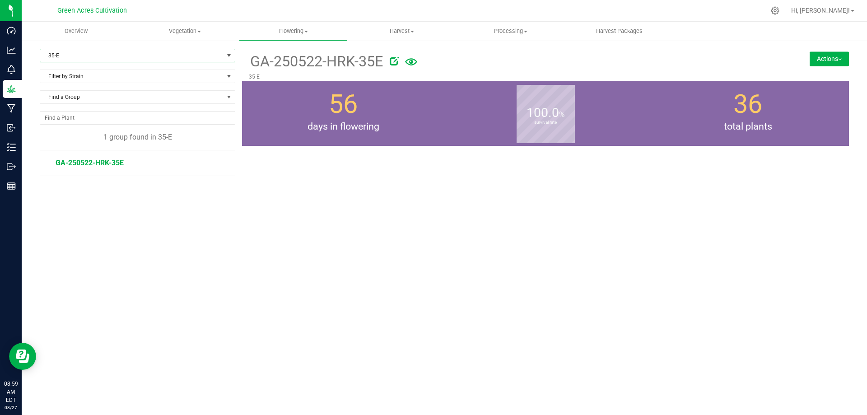
click at [89, 162] on span "GA-250522-HRK-35E" at bounding box center [90, 162] width 68 height 9
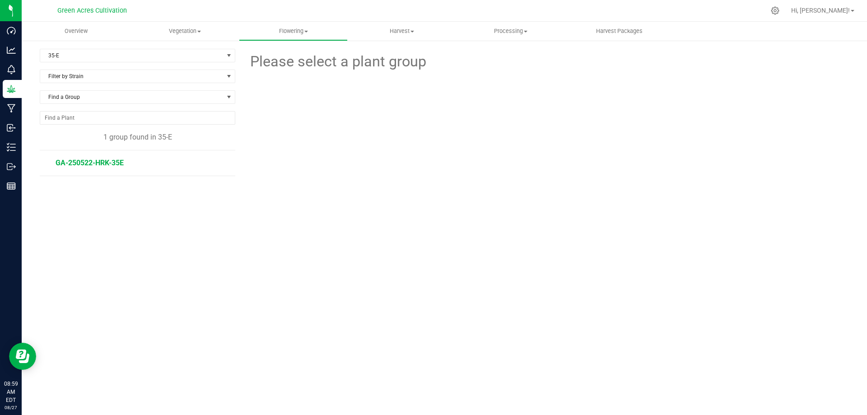
click at [93, 163] on span "GA-250522-HRK-35E" at bounding box center [90, 162] width 68 height 9
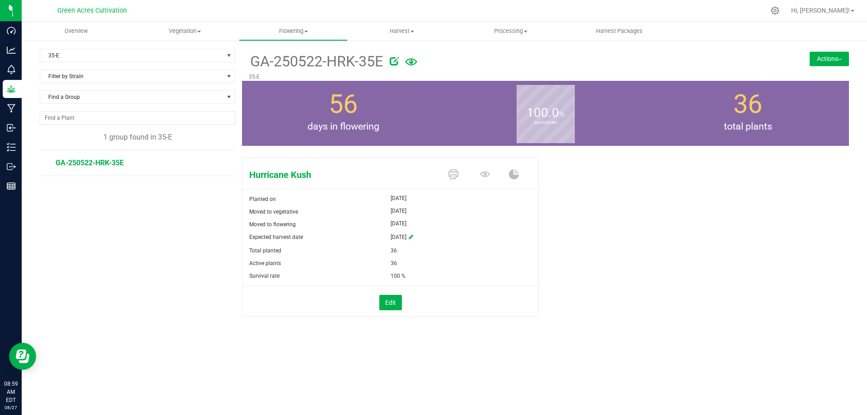
click at [826, 62] on button "Actions" at bounding box center [829, 58] width 39 height 14
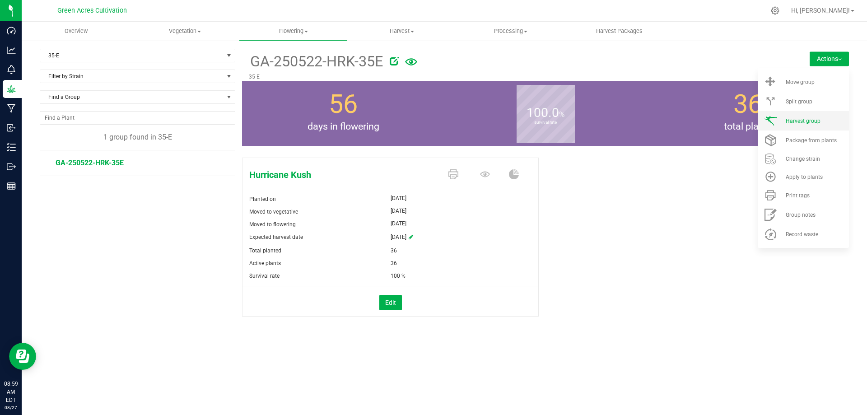
click at [805, 120] on span "Harvest group" at bounding box center [803, 121] width 35 height 6
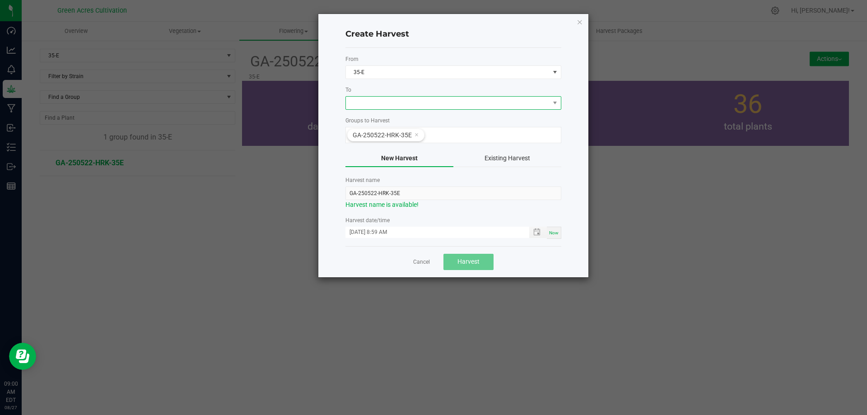
click at [371, 105] on span at bounding box center [448, 103] width 204 height 13
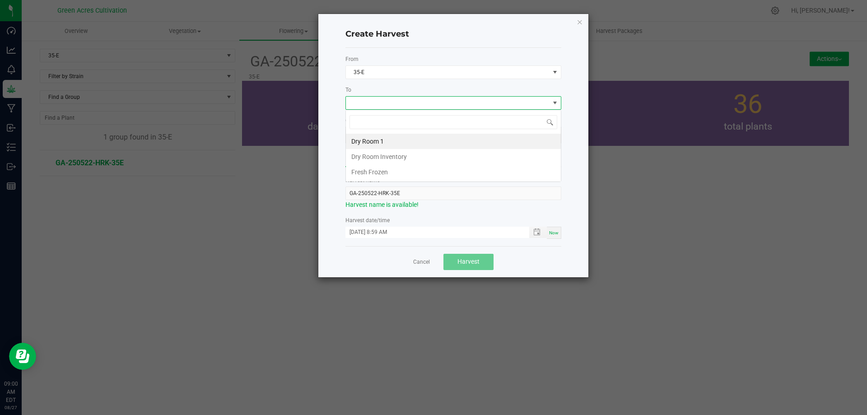
scroll to position [14, 216]
click at [379, 138] on li "Dry Room 1" at bounding box center [453, 141] width 215 height 15
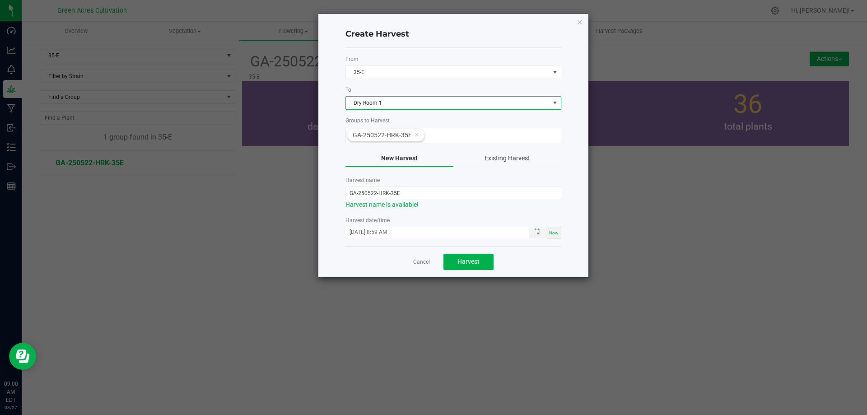
click at [565, 177] on div "Create Harvest From 35-E To Dry Room 1 Groups to Harvest GA-250522-HRK-35E New …" at bounding box center [453, 145] width 270 height 263
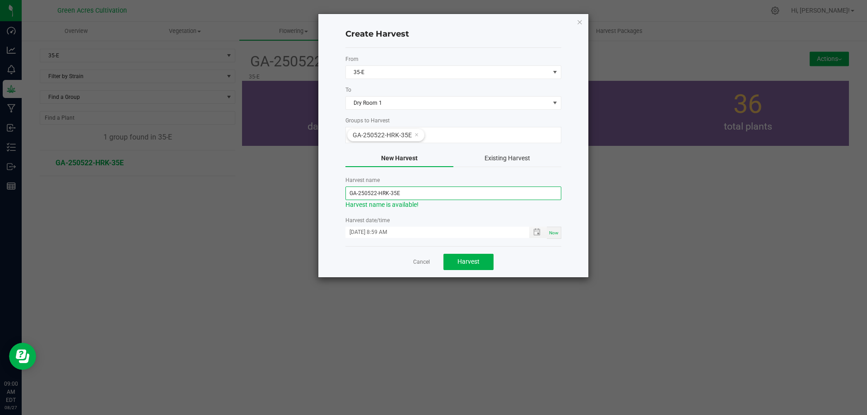
click at [376, 191] on input "GA-250522-HRK-35E" at bounding box center [453, 193] width 216 height 14
type input "GA-250827-HRK-35E"
click at [429, 212] on form "From 35-E To Dry Room 1 Groups to Harvest GA-250522-HRK-35E New Harvest Existin…" at bounding box center [453, 147] width 216 height 184
click at [553, 233] on span "Now" at bounding box center [553, 232] width 9 height 5
type input "08/27/2025 9:00 AM"
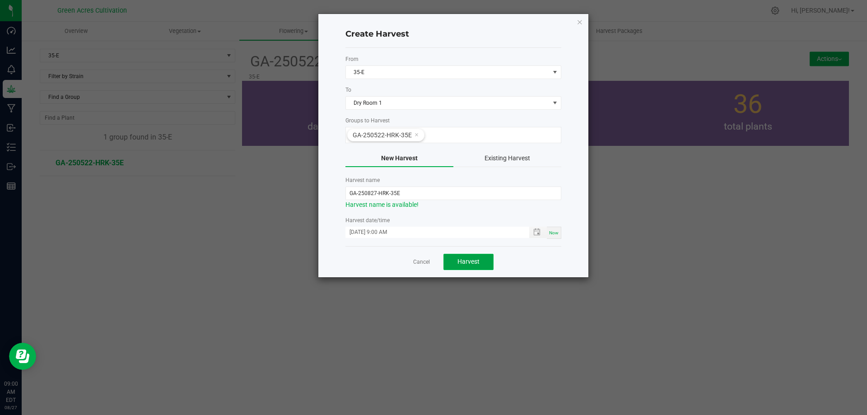
click at [467, 263] on span "Harvest" at bounding box center [468, 261] width 22 height 7
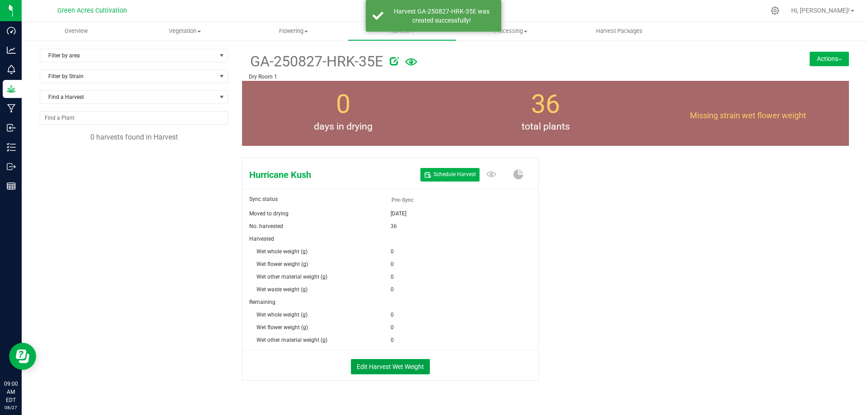
click at [405, 364] on button "Edit Harvest Wet Weight" at bounding box center [390, 366] width 79 height 15
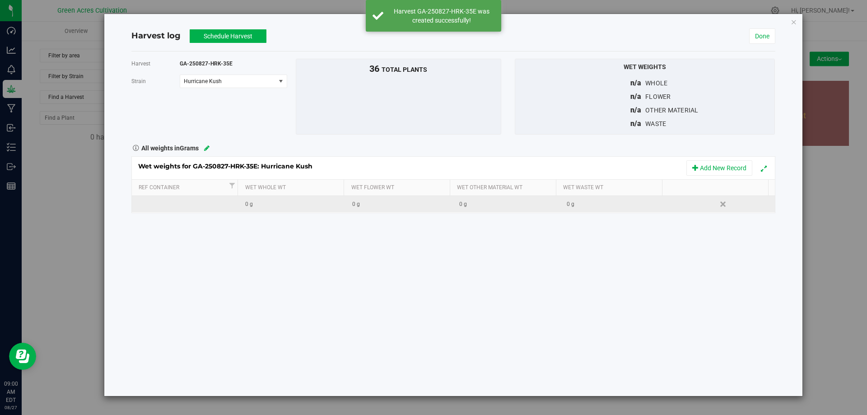
click at [371, 206] on div "0 g" at bounding box center [402, 204] width 100 height 9
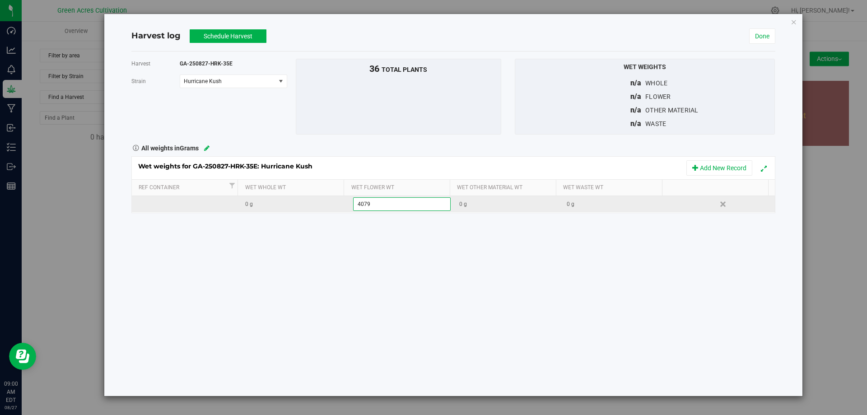
type input "40790"
type input "195"
click at [435, 271] on div "Harvest GA-250827-HRK-35E Strain Hurricane Kush Select strain Hurricane Kush To…" at bounding box center [453, 223] width 644 height 345
click at [251, 37] on button "Schedule Harvest" at bounding box center [228, 36] width 77 height 14
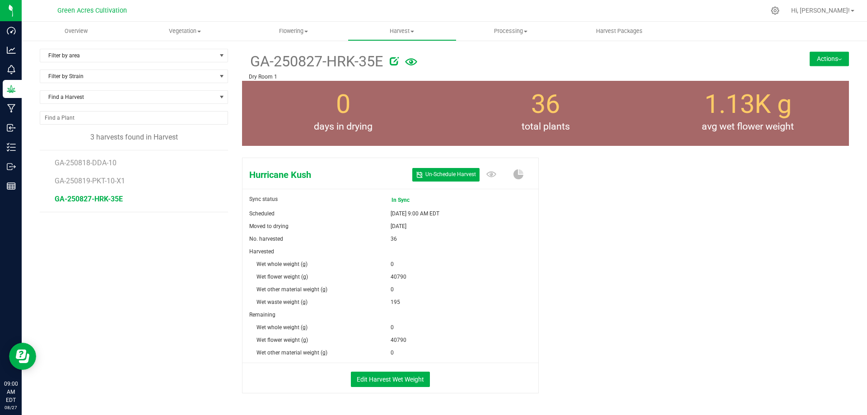
click at [824, 55] on button "Actions" at bounding box center [829, 58] width 39 height 14
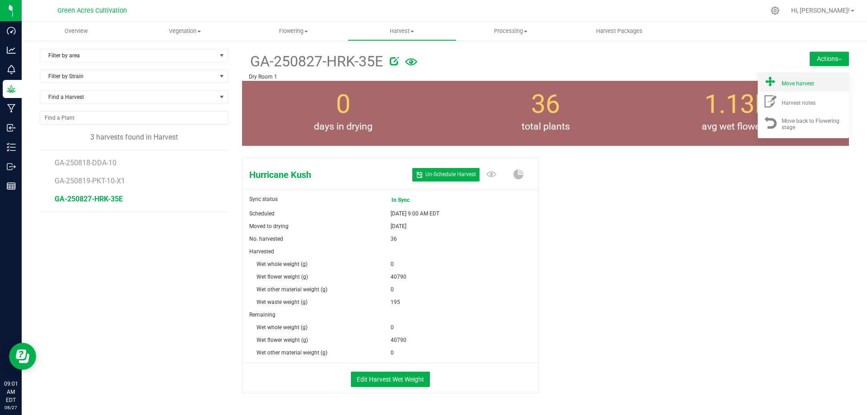
click at [782, 80] on div "Move harvest" at bounding box center [812, 81] width 61 height 9
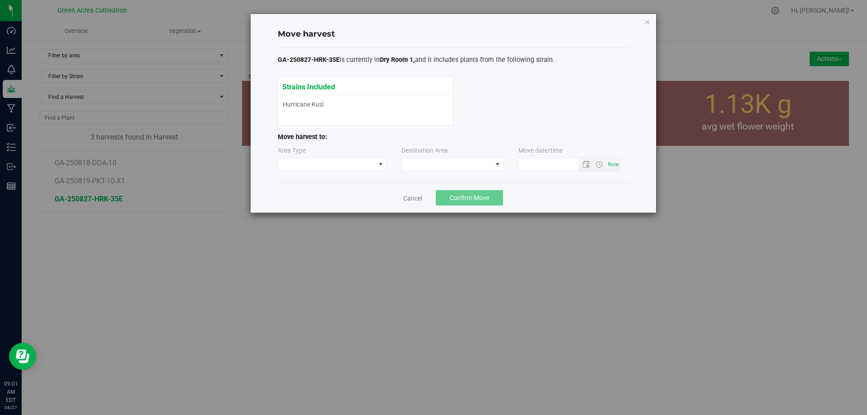
type input "8/27/2025 9:01 AM"
click at [459, 163] on span at bounding box center [447, 164] width 90 height 13
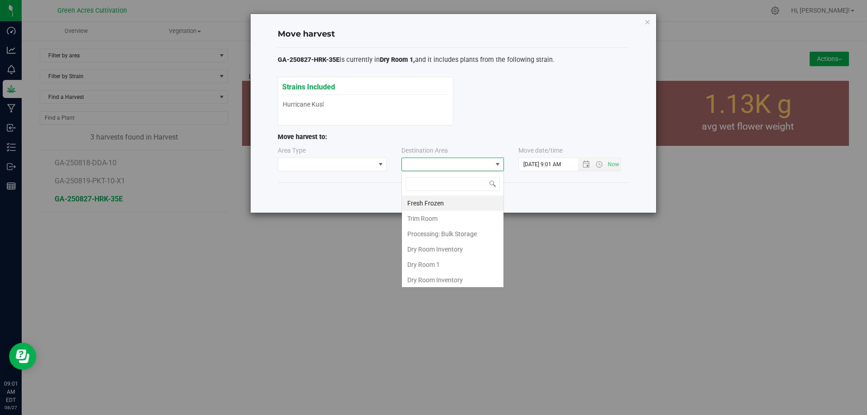
scroll to position [14, 103]
click at [428, 264] on li "Dry Room 1" at bounding box center [453, 264] width 102 height 15
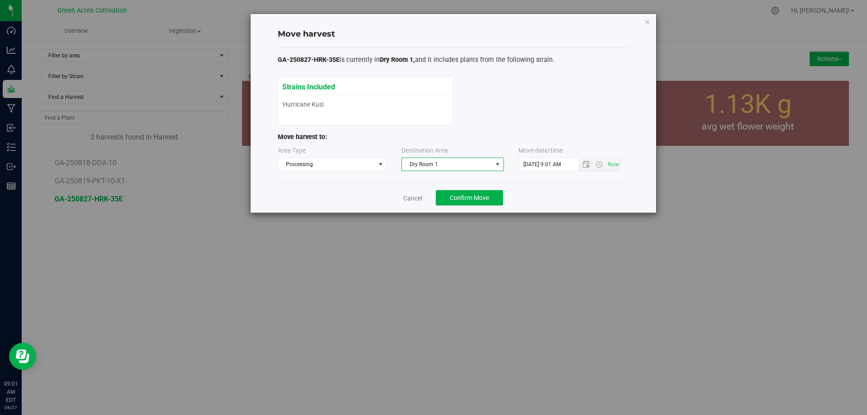
click at [589, 266] on div "Move harvest GA-250827-HRK-35E is currently in Dry Room 1, and it includes plan…" at bounding box center [437, 207] width 874 height 415
click at [475, 196] on span "Confirm Move" at bounding box center [469, 197] width 39 height 7
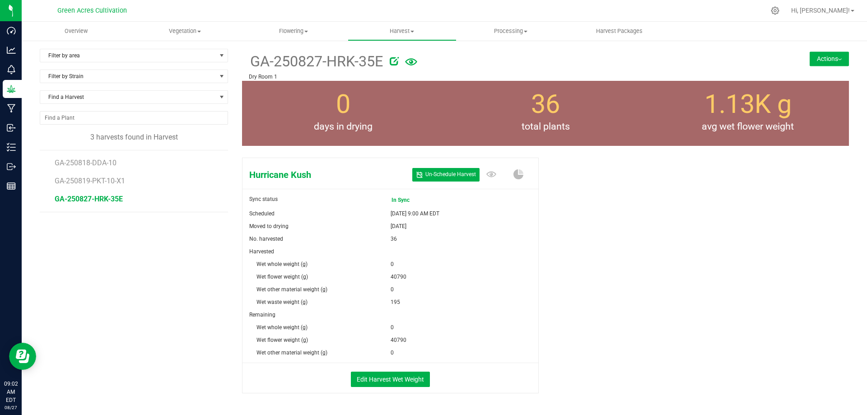
click at [819, 52] on button "Actions" at bounding box center [829, 58] width 39 height 14
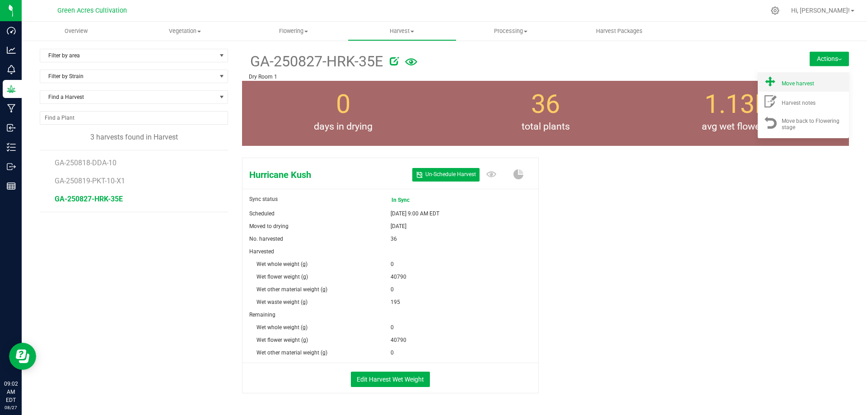
click at [783, 84] on span "Move harvest" at bounding box center [798, 83] width 33 height 6
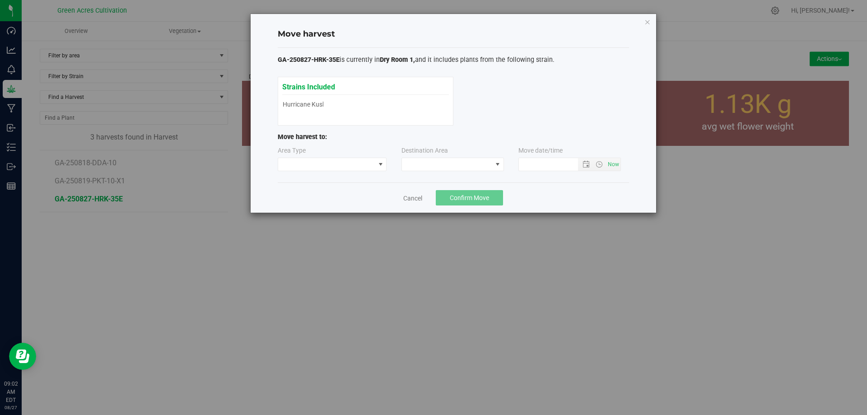
type input "8/27/2025 9:02 AM"
click at [477, 162] on span at bounding box center [447, 164] width 90 height 13
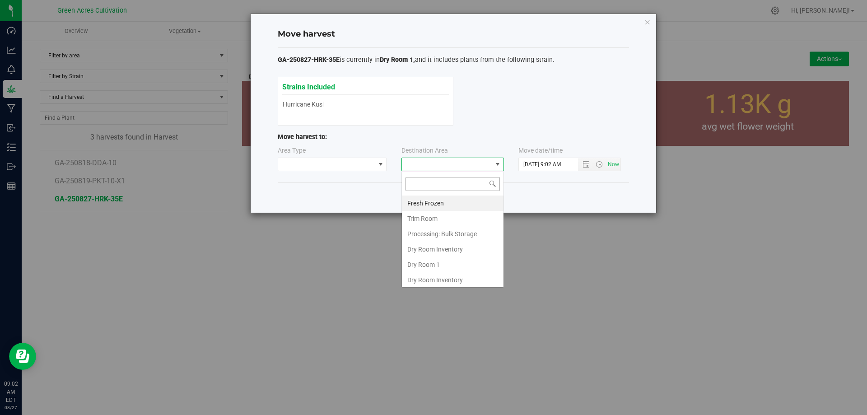
scroll to position [14, 103]
click at [432, 267] on li "Dry Room 1" at bounding box center [453, 264] width 102 height 15
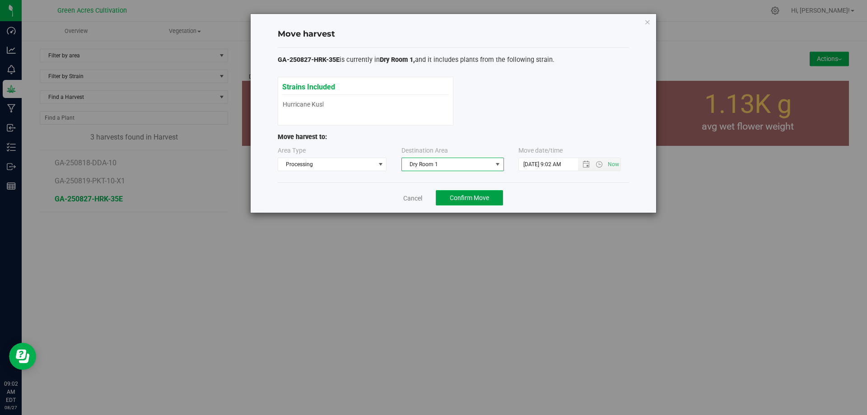
click at [474, 198] on span "Confirm Move" at bounding box center [469, 197] width 39 height 7
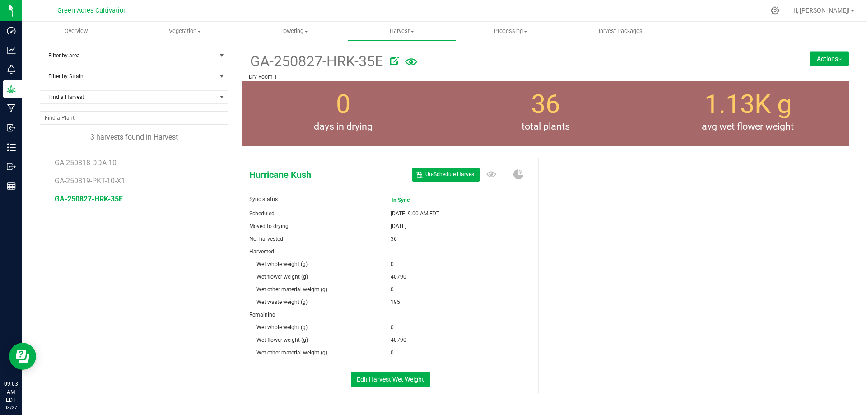
click at [810, 56] on button "Actions" at bounding box center [829, 58] width 39 height 14
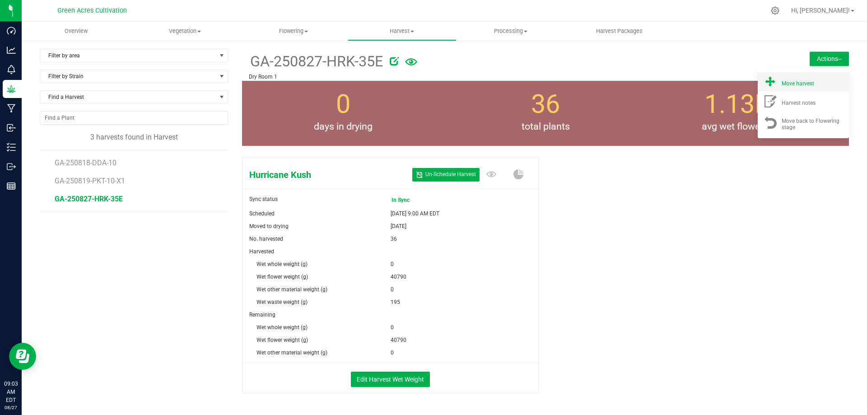
click at [782, 82] on span "Move harvest" at bounding box center [798, 83] width 33 height 6
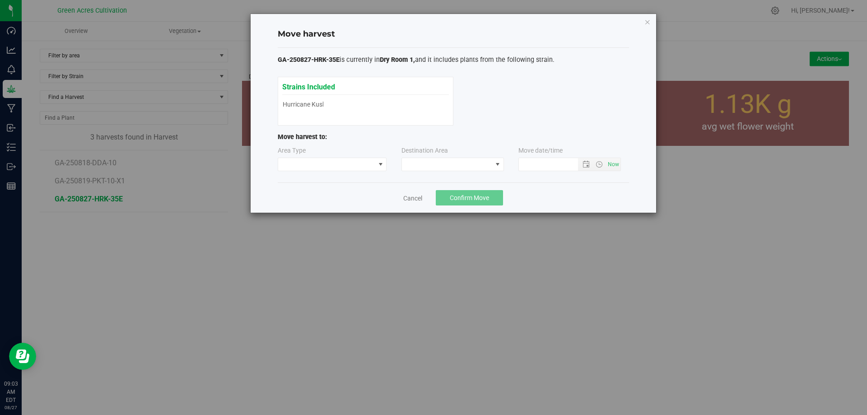
type input "8/27/2025 9:03 AM"
click at [438, 165] on span at bounding box center [447, 164] width 90 height 13
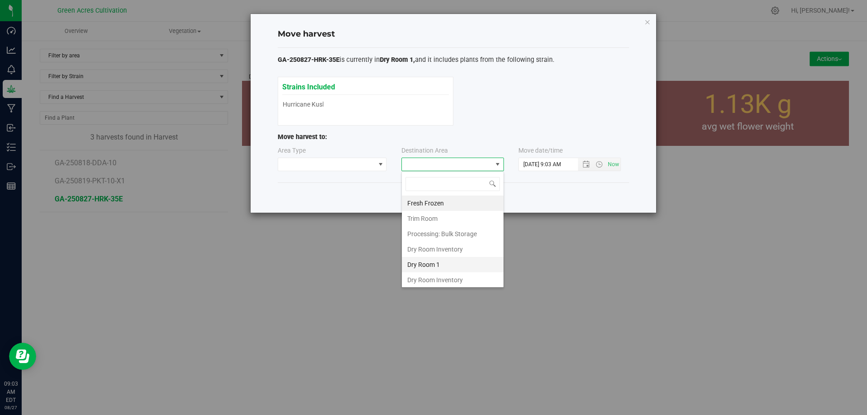
scroll to position [14, 103]
click at [410, 265] on li "Dry Room 1" at bounding box center [453, 264] width 102 height 15
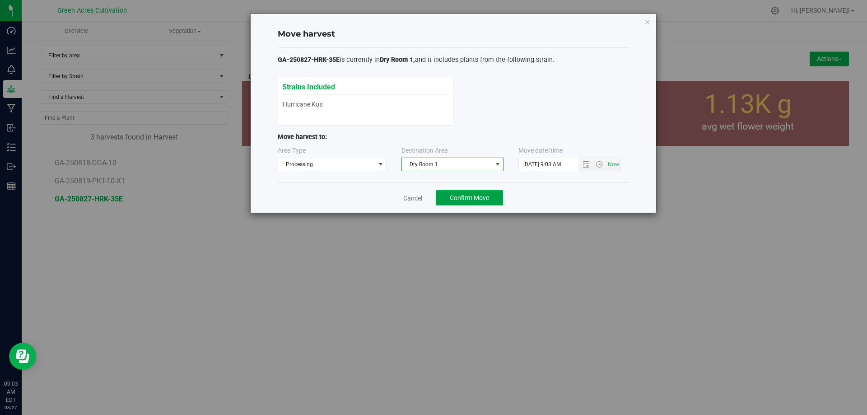
click at [469, 193] on button "Confirm Move" at bounding box center [469, 197] width 67 height 15
click at [403, 200] on link "Cancel" at bounding box center [409, 198] width 19 height 9
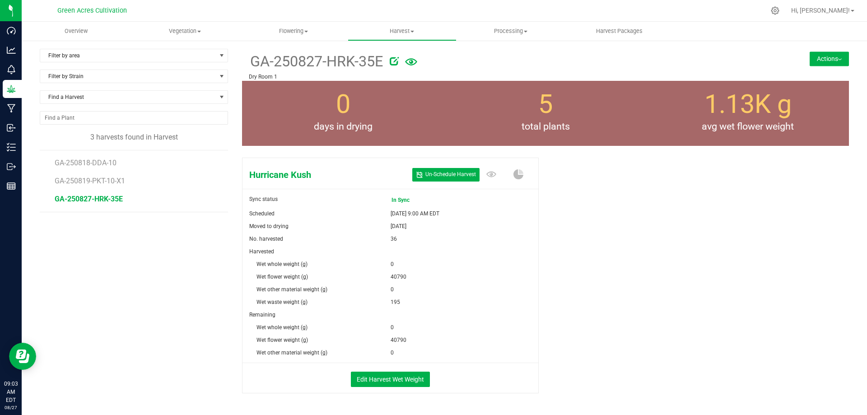
click at [393, 62] on icon at bounding box center [394, 60] width 9 height 9
click at [377, 63] on input "GA-250827-HRK-35E" at bounding box center [460, 62] width 422 height 14
type input "GA-250827-HRK-35E-x1"
click at [694, 61] on icon "Cancel button" at bounding box center [697, 60] width 7 height 5
click at [830, 61] on button "Actions" at bounding box center [829, 58] width 39 height 14
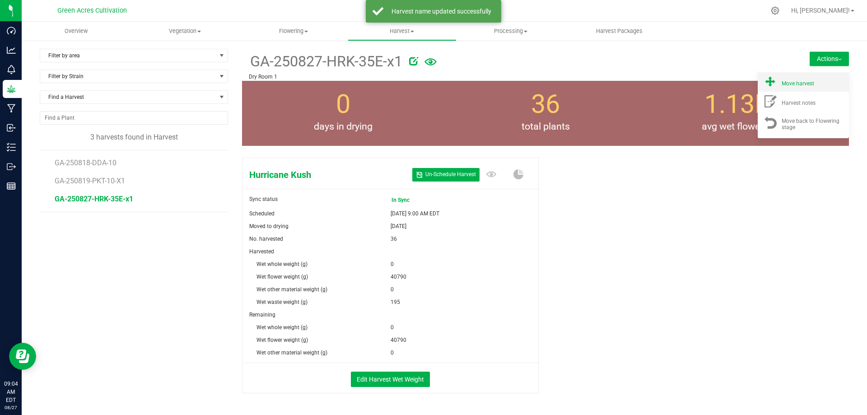
click at [790, 84] on span "Move harvest" at bounding box center [798, 83] width 33 height 6
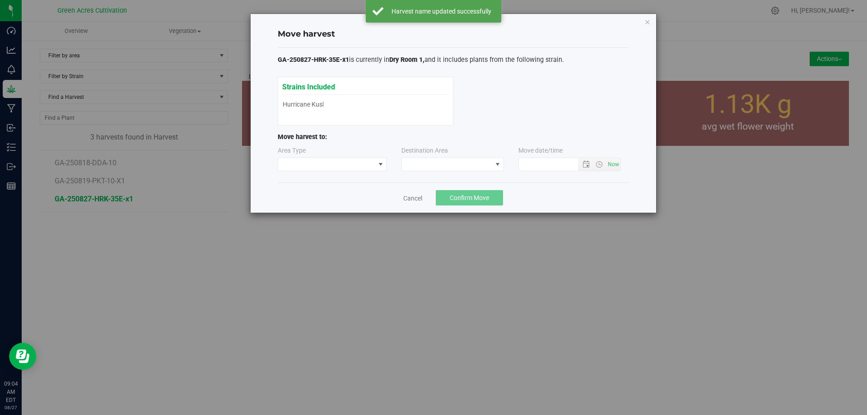
type input "8/27/2025 9:04 AM"
click at [429, 167] on span at bounding box center [447, 164] width 90 height 13
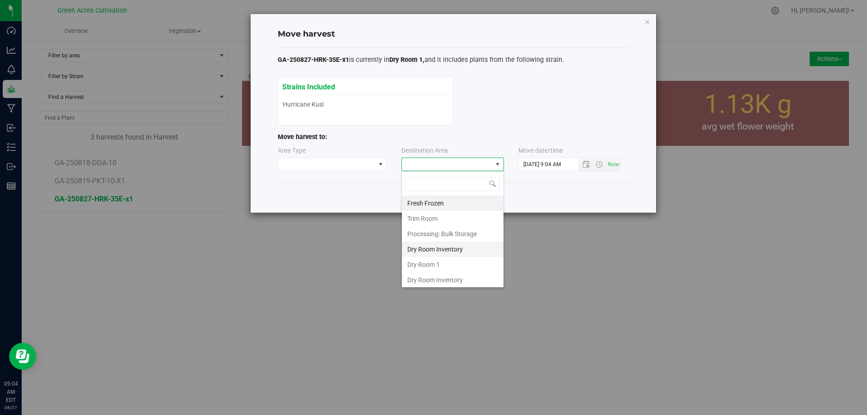
scroll to position [14, 103]
click at [420, 261] on li "Dry Room 1" at bounding box center [453, 264] width 102 height 15
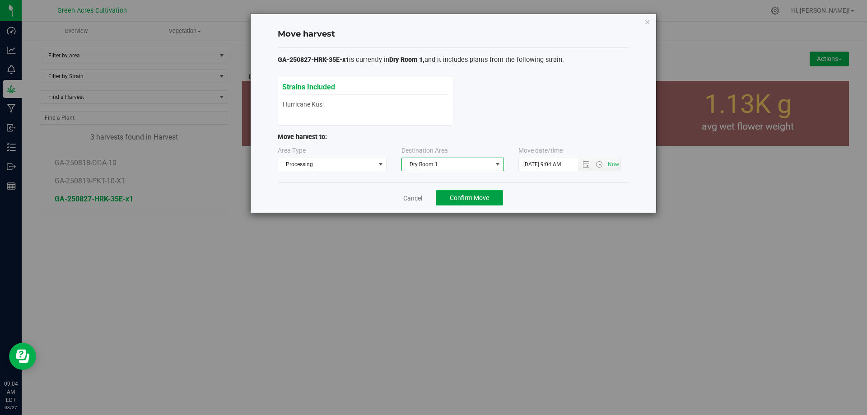
click at [484, 199] on span "Confirm Move" at bounding box center [469, 197] width 39 height 7
click at [403, 196] on link "Cancel" at bounding box center [409, 198] width 19 height 9
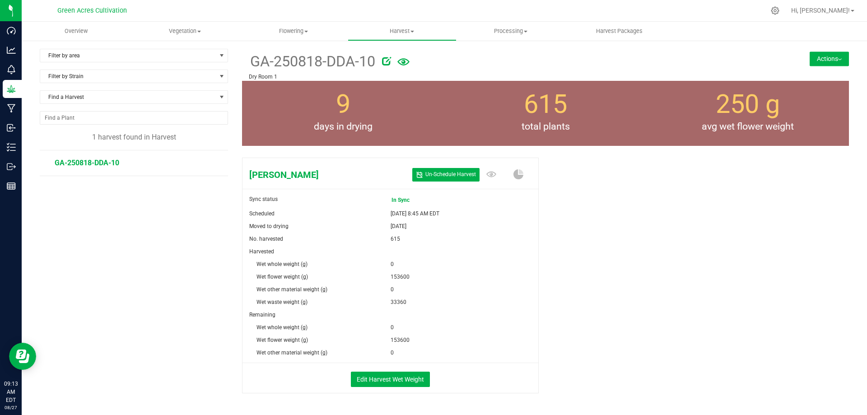
click at [814, 53] on button "Actions" at bounding box center [829, 58] width 39 height 14
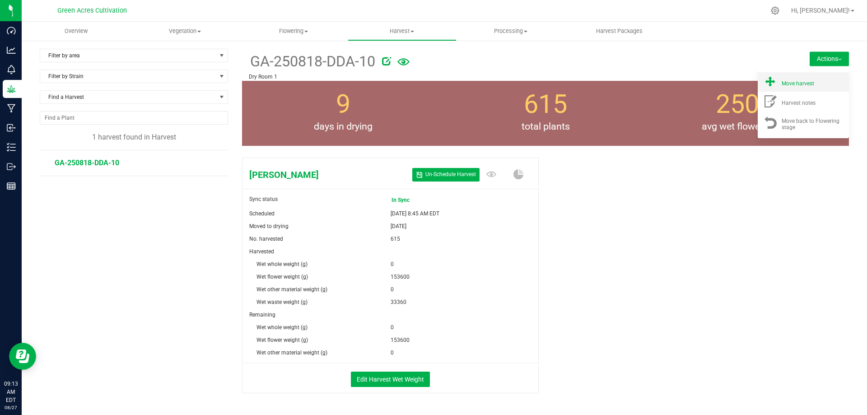
click at [771, 83] on span at bounding box center [771, 82] width 22 height 12
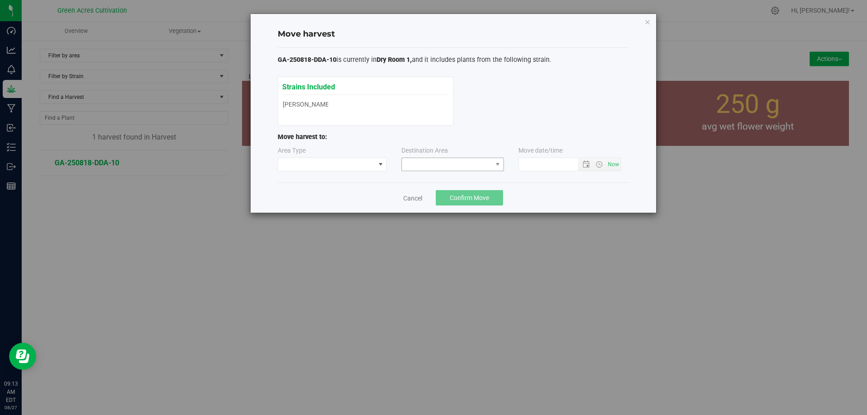
type input "8/27/2025 9:13 AM"
click at [440, 171] on span at bounding box center [452, 165] width 103 height 14
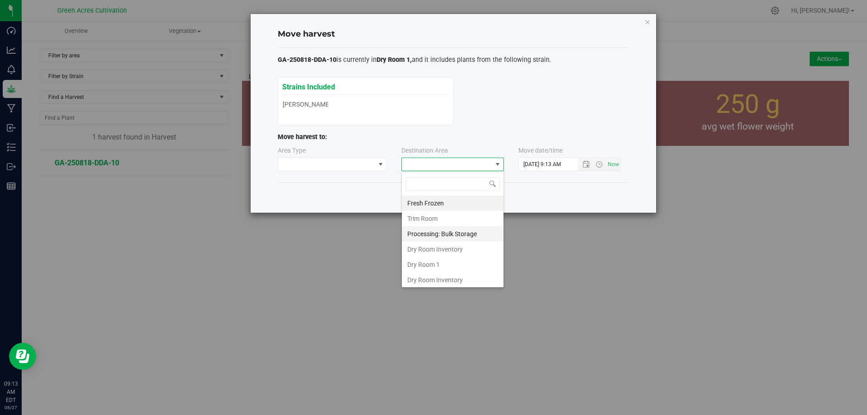
scroll to position [14, 103]
click at [416, 264] on li "Dry Room 1" at bounding box center [453, 264] width 102 height 15
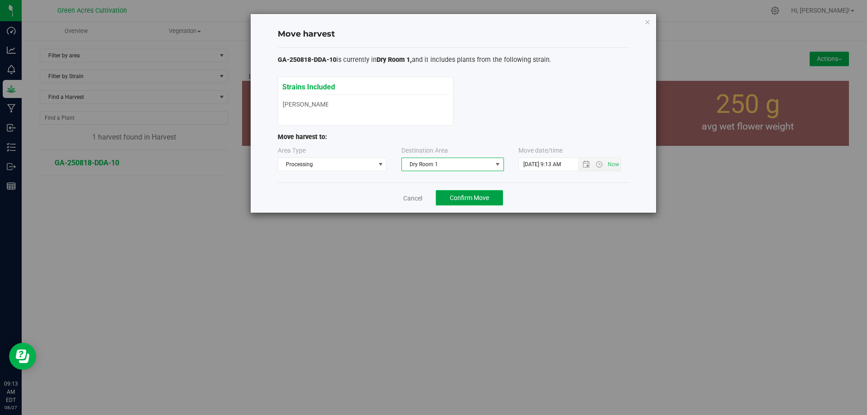
click at [469, 200] on span "Confirm Move" at bounding box center [469, 197] width 39 height 7
click at [407, 203] on div "Cancel Confirm Move" at bounding box center [453, 197] width 351 height 30
click at [411, 197] on link "Cancel" at bounding box center [409, 198] width 19 height 9
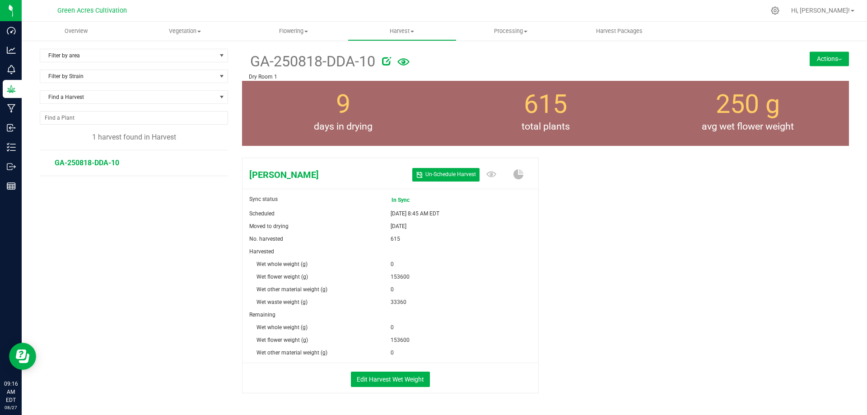
click at [380, 366] on div "Edit Harvest Wet Weight" at bounding box center [390, 378] width 309 height 30
click at [379, 379] on button "Edit Harvest Wet Weight" at bounding box center [390, 379] width 79 height 15
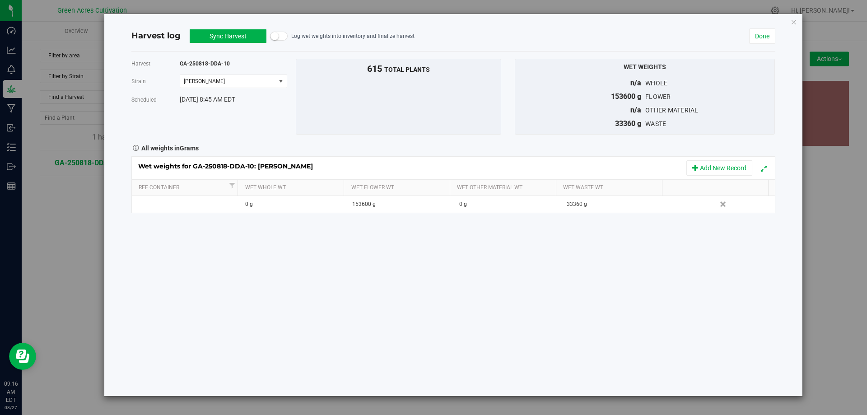
click at [218, 34] on button "Sync Harvest" at bounding box center [228, 36] width 77 height 14
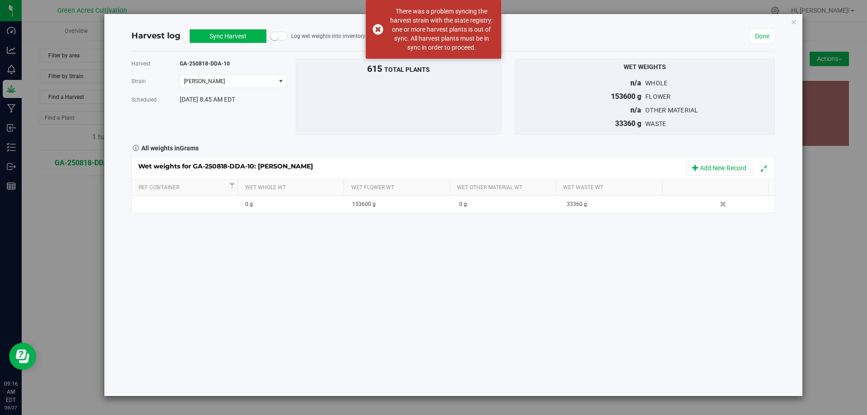
click at [218, 34] on button "Sync Harvest" at bounding box center [228, 36] width 77 height 14
click at [514, 305] on div "Harvest GA-250818-DDA-10 Strain Don Dada Select strain Don Dada Scheduled Aug 2…" at bounding box center [453, 223] width 644 height 345
click at [222, 36] on button "Sync Harvest" at bounding box center [228, 36] width 77 height 14
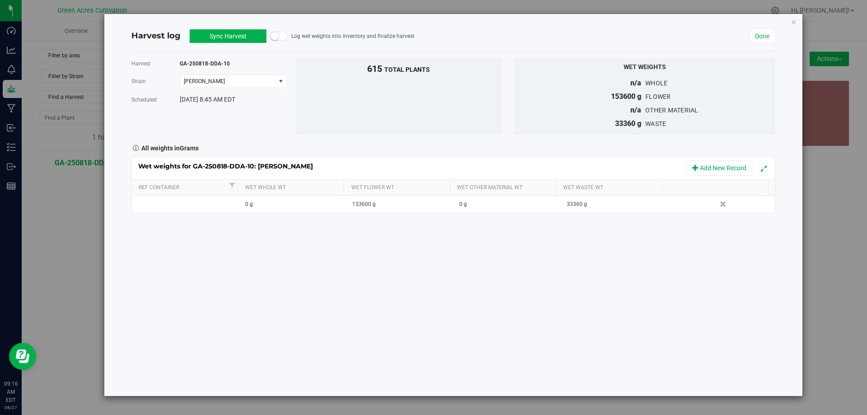
click at [222, 36] on button "Sync Harvest" at bounding box center [228, 36] width 77 height 14
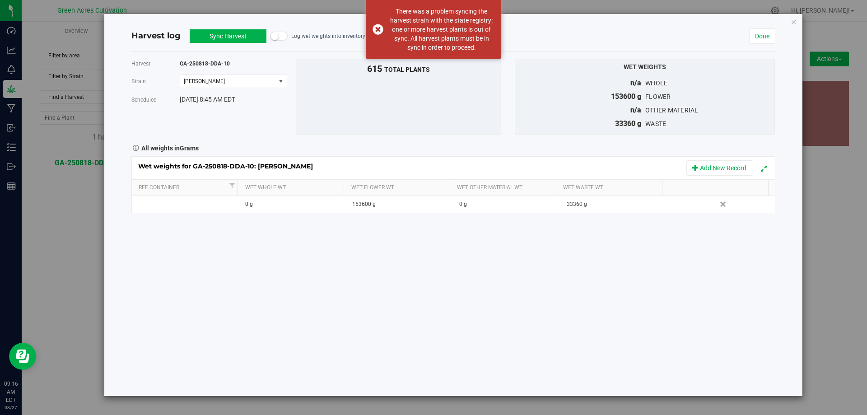
click at [222, 36] on button "Sync Harvest" at bounding box center [228, 36] width 77 height 14
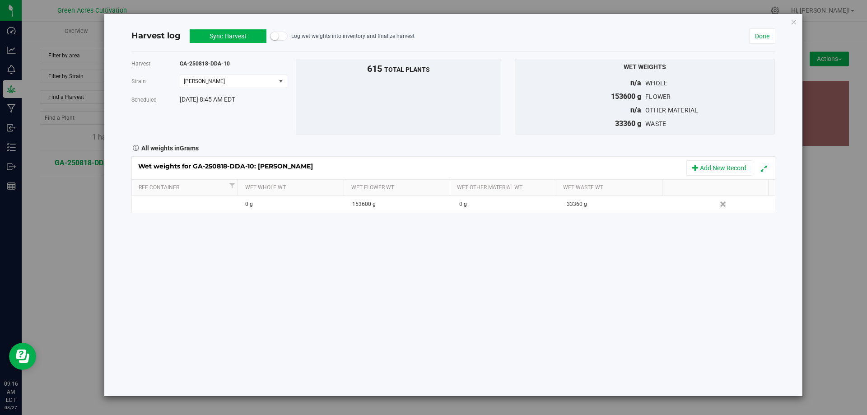
click at [222, 36] on button "Sync Harvest" at bounding box center [228, 36] width 77 height 14
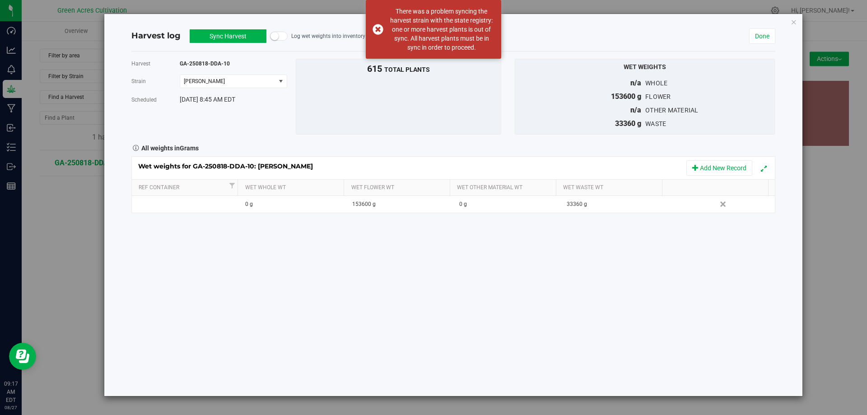
click at [222, 36] on button "Sync Harvest" at bounding box center [228, 36] width 77 height 14
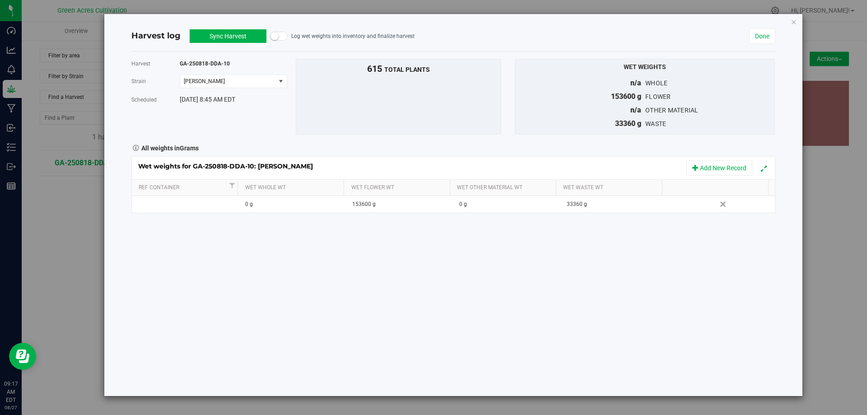
click at [221, 36] on button "Sync Harvest" at bounding box center [228, 36] width 77 height 14
click at [531, 37] on div "Harvest log Sync Harvest In Sync Log wet weights into inventory and finalize ha…" at bounding box center [440, 36] width 618 height 12
click at [759, 38] on link "Done" at bounding box center [762, 35] width 26 height 15
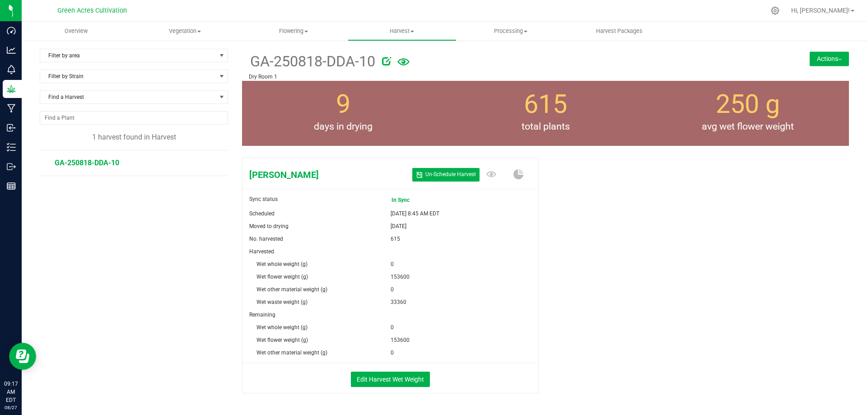
click at [812, 55] on button "Actions" at bounding box center [829, 58] width 39 height 14
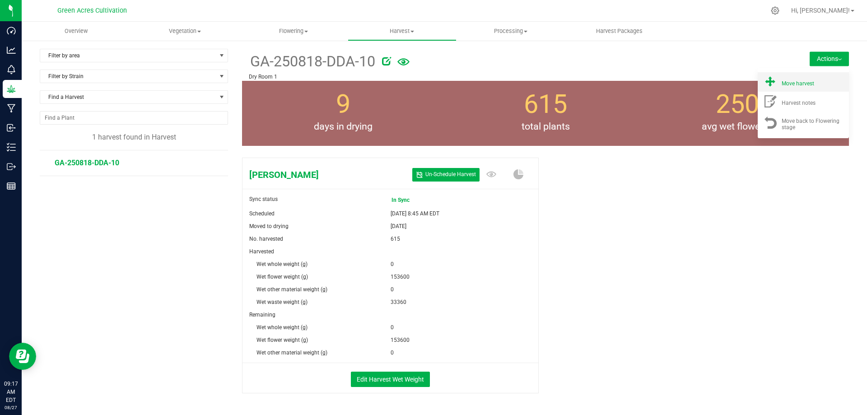
click at [799, 87] on span "Move harvest" at bounding box center [798, 83] width 33 height 6
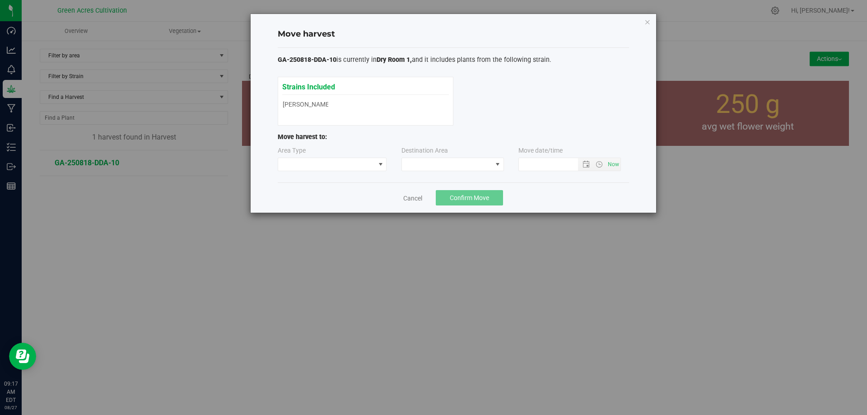
type input "8/27/2025 9:17 AM"
click at [440, 166] on span at bounding box center [447, 164] width 90 height 13
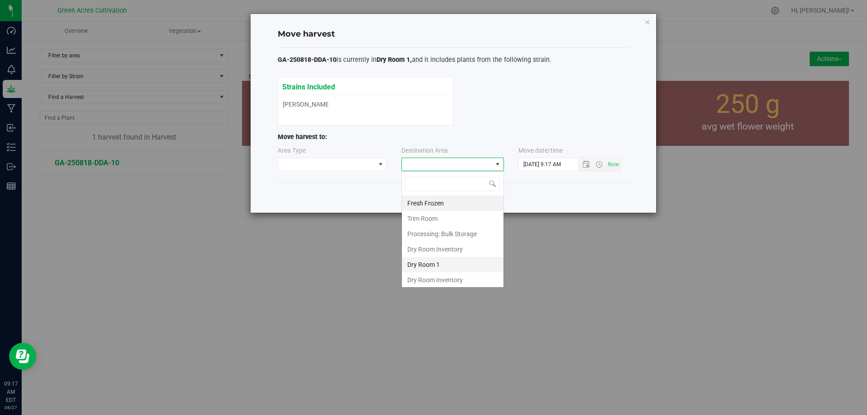
scroll to position [14, 103]
click at [436, 264] on li "Dry Room 1" at bounding box center [453, 264] width 102 height 15
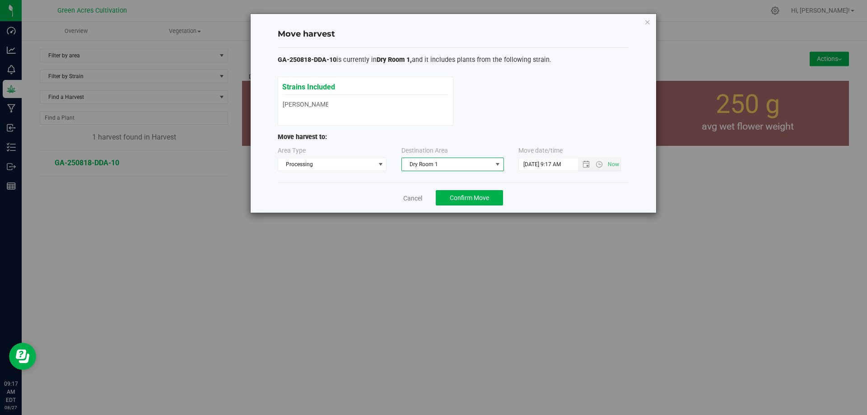
click at [531, 189] on div "Cancel Confirm Move" at bounding box center [453, 197] width 351 height 30
click at [472, 196] on span "Confirm Move" at bounding box center [469, 197] width 39 height 7
click at [409, 200] on link "Cancel" at bounding box center [409, 198] width 19 height 9
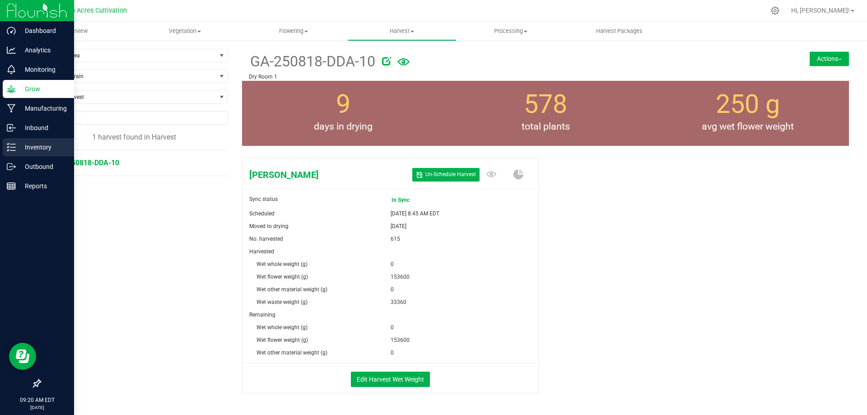
click at [21, 151] on p "Inventory" at bounding box center [43, 147] width 54 height 11
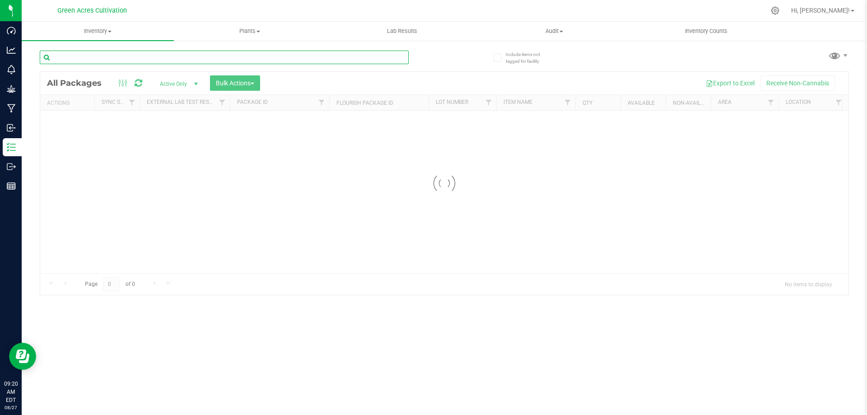
click at [86, 52] on input "text" at bounding box center [224, 58] width 369 height 14
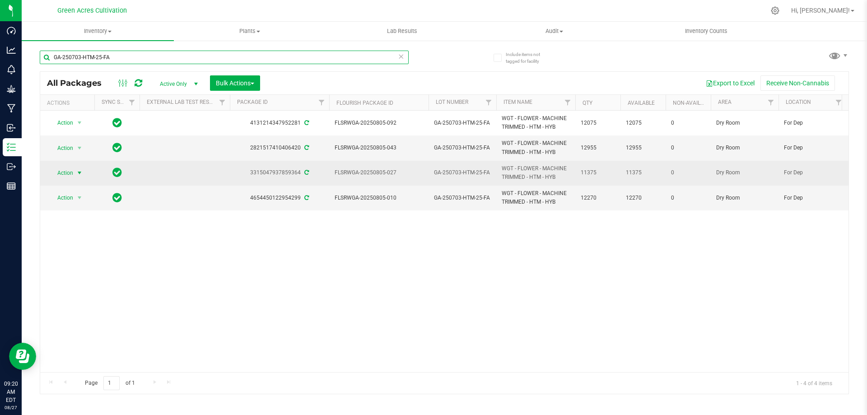
type input "GA-250703-HTM-25-FA"
click at [76, 173] on span "select" at bounding box center [79, 172] width 7 height 7
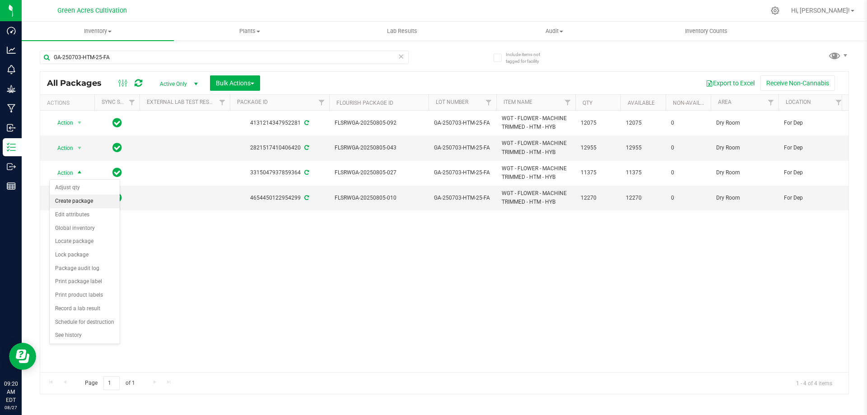
click at [91, 200] on li "Create package" at bounding box center [85, 202] width 70 height 14
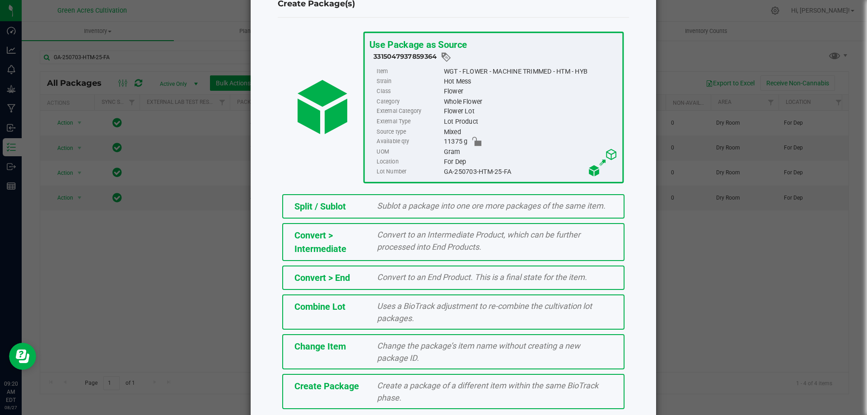
scroll to position [65, 0]
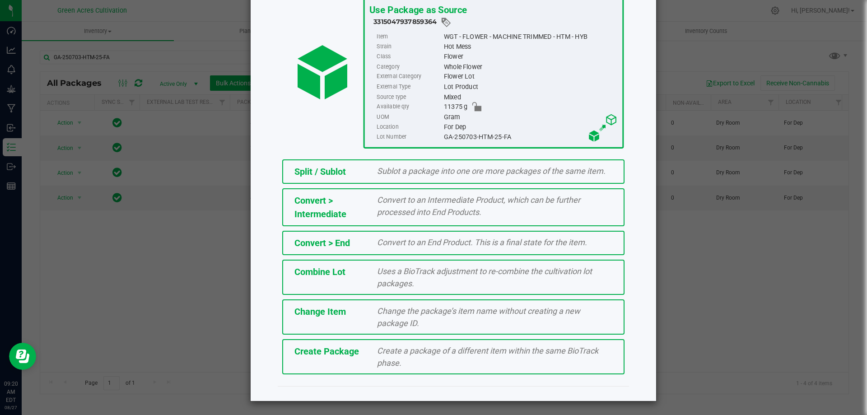
click at [436, 350] on span "Create a package of a different item within the same BioTrack phase." at bounding box center [487, 357] width 221 height 22
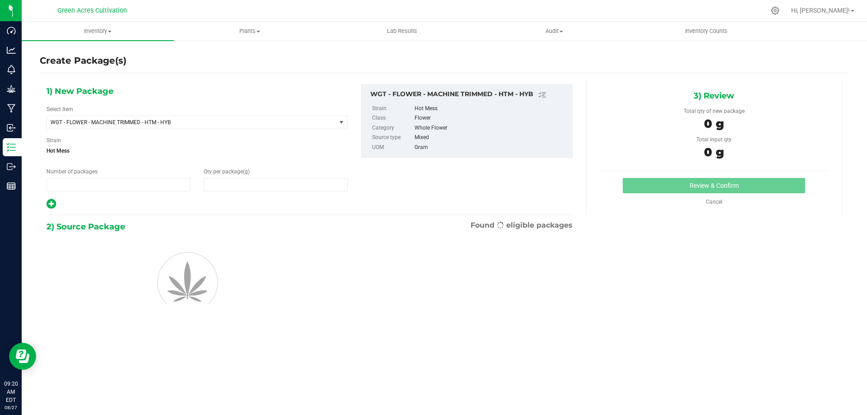
type input "1"
type input "0.0000"
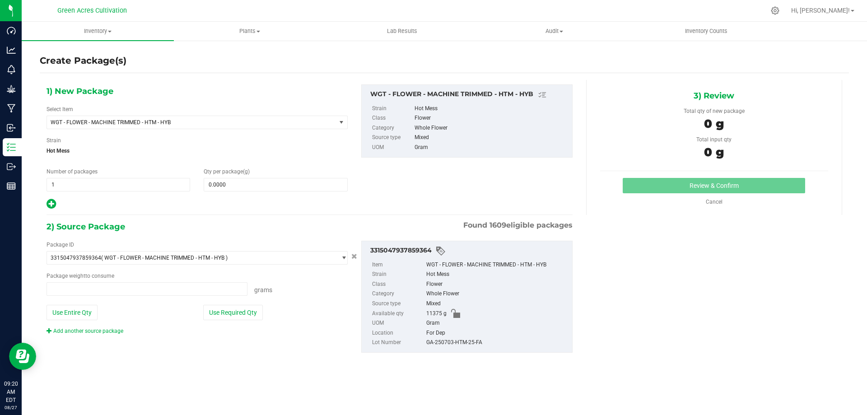
type input "0.0000 g"
click at [190, 122] on span "WGT - FLOWER - MACHINE TRIMMED - HTM - HYB" at bounding box center [186, 122] width 270 height 6
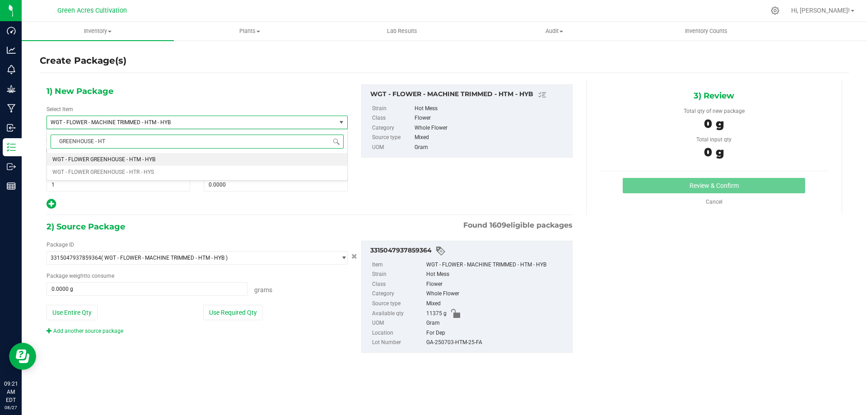
type input "GREENHOUSE - HTM"
click at [129, 158] on span "WGT - FLOWER GREENHOUSE - HTM - HYB" at bounding box center [103, 159] width 103 height 6
type input "0.0000"
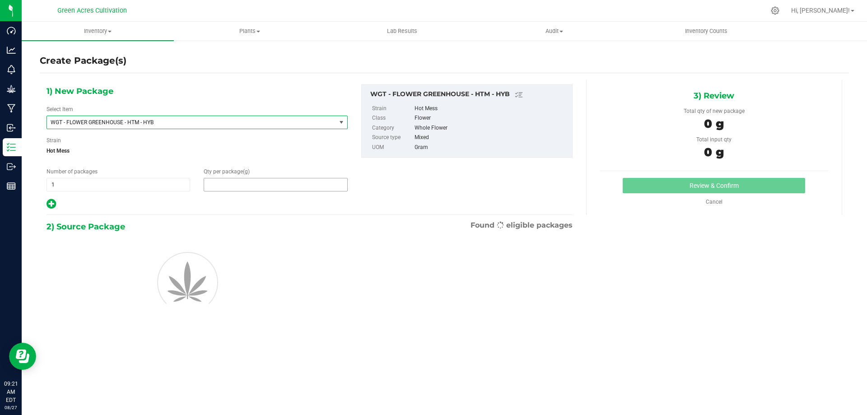
click at [224, 183] on span at bounding box center [276, 185] width 144 height 14
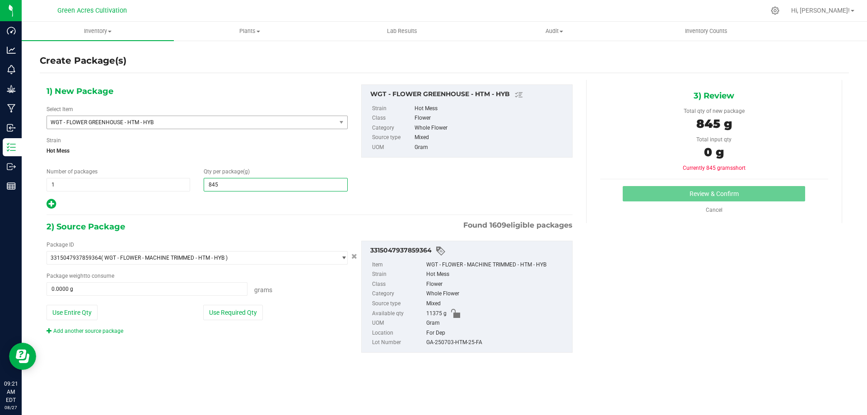
type input "8455"
type input "8,455.0000"
click at [248, 218] on div "1) New Package Select Item WGT - FLOWER GREENHOUSE - HTM - HYB WGT - FLOWER GRE…" at bounding box center [310, 226] width 540 height 292
click at [248, 316] on button "Use Required Qty" at bounding box center [233, 312] width 60 height 15
type input "8455.0000 g"
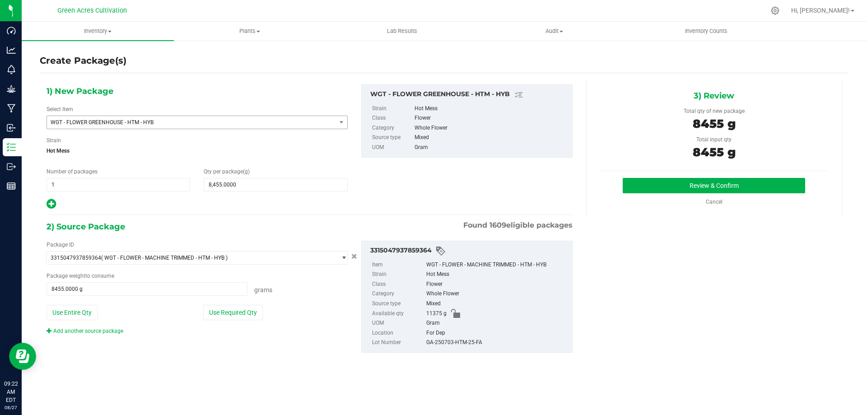
click at [454, 344] on div "GA-250703-HTM-25-FA" at bounding box center [496, 343] width 141 height 10
copy div "GA-250703-HTM-25-FA"
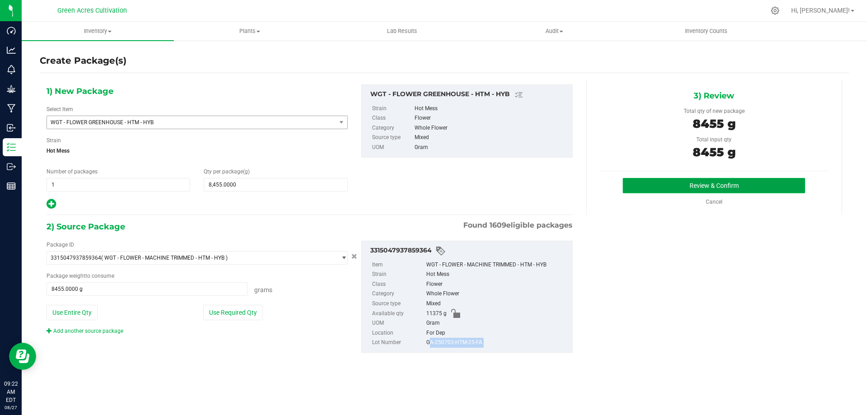
click at [660, 185] on button "Review & Confirm" at bounding box center [714, 185] width 182 height 15
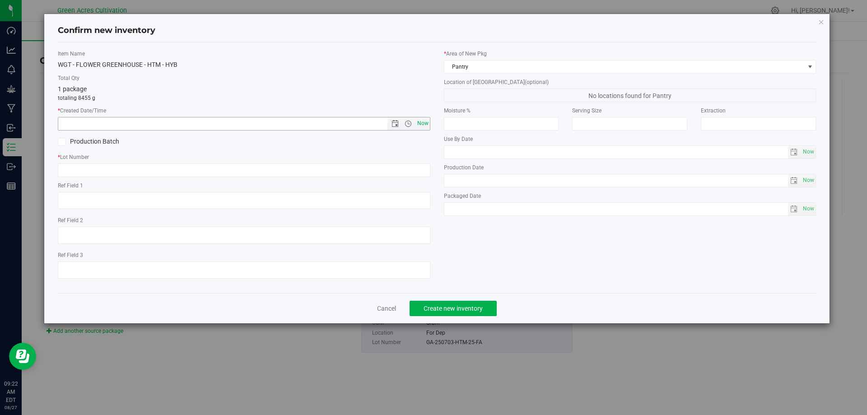
click at [422, 117] on span "Now" at bounding box center [422, 123] width 15 height 13
type input "8/27/2025 9:22 AM"
click at [174, 169] on input "text" at bounding box center [244, 170] width 373 height 14
paste input "GA-250703-HTM-25-FA"
type input "GA-250703-HTM-25-FA"
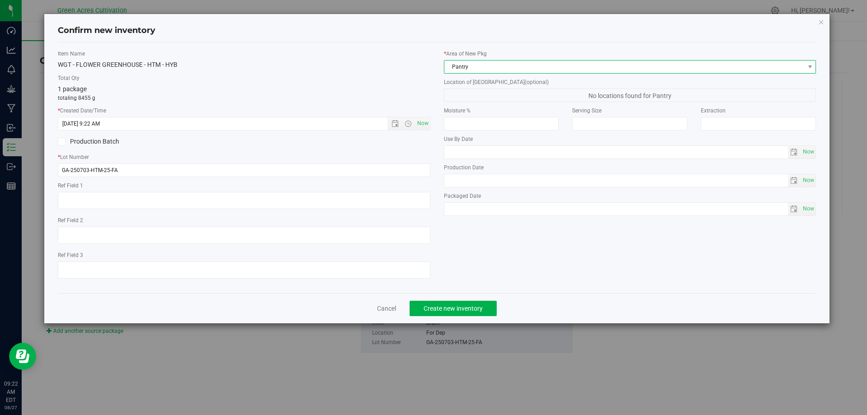
click at [482, 70] on span "Pantry" at bounding box center [624, 67] width 360 height 13
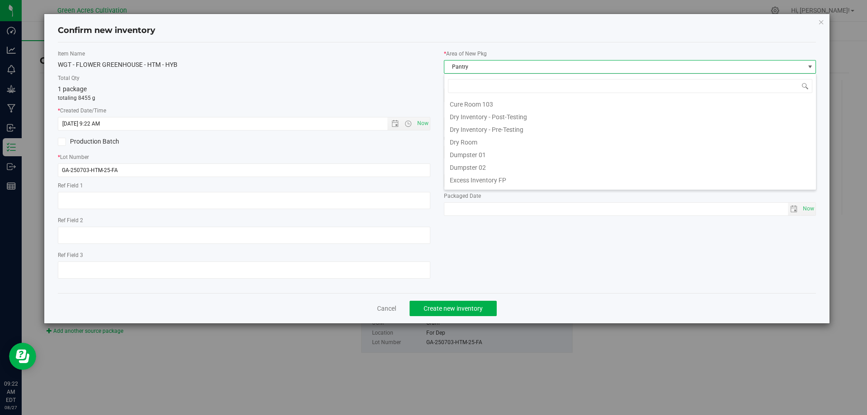
scroll to position [0, 0]
click at [472, 171] on li "Dry Room" at bounding box center [630, 167] width 372 height 13
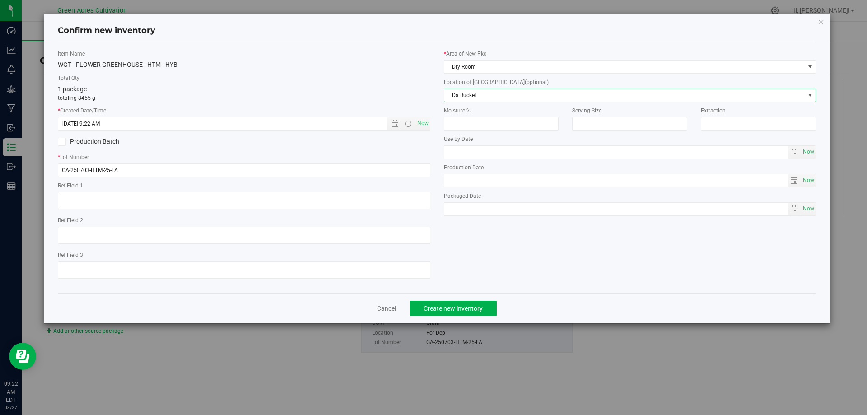
click at [454, 89] on span "Da Bucket" at bounding box center [624, 95] width 360 height 13
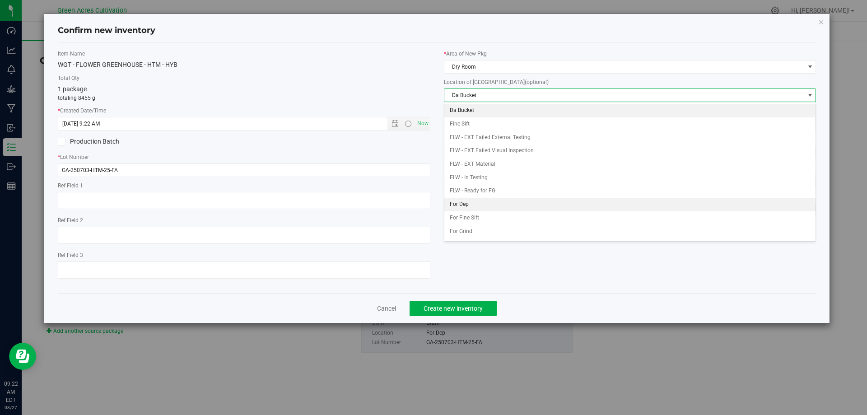
click at [472, 202] on li "For Dep" at bounding box center [630, 205] width 372 height 14
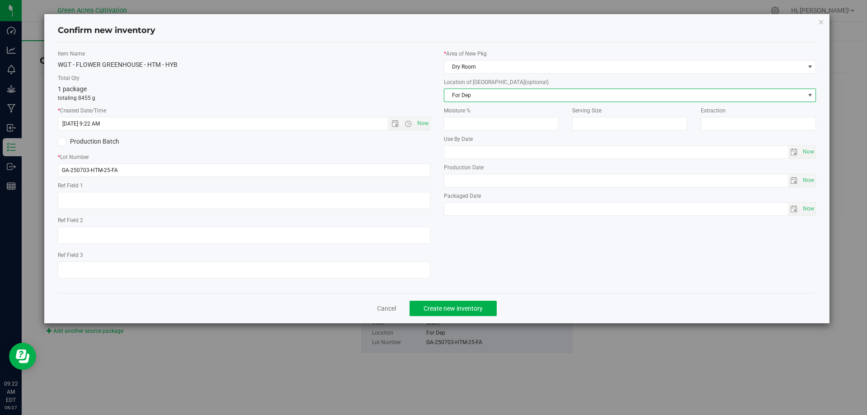
click at [501, 264] on div "Item Name WGT - FLOWER GREENHOUSE - HTM - HYB Total Qty 1 package totaling 8455…" at bounding box center [437, 168] width 772 height 236
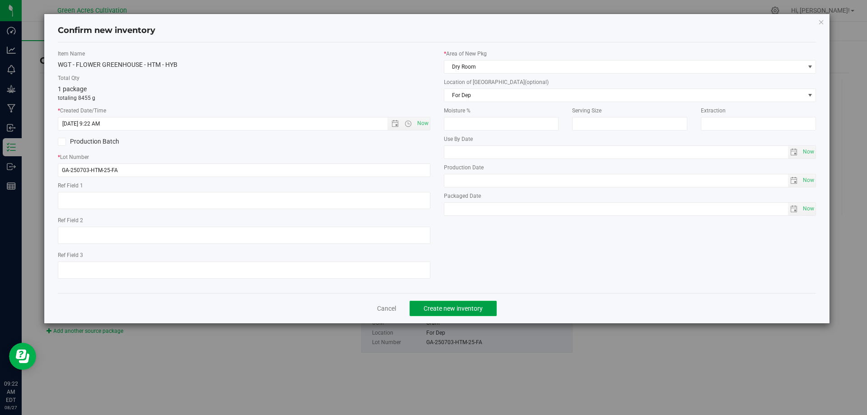
click at [449, 307] on span "Create new inventory" at bounding box center [453, 308] width 59 height 7
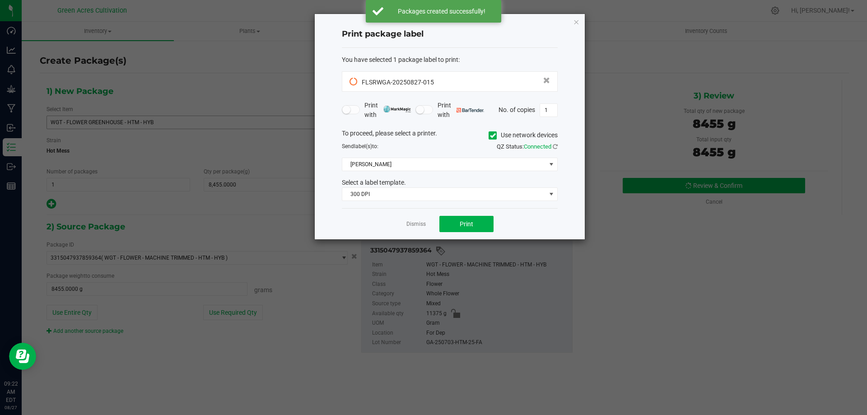
click at [494, 133] on span at bounding box center [493, 135] width 8 height 8
click at [0, 0] on input "Use network devices" at bounding box center [0, 0] width 0 height 0
click at [552, 107] on input "1" at bounding box center [548, 110] width 17 height 13
type input "2"
click at [371, 164] on span at bounding box center [444, 164] width 204 height 13
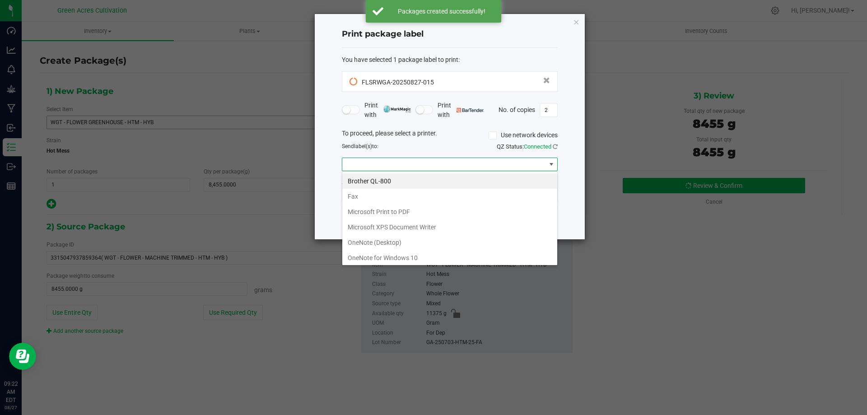
scroll to position [33, 0]
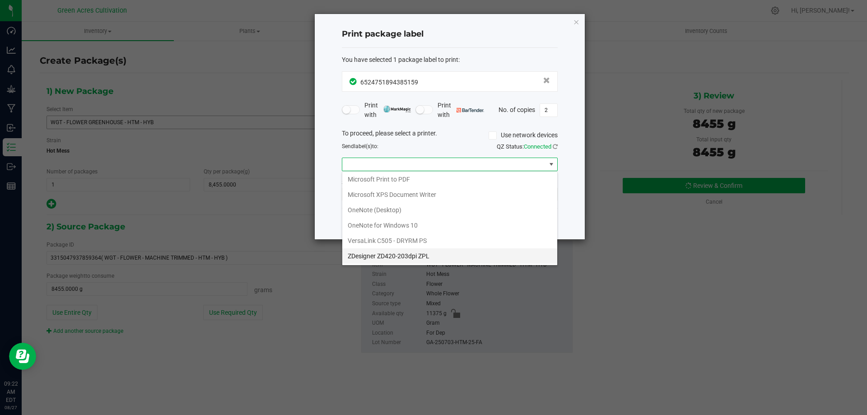
click at [356, 255] on ZPL "ZDesigner ZD420-203dpi ZPL" at bounding box center [449, 255] width 215 height 15
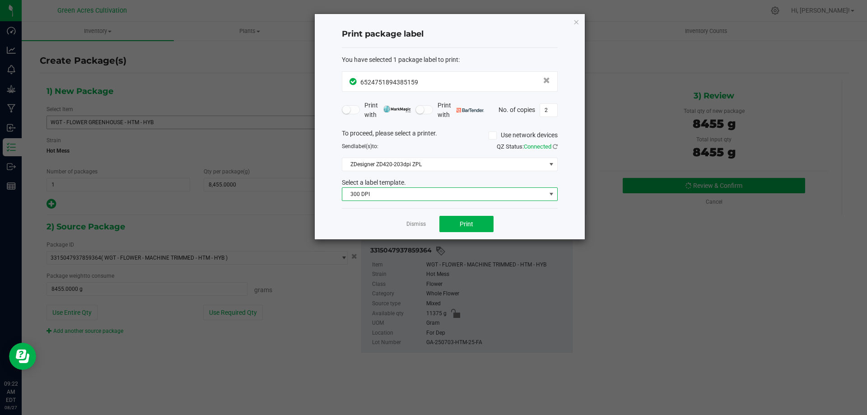
click at [494, 191] on span "300 DPI" at bounding box center [444, 194] width 204 height 13
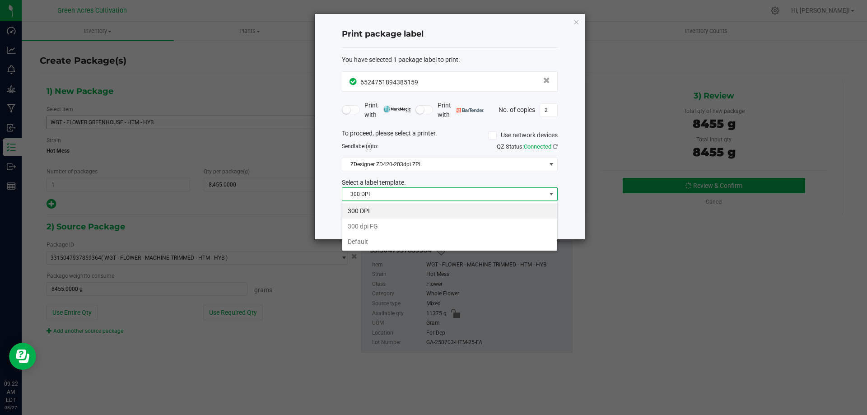
scroll to position [14, 216]
click at [361, 242] on li "Default" at bounding box center [449, 241] width 215 height 15
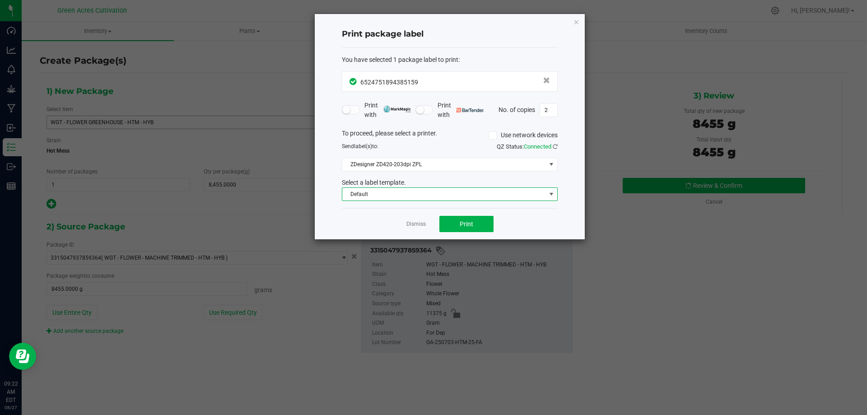
click at [508, 223] on div "Dismiss Print" at bounding box center [450, 223] width 216 height 31
click at [471, 224] on span "Print" at bounding box center [467, 223] width 14 height 7
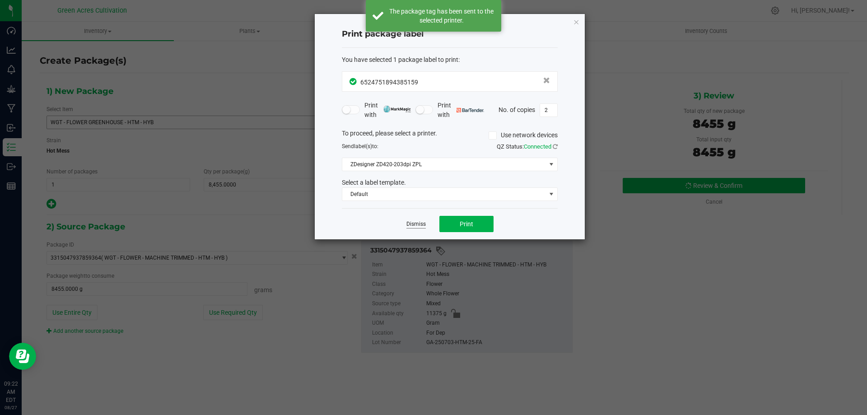
click at [414, 223] on link "Dismiss" at bounding box center [415, 224] width 19 height 8
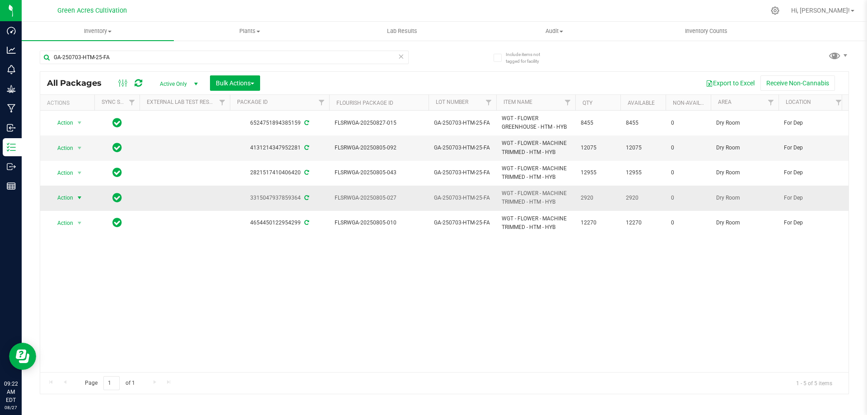
click at [78, 196] on span "select" at bounding box center [79, 197] width 7 height 7
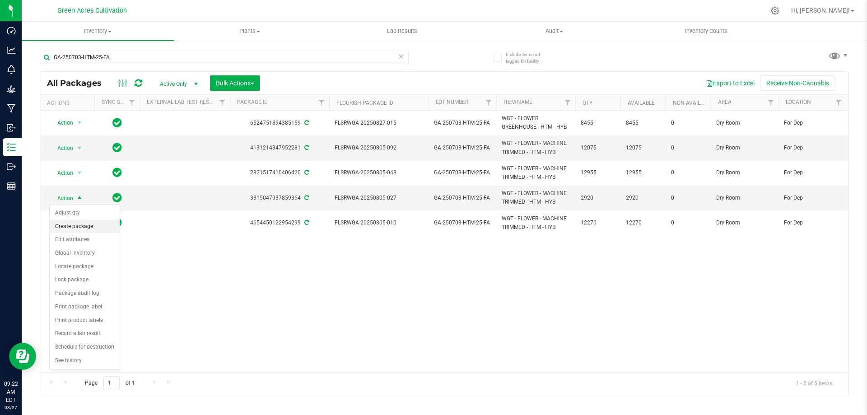
click at [74, 224] on li "Create package" at bounding box center [85, 227] width 70 height 14
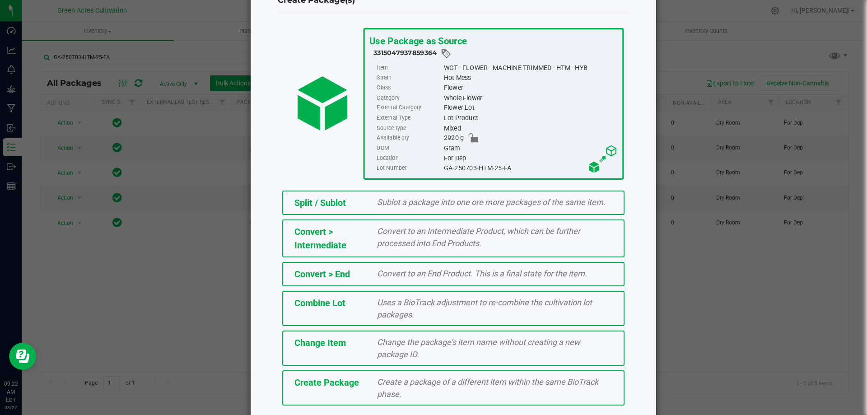
scroll to position [65, 0]
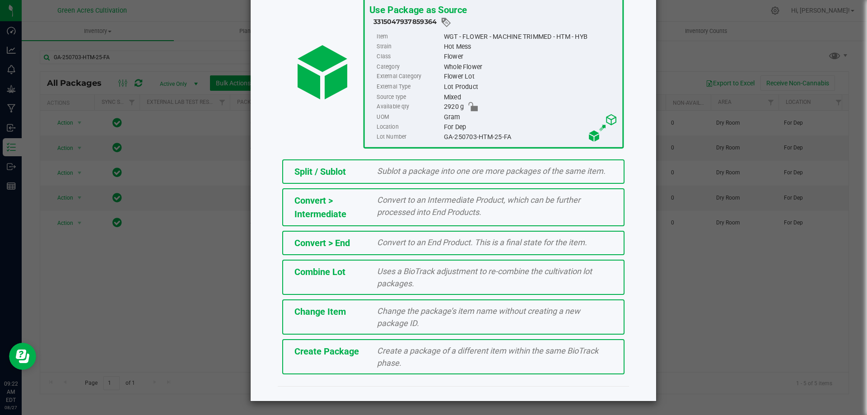
click at [407, 348] on span "Create a package of a different item within the same BioTrack phase." at bounding box center [487, 357] width 221 height 22
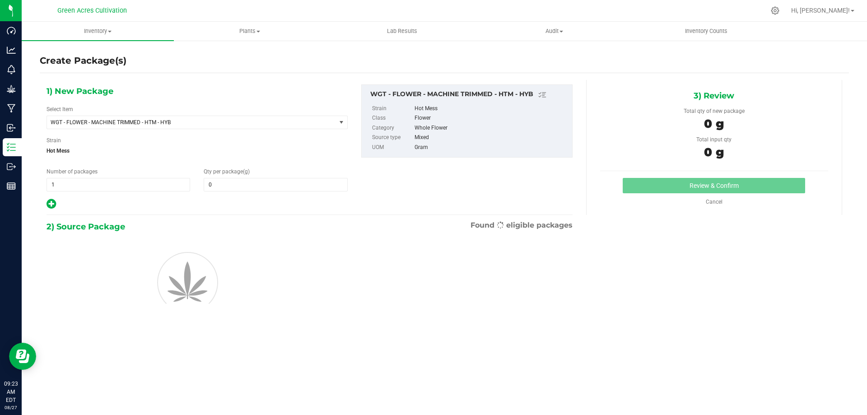
type input "0.0000"
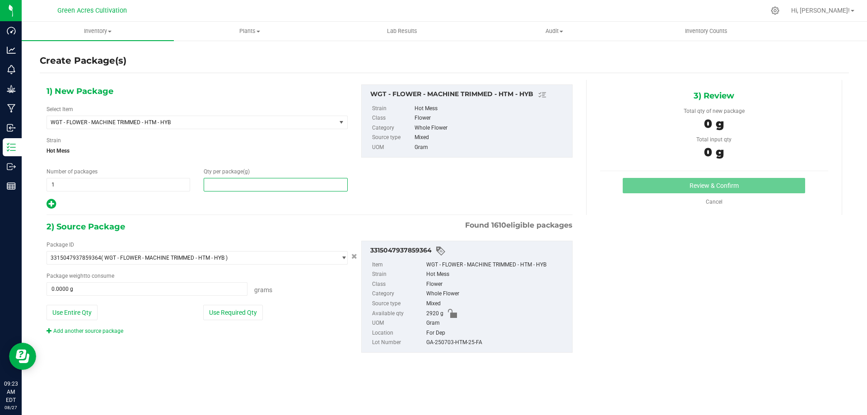
click at [214, 182] on span at bounding box center [276, 185] width 144 height 14
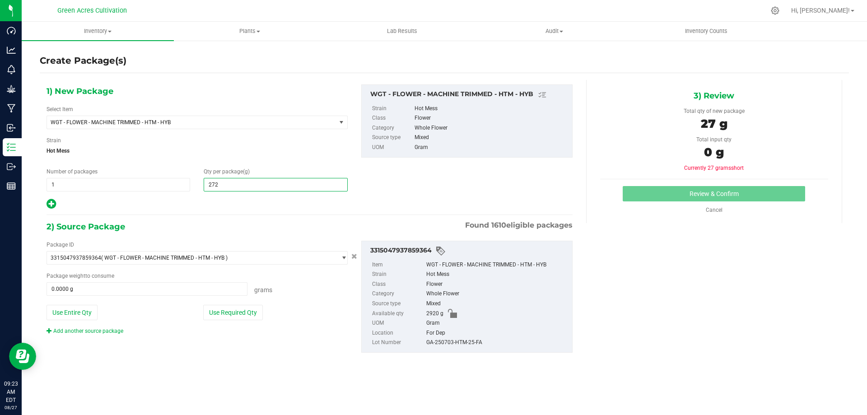
type input "2720"
type input "2,720.0000"
click at [217, 317] on button "Use Required Qty" at bounding box center [233, 312] width 60 height 15
type input "2720.0000 g"
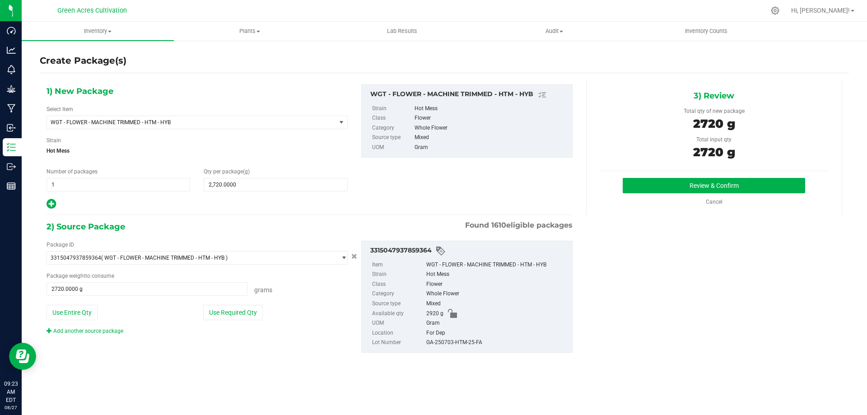
click at [438, 341] on div "GA-250703-HTM-25-FA" at bounding box center [496, 343] width 141 height 10
copy div "GA-250703-HTM-25-FA"
click at [634, 182] on button "Review & Confirm" at bounding box center [714, 185] width 182 height 15
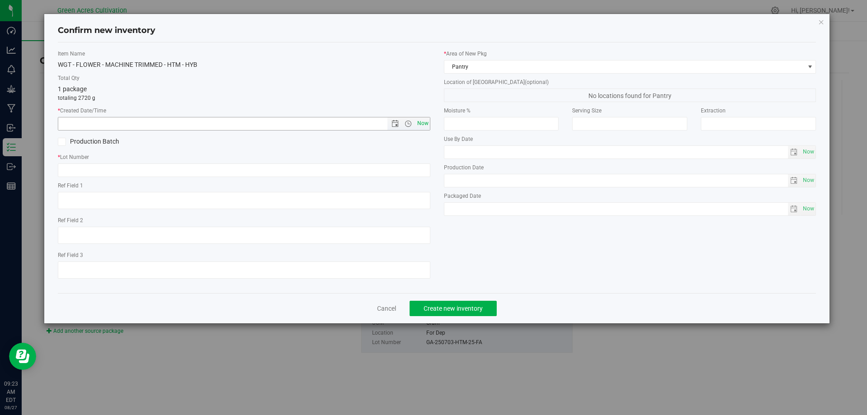
click at [421, 119] on span "Now" at bounding box center [422, 123] width 15 height 13
type input "8/27/2025 9:23 AM"
click at [82, 170] on input "text" at bounding box center [244, 170] width 373 height 14
paste input "GA-250703-HTM-25-FA"
type input "GA-250703-HTM-25-FA"
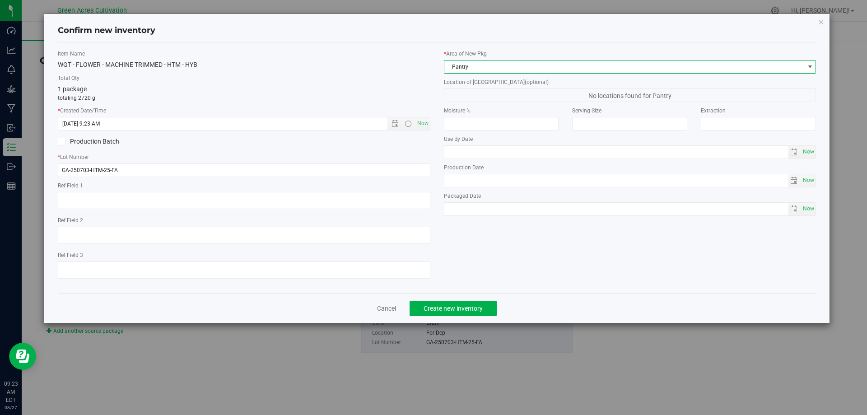
click at [506, 67] on span "Pantry" at bounding box center [624, 67] width 360 height 13
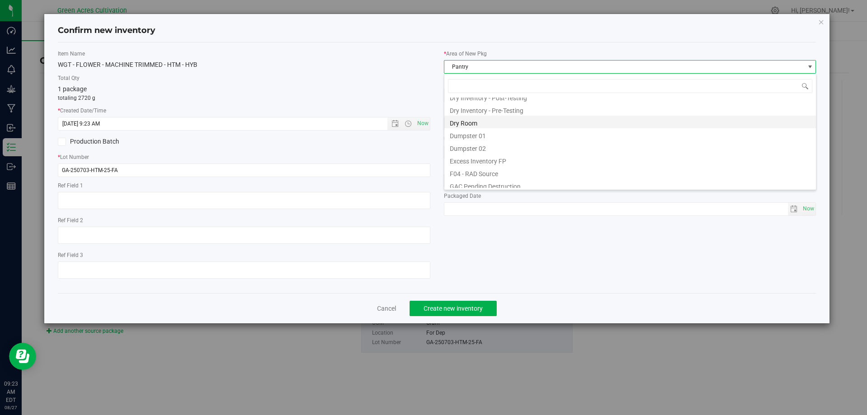
scroll to position [29, 0]
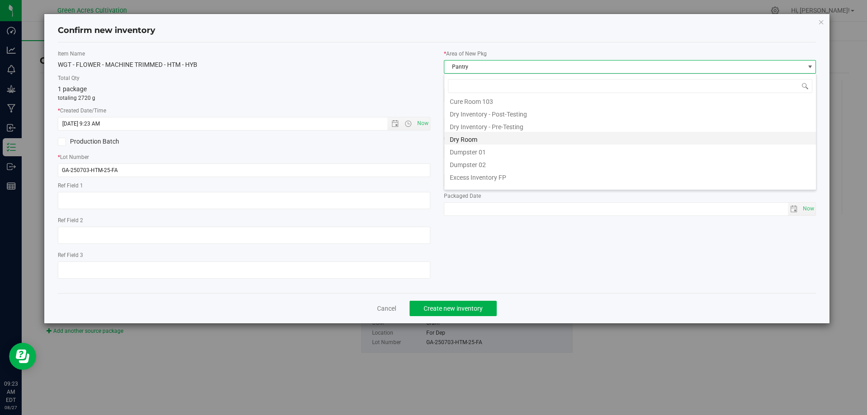
click at [466, 139] on li "Dry Room" at bounding box center [630, 138] width 372 height 13
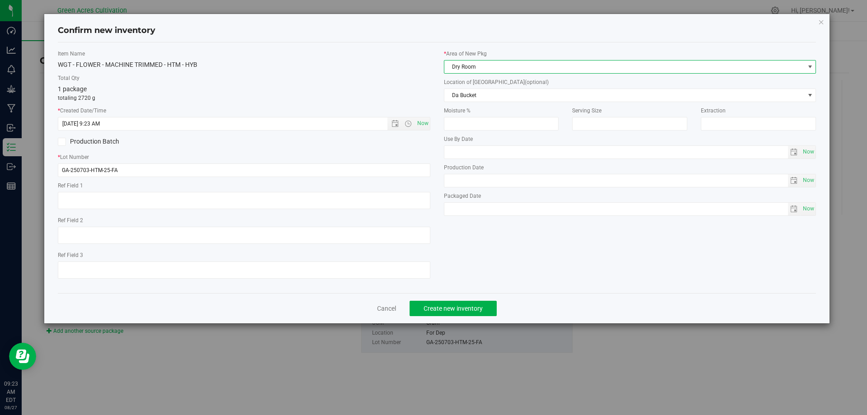
click at [467, 103] on div "* Area of New Pkg Dry Room Location of New Pkg (optional) Da Bucket Da Bucket F…" at bounding box center [630, 135] width 386 height 171
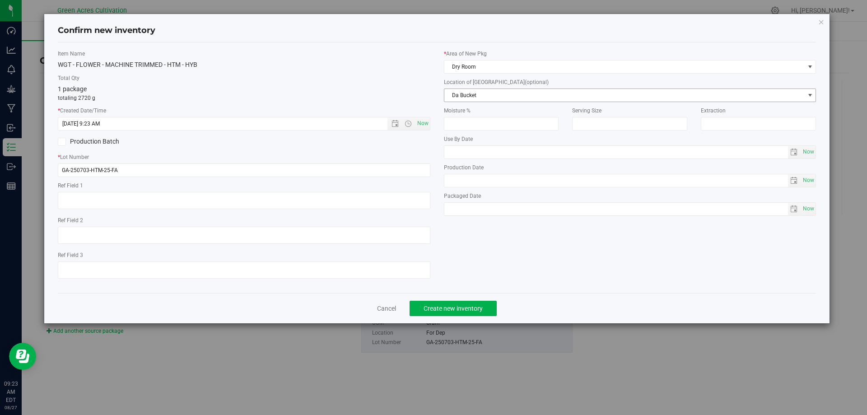
click at [464, 97] on span "Da Bucket" at bounding box center [624, 95] width 360 height 13
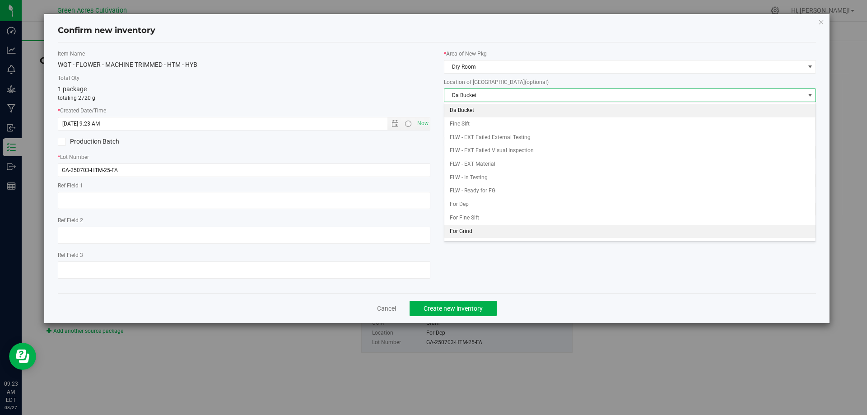
click at [457, 235] on li "For Grind" at bounding box center [630, 232] width 372 height 14
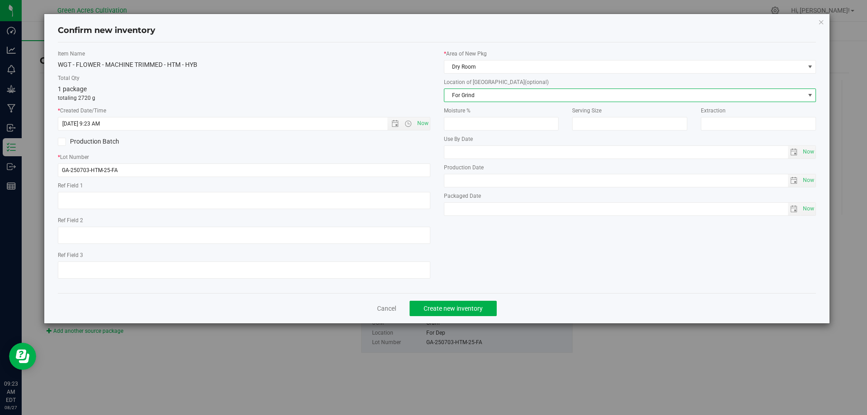
click at [502, 249] on div "Item Name WGT - FLOWER - MACHINE TRIMMED - HTM - HYB Total Qty 1 package totali…" at bounding box center [437, 168] width 772 height 236
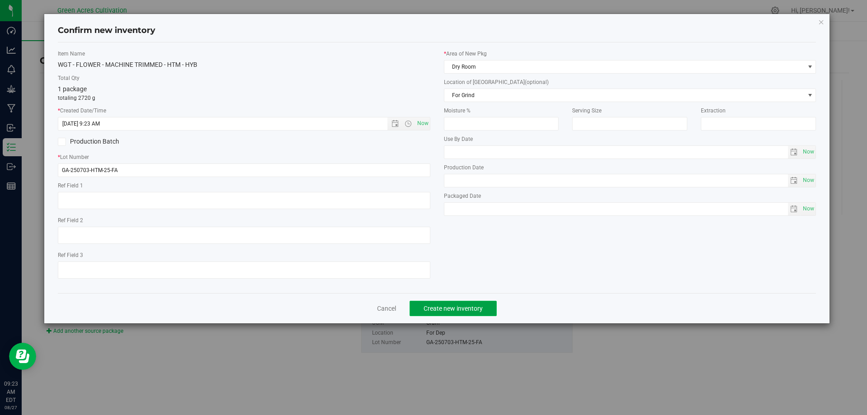
click at [474, 308] on span "Create new inventory" at bounding box center [453, 308] width 59 height 7
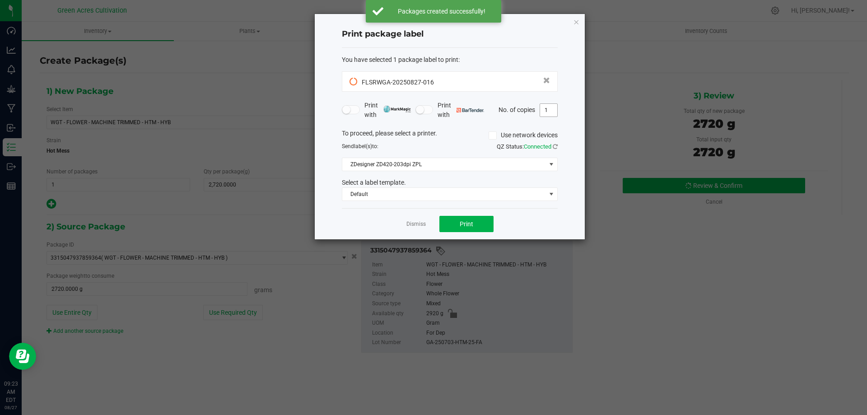
click at [547, 108] on input "1" at bounding box center [548, 110] width 17 height 13
type input "2"
click at [417, 138] on div "To proceed, please select a printer. Use network devices" at bounding box center [449, 136] width 229 height 14
click at [467, 225] on span "Print" at bounding box center [467, 223] width 14 height 7
click at [399, 225] on div "Dismiss Print" at bounding box center [450, 223] width 216 height 31
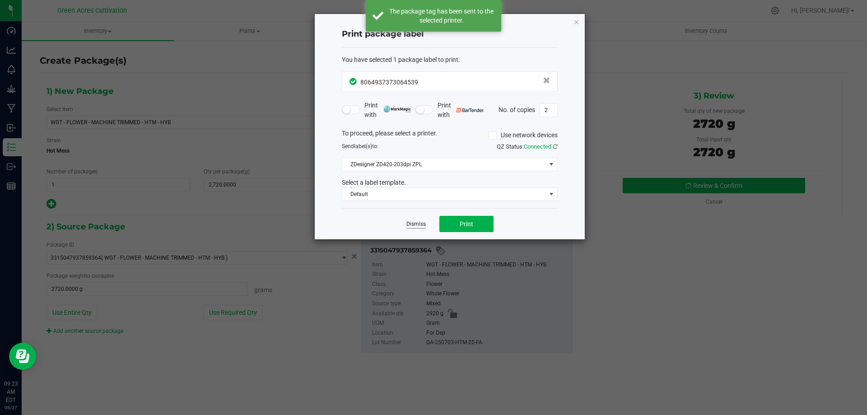
click at [411, 224] on link "Dismiss" at bounding box center [415, 224] width 19 height 8
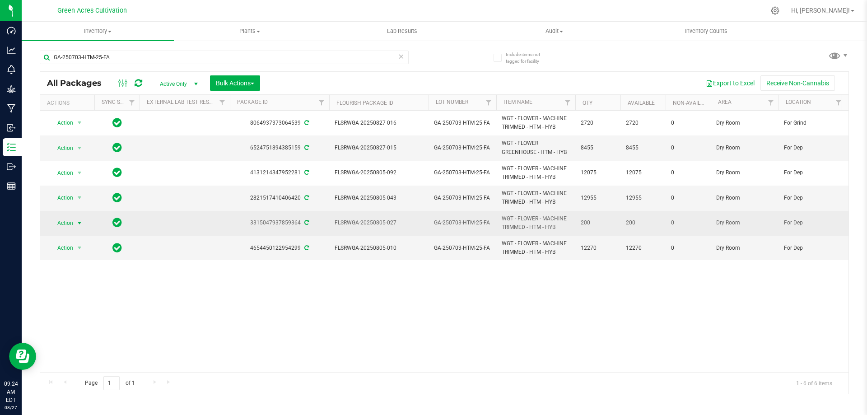
click at [63, 227] on span "Action" at bounding box center [61, 223] width 24 height 13
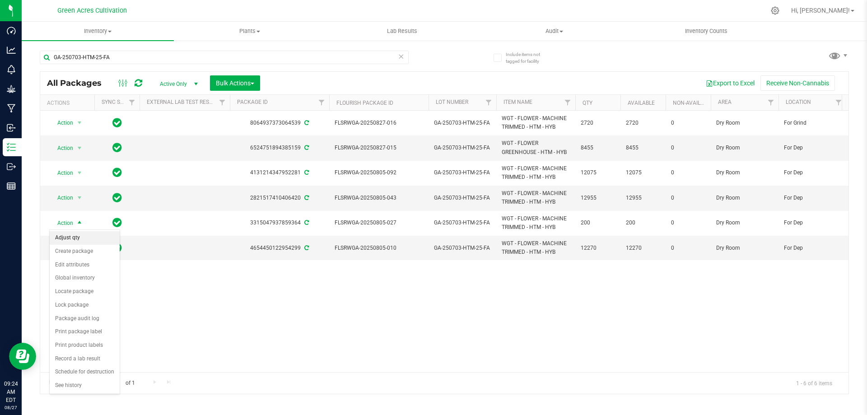
click at [66, 237] on li "Adjust qty" at bounding box center [85, 238] width 70 height 14
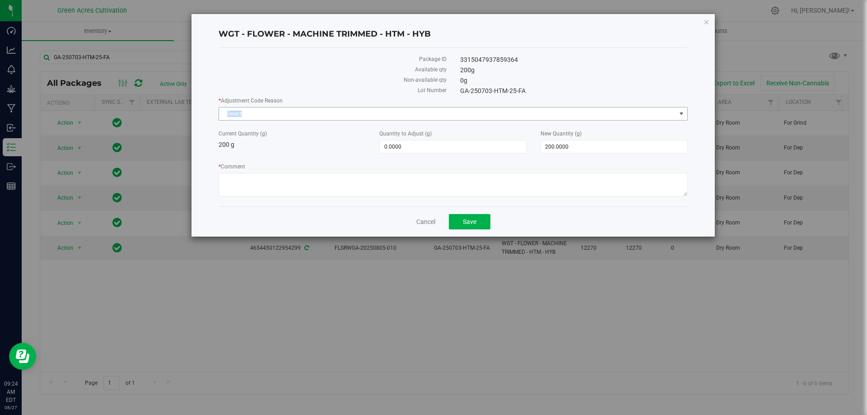
click at [384, 106] on div "* Adjustment Code Reason Select Select Depleted Inventory Audit Mistake Moistur…" at bounding box center [453, 109] width 469 height 24
click at [362, 112] on span "Select" at bounding box center [447, 113] width 457 height 13
click at [704, 19] on icon "button" at bounding box center [706, 21] width 6 height 11
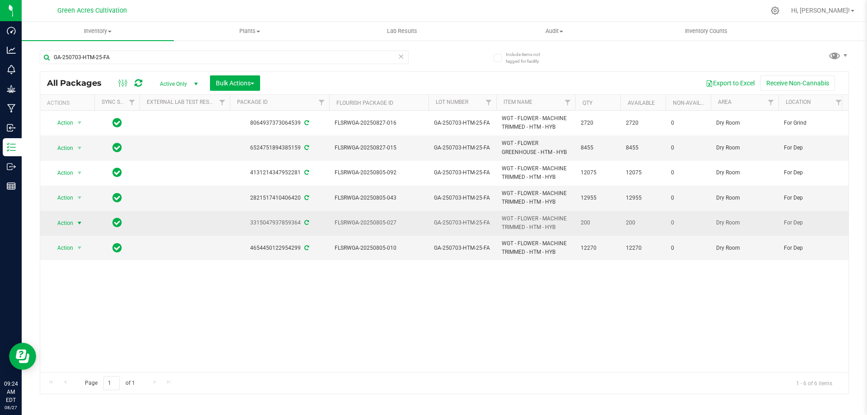
click at [77, 225] on span "select" at bounding box center [79, 222] width 7 height 7
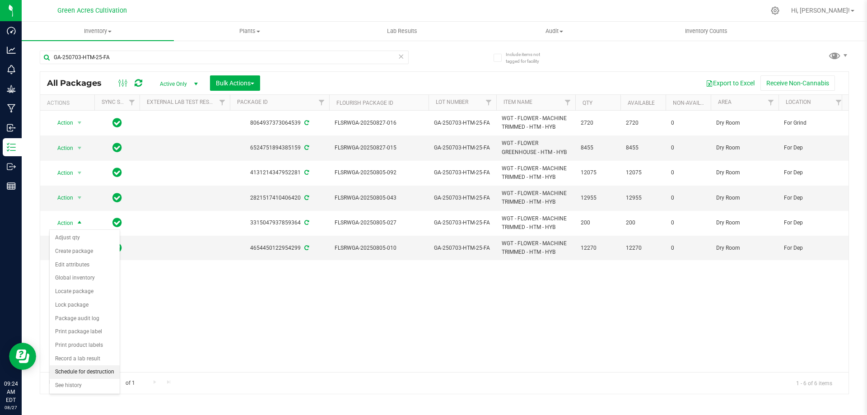
click at [73, 368] on li "Schedule for destruction" at bounding box center [85, 372] width 70 height 14
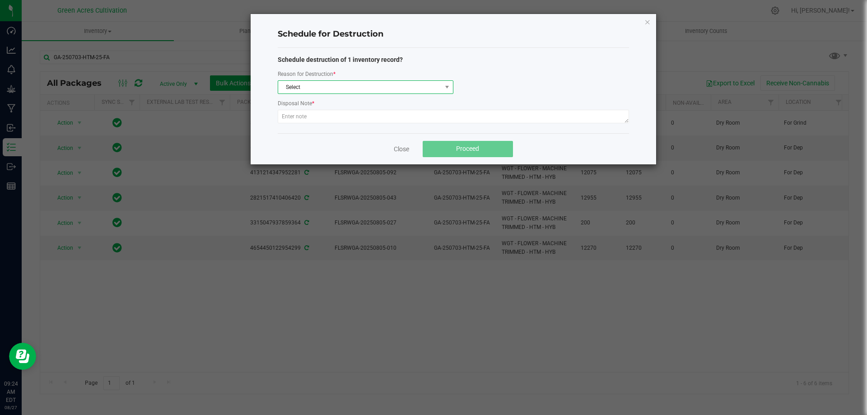
click at [338, 89] on span "Select" at bounding box center [359, 87] width 163 height 13
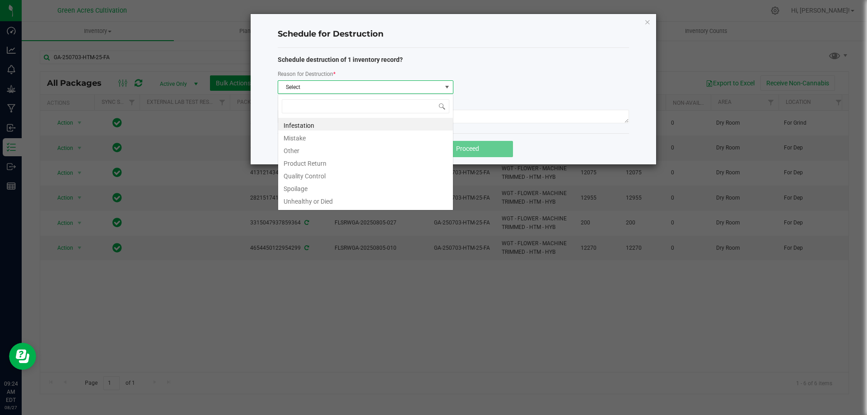
scroll to position [14, 176]
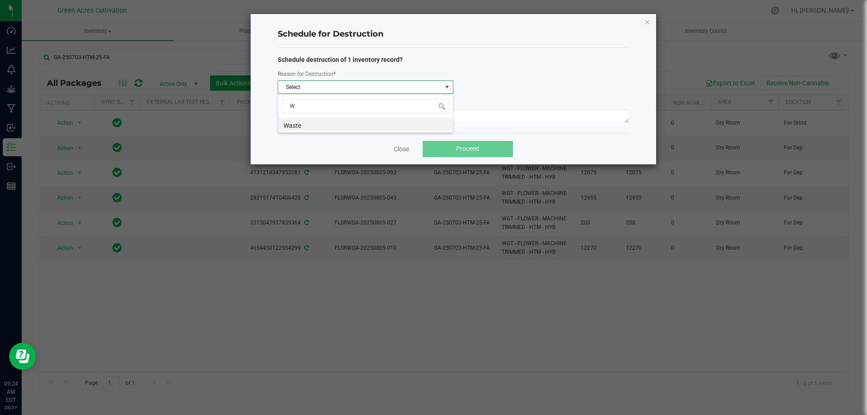
type input "WA"
click at [294, 125] on li "Waste" at bounding box center [365, 124] width 175 height 13
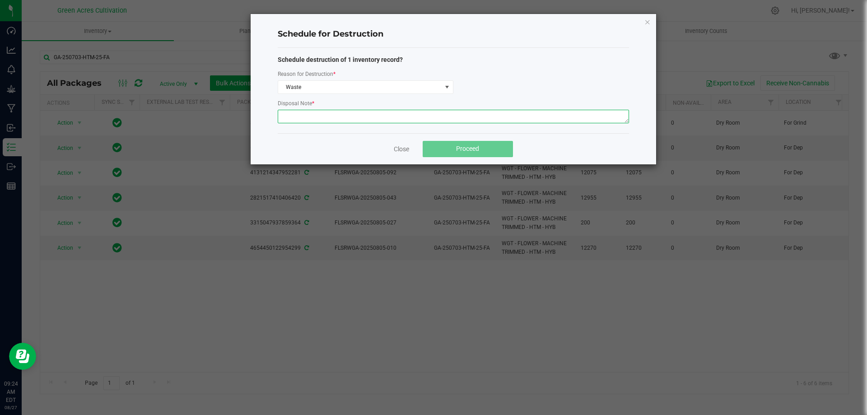
click at [308, 114] on textarea at bounding box center [453, 117] width 351 height 14
type textarea "POST QC"
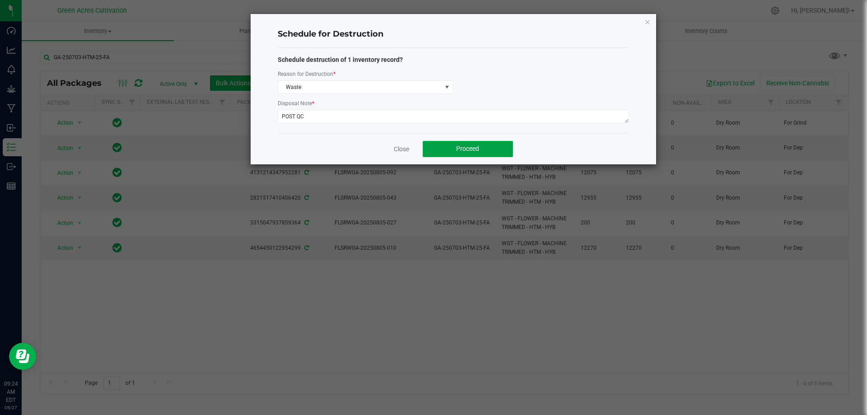
click at [474, 148] on span "Proceed" at bounding box center [467, 148] width 23 height 7
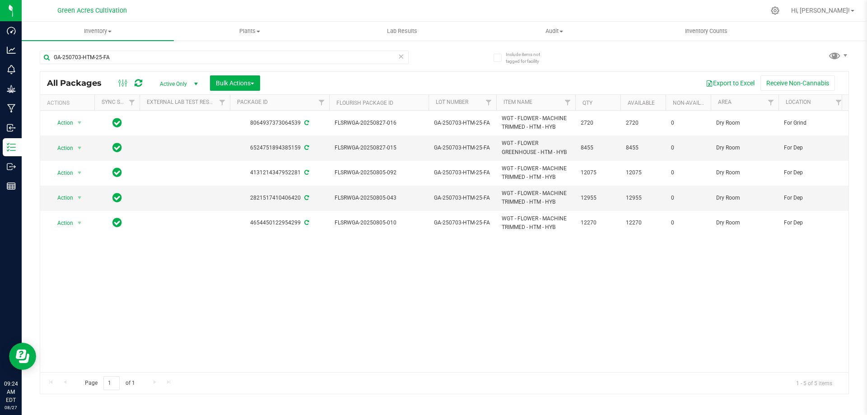
click at [495, 312] on div "Action Action Adjust qty Create package Edit attributes Global inventory Locate…" at bounding box center [444, 241] width 808 height 261
click at [528, 278] on div "Action Action Adjust qty Create package Edit attributes Global inventory Locate…" at bounding box center [444, 241] width 808 height 261
click at [582, 295] on div "Action Action Adjust qty Create package Edit attributes Global inventory Locate…" at bounding box center [444, 241] width 808 height 261
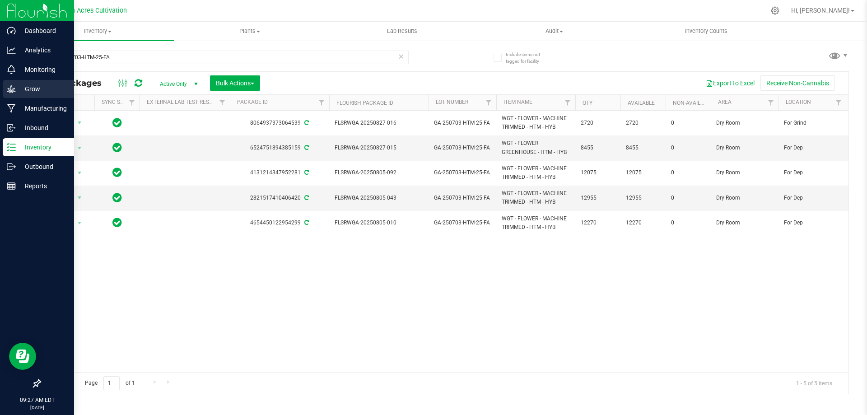
click at [16, 92] on p "Grow" at bounding box center [43, 89] width 54 height 11
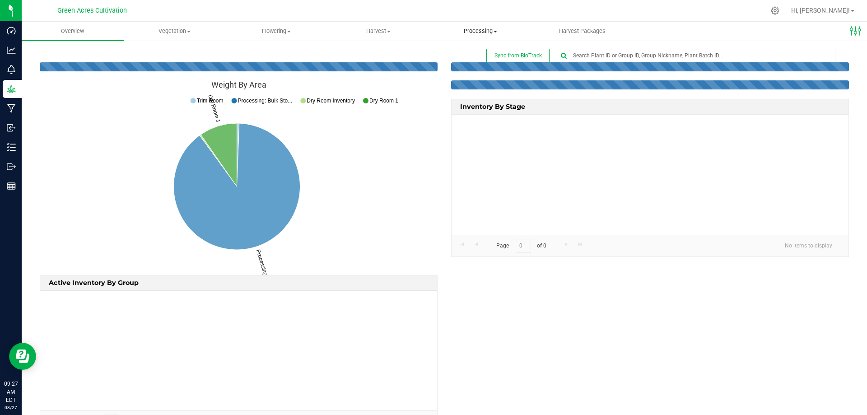
click at [483, 33] on span "Processing" at bounding box center [480, 31] width 101 height 8
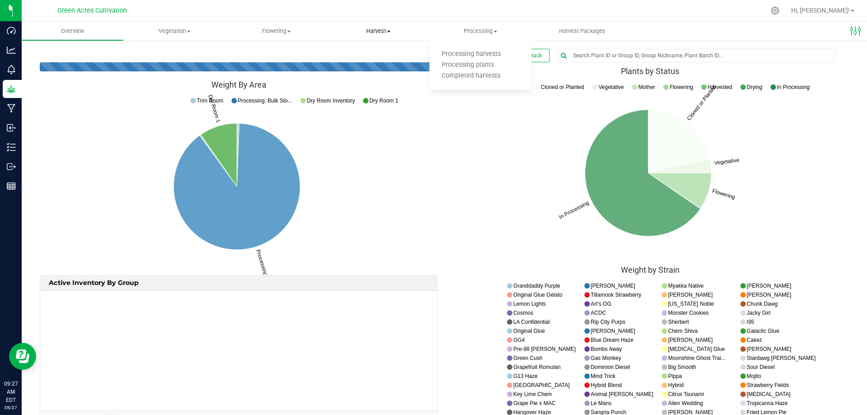
click at [369, 28] on span "Harvest" at bounding box center [378, 31] width 101 height 8
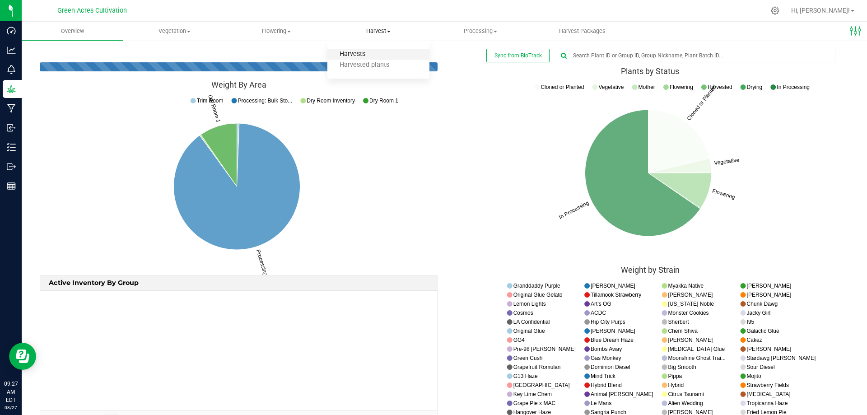
click at [368, 53] on span "Harvests" at bounding box center [352, 55] width 50 height 8
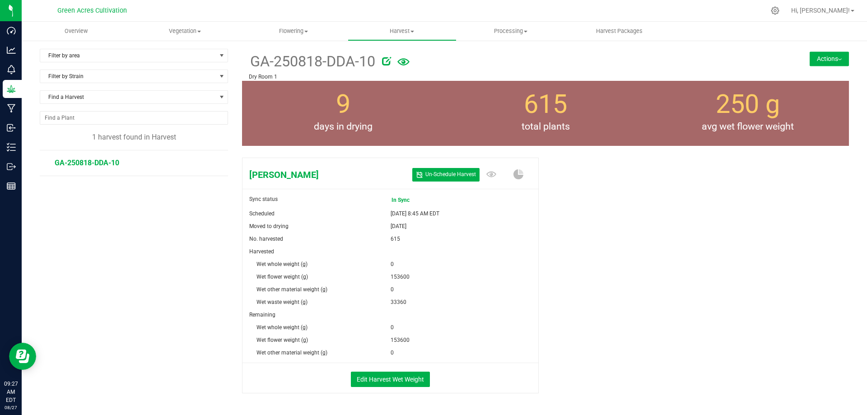
click at [676, 270] on div "Don Dada Un- Schedule Harvest Sync status In Sync Scheduled Aug 27, 2025 8:45 A…" at bounding box center [545, 285] width 607 height 262
click at [816, 53] on button "Actions" at bounding box center [829, 58] width 39 height 14
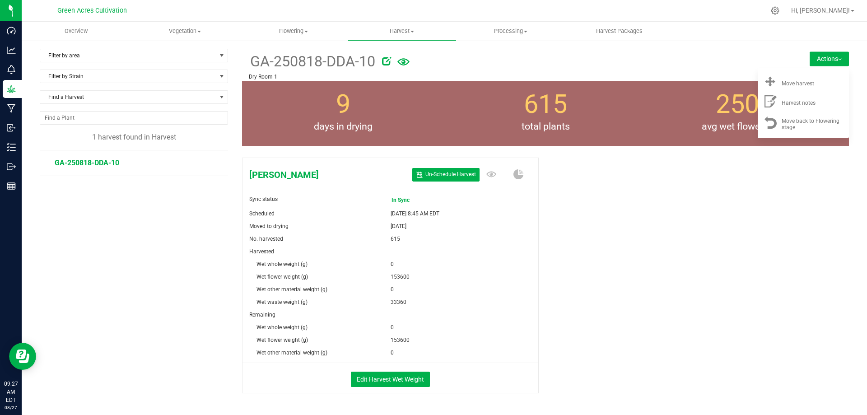
drag, startPoint x: 652, startPoint y: 311, endPoint x: 456, endPoint y: 363, distance: 202.4
click at [652, 312] on div "Don Dada Un- Schedule Harvest Sync status In Sync Scheduled Aug 27, 2025 8:45 A…" at bounding box center [545, 285] width 607 height 262
click at [397, 382] on button "Edit Harvest Wet Weight" at bounding box center [390, 379] width 79 height 15
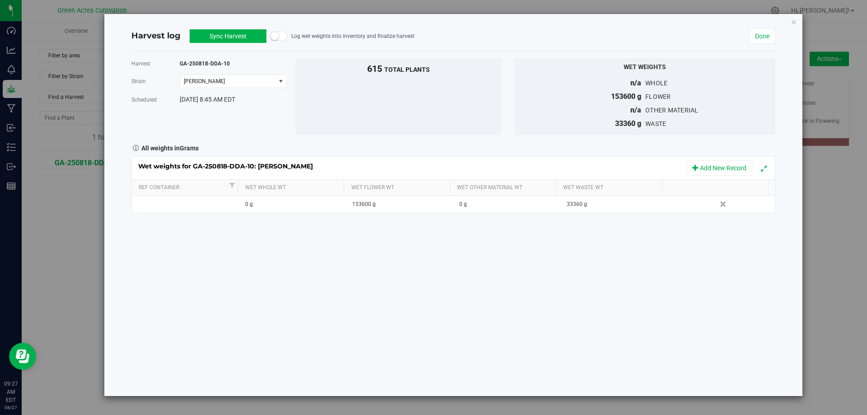
click at [251, 33] on button "Sync Harvest" at bounding box center [228, 36] width 77 height 14
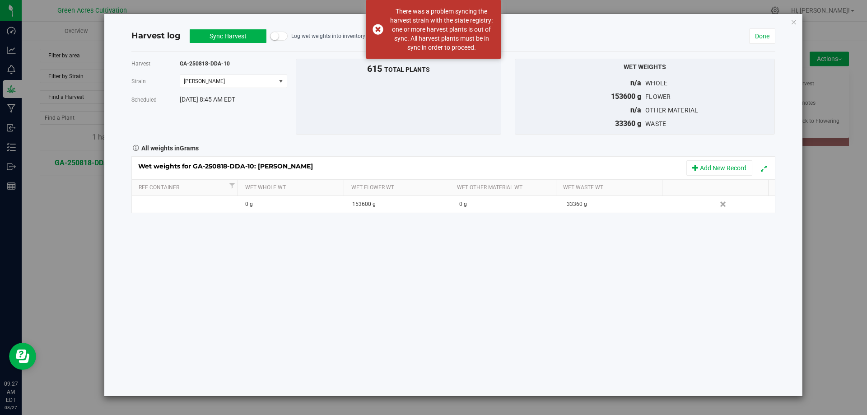
click at [251, 33] on button "Sync Harvest" at bounding box center [228, 36] width 77 height 14
click at [272, 35] on small at bounding box center [274, 36] width 8 height 8
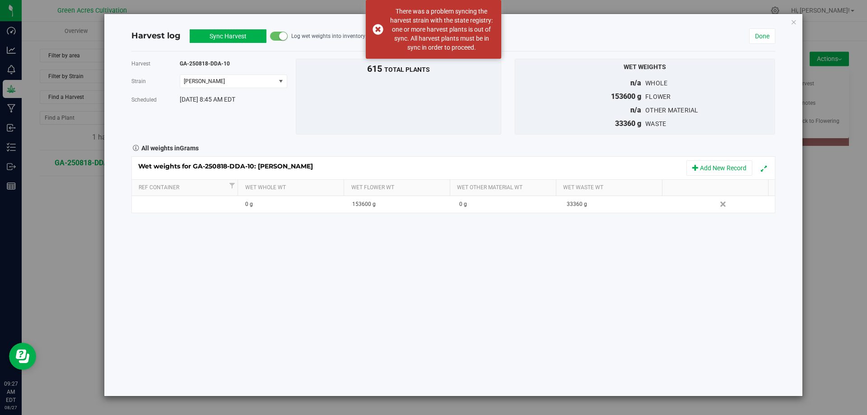
click at [282, 36] on small at bounding box center [283, 36] width 8 height 8
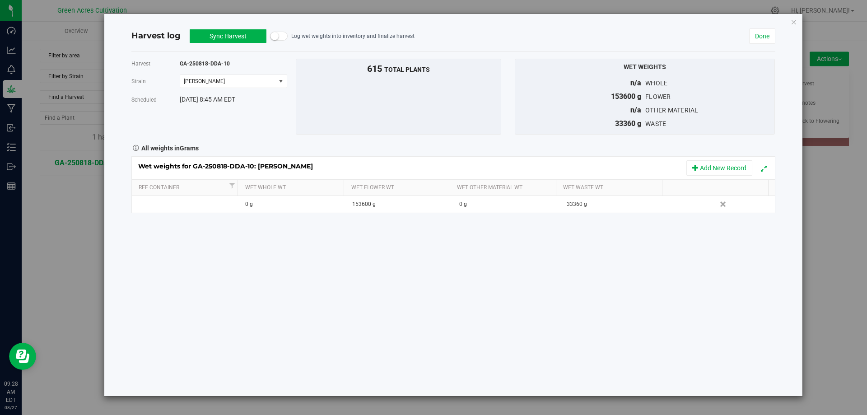
click at [231, 41] on button "Sync Harvest" at bounding box center [228, 36] width 77 height 14
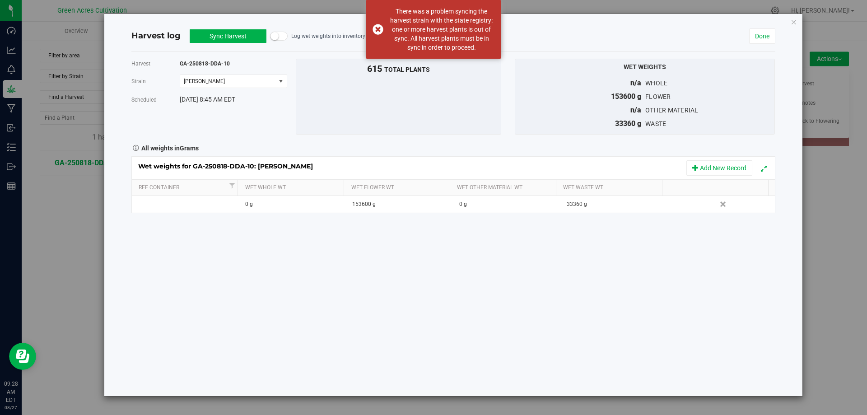
click at [232, 41] on button "Sync Harvest" at bounding box center [228, 36] width 77 height 14
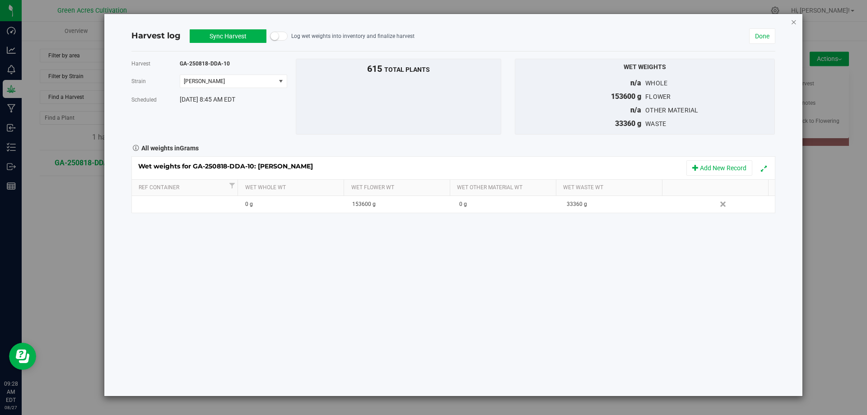
click at [793, 20] on icon "button" at bounding box center [794, 21] width 6 height 11
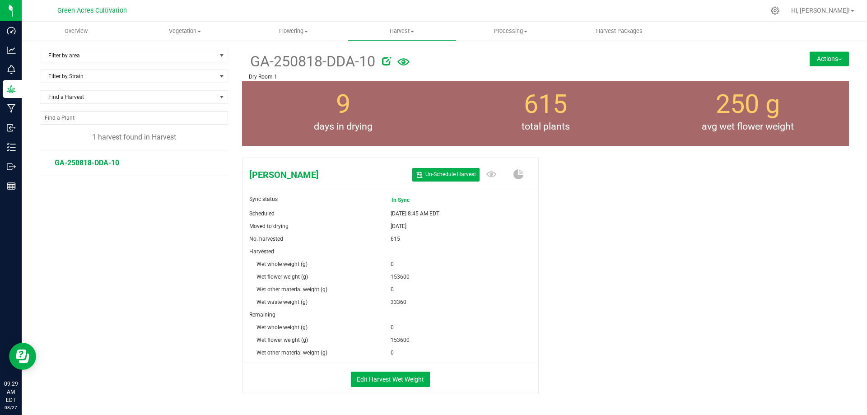
click at [180, 224] on div "Filter by area Filter by area All Dry Room 1 Dry Room Inventory Fresh Frozen Fi…" at bounding box center [141, 232] width 202 height 367
click at [824, 9] on span "Hi, [PERSON_NAME]!" at bounding box center [820, 10] width 59 height 7
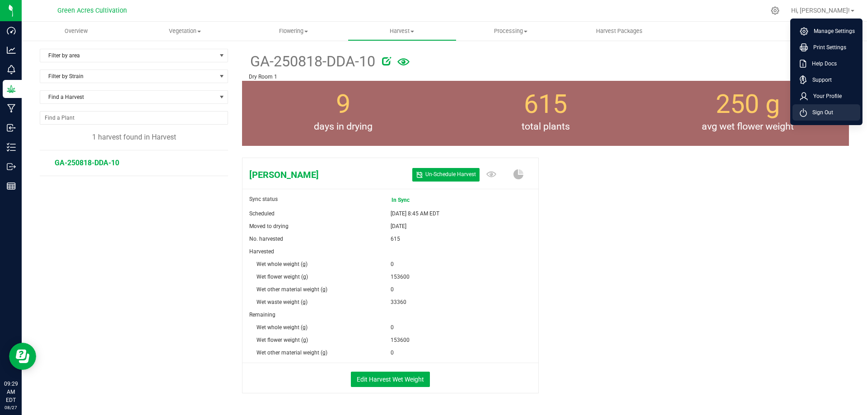
click at [817, 114] on span "Sign Out" at bounding box center [820, 112] width 26 height 9
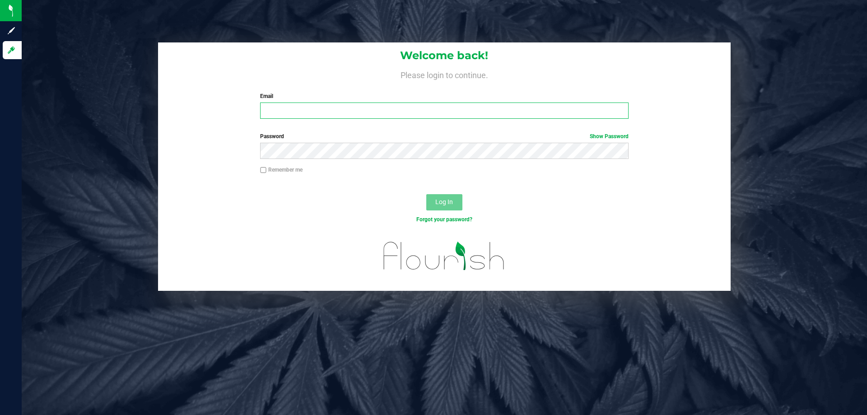
click at [311, 112] on input "Email" at bounding box center [444, 111] width 368 height 16
type input "dbaezvelez@liveparallel.com"
click at [426, 194] on button "Log In" at bounding box center [444, 202] width 36 height 16
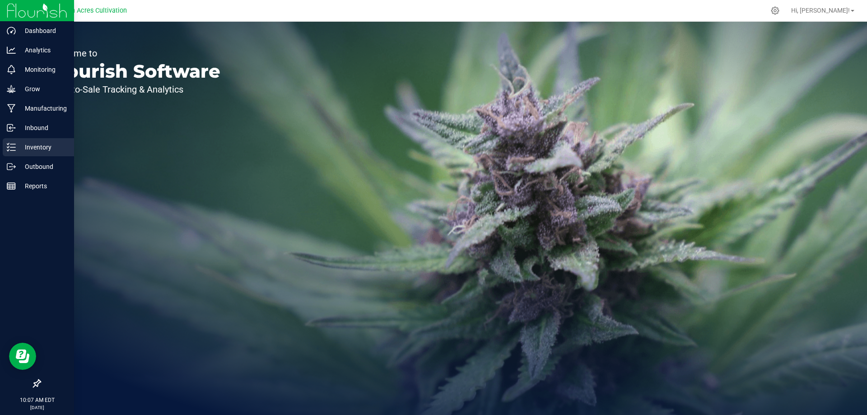
click at [35, 145] on p "Inventory" at bounding box center [43, 147] width 54 height 11
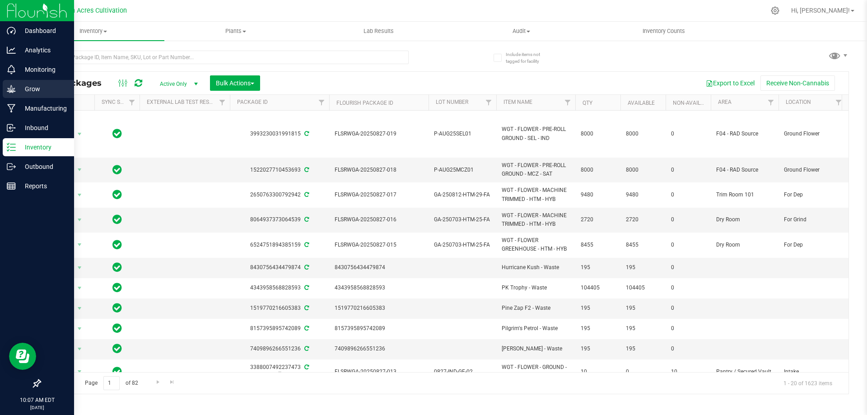
click at [8, 86] on icon at bounding box center [11, 88] width 9 height 9
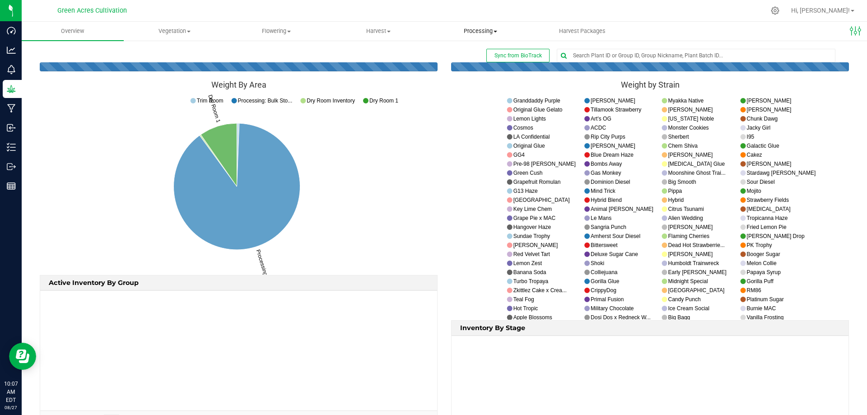
click at [490, 30] on span "Processing" at bounding box center [480, 31] width 101 height 8
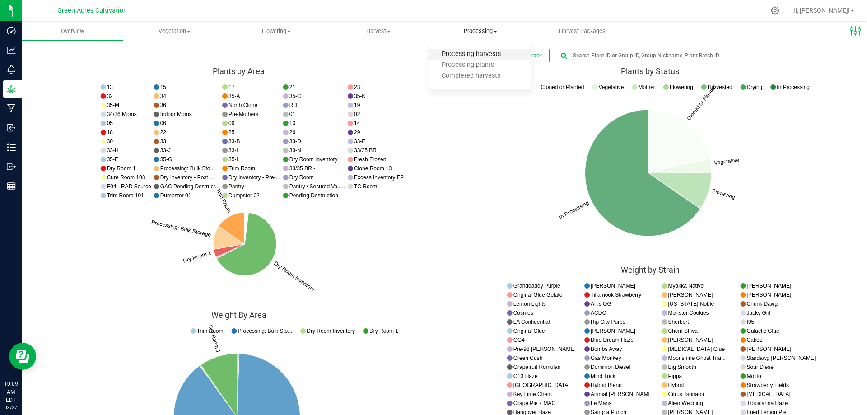
click at [497, 51] on span "Processing harvests" at bounding box center [471, 55] width 84 height 8
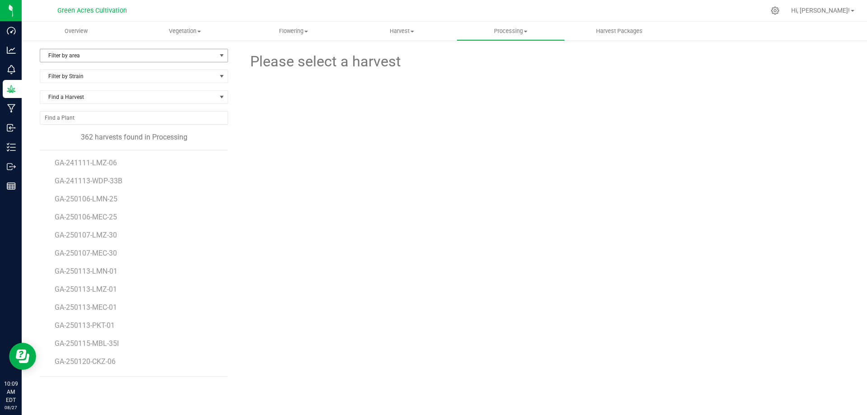
click at [75, 51] on span "Filter by area" at bounding box center [128, 55] width 176 height 13
click at [449, 117] on div at bounding box center [546, 122] width 310 height 99
click at [401, 28] on span "Harvest" at bounding box center [402, 31] width 108 height 8
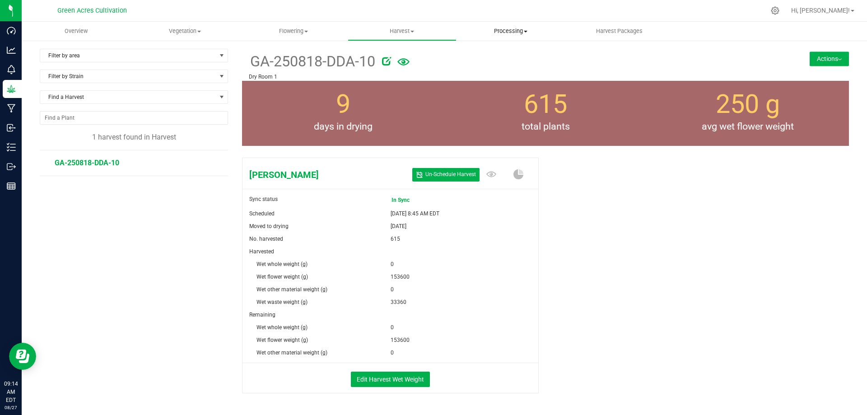
click at [506, 33] on span "Processing" at bounding box center [511, 31] width 108 height 8
click at [502, 54] on span "Processing harvests" at bounding box center [499, 55] width 84 height 8
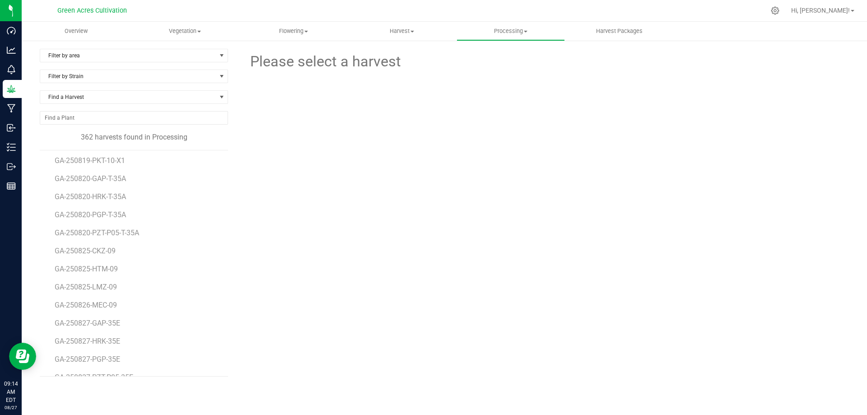
scroll to position [6320, 0]
click at [104, 327] on span "GA-250827-HRK-35E" at bounding box center [89, 327] width 68 height 9
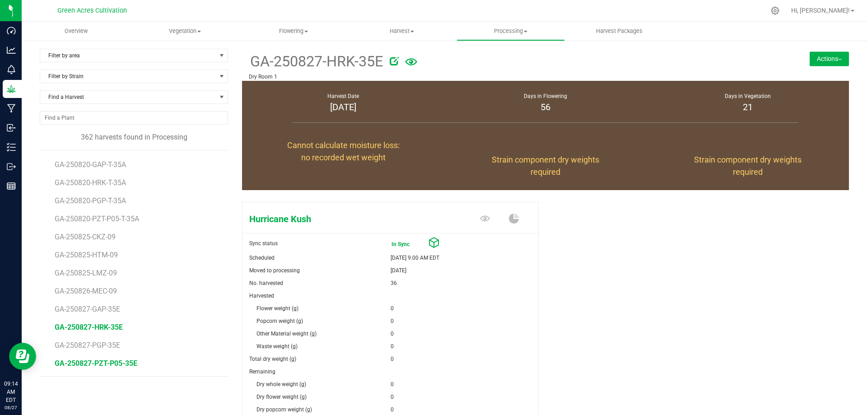
click at [95, 365] on span "GA-250827-PZT-P05-35E" at bounding box center [96, 363] width 83 height 9
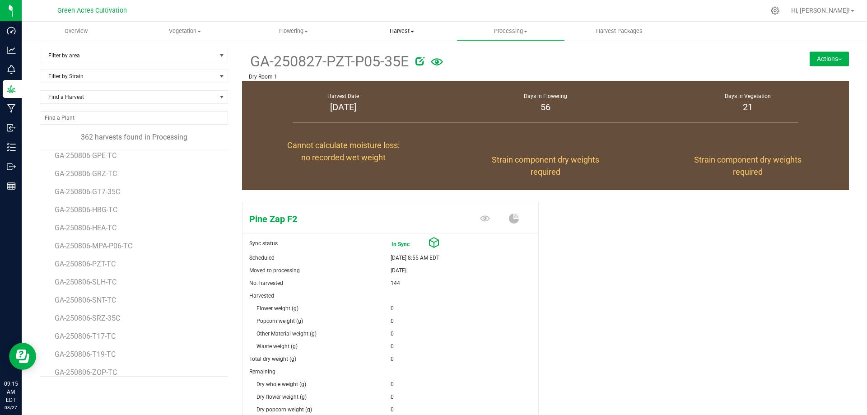
click at [401, 29] on span "Harvest" at bounding box center [402, 31] width 108 height 8
click at [389, 54] on span "Harvests" at bounding box center [373, 55] width 50 height 8
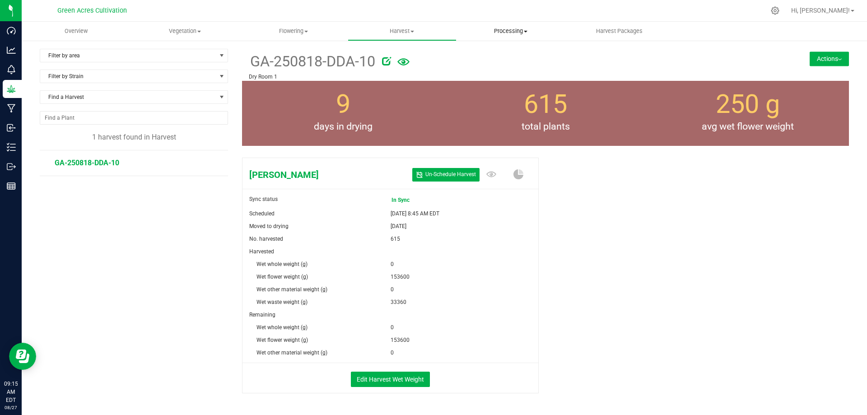
click at [521, 31] on span "Processing" at bounding box center [511, 31] width 108 height 8
click at [507, 54] on span "Processing harvests" at bounding box center [499, 55] width 84 height 8
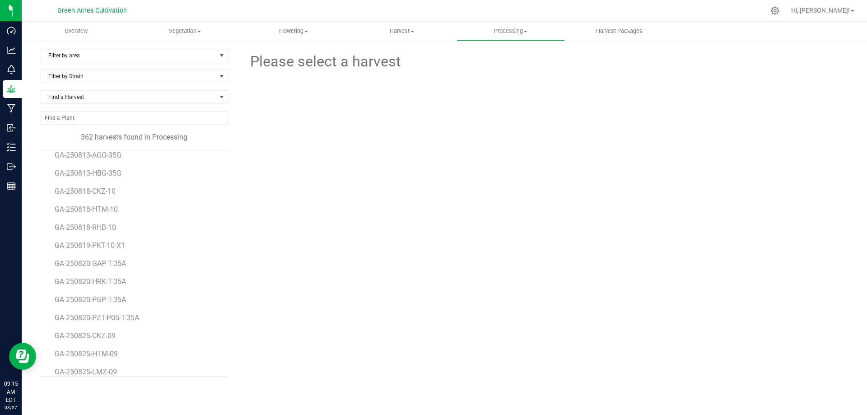
scroll to position [6235, 0]
click at [115, 233] on span "GA-250819-PKT-10-X1" at bounding box center [92, 231] width 75 height 9
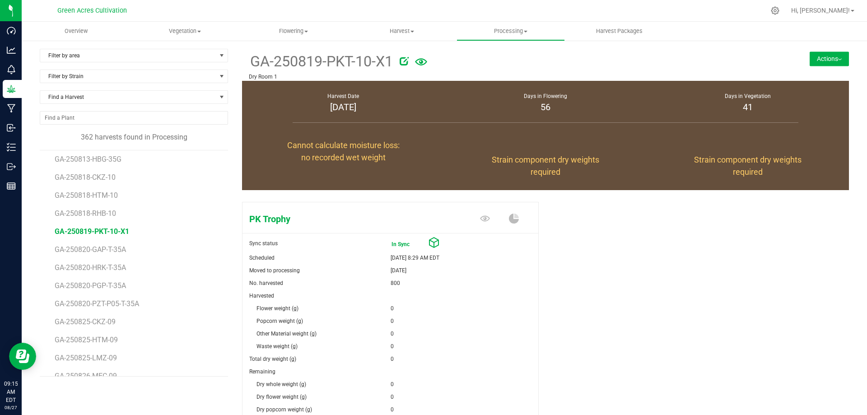
click at [406, 59] on icon at bounding box center [404, 60] width 9 height 9
click at [356, 59] on input "GA-250819-PKT-10-X1" at bounding box center [460, 62] width 422 height 14
type input "GA-250819-PKT-10"
click at [694, 61] on icon "Cancel button" at bounding box center [697, 60] width 7 height 5
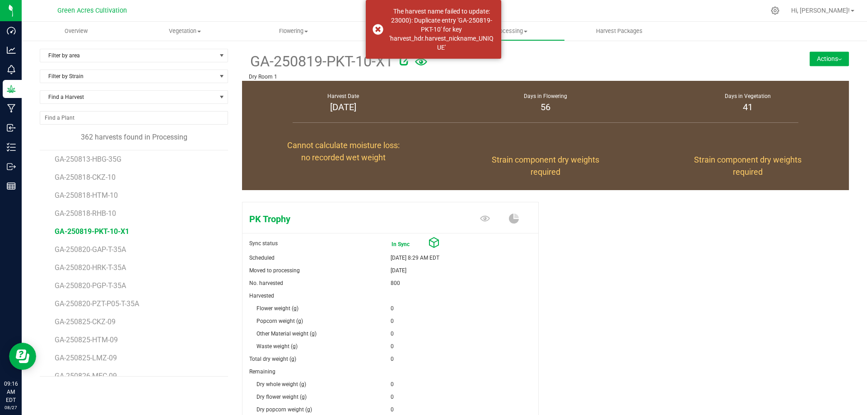
click at [458, 64] on div at bounding box center [574, 60] width 348 height 18
click at [434, 66] on div at bounding box center [574, 60] width 348 height 18
click at [380, 31] on div "The harvest name failed to update: 23000): Duplicate entry 'GA-250819-PKT-10' f…" at bounding box center [433, 29] width 135 height 59
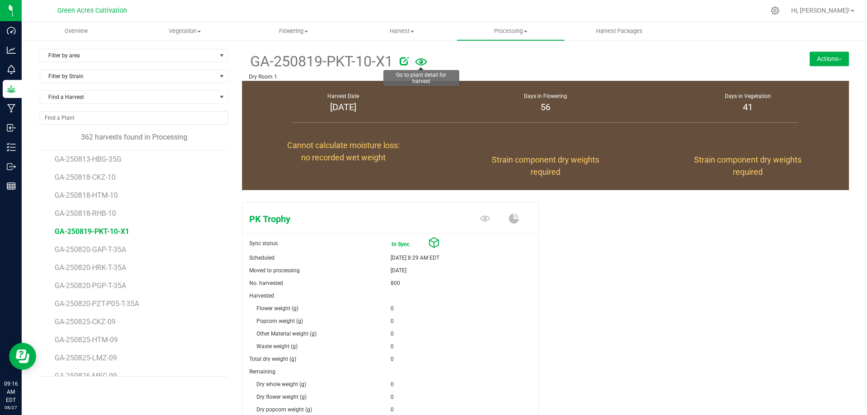
click at [421, 60] on icon at bounding box center [421, 61] width 12 height 7
click at [406, 61] on icon at bounding box center [404, 60] width 9 height 9
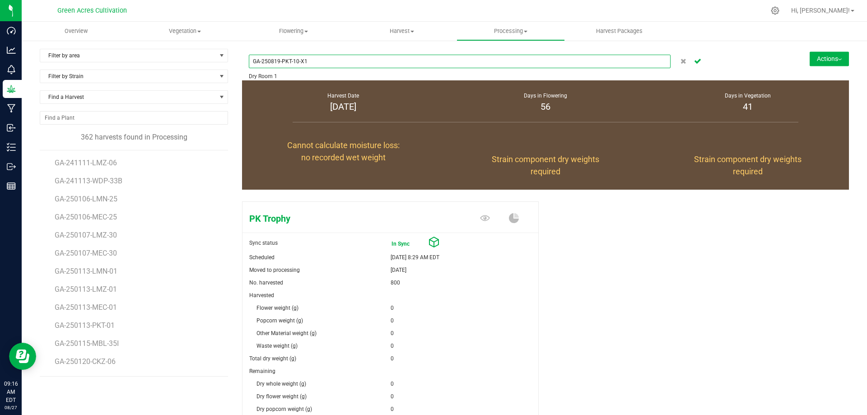
click at [310, 58] on input "GA-250819-PKT-10-X1" at bounding box center [460, 62] width 422 height 14
type input "GA-250819-PKT-10"
click at [695, 58] on icon "Cancel button" at bounding box center [697, 60] width 7 height 5
click at [611, 278] on div "PK Trophy Sync status In Sync Scheduled [DATE] 8:29 AM EDT Moved to processing …" at bounding box center [545, 348] width 607 height 300
click at [699, 329] on div "PK Trophy Sync status In Sync Scheduled [DATE] 8:29 AM EDT Moved to processing …" at bounding box center [545, 348] width 607 height 300
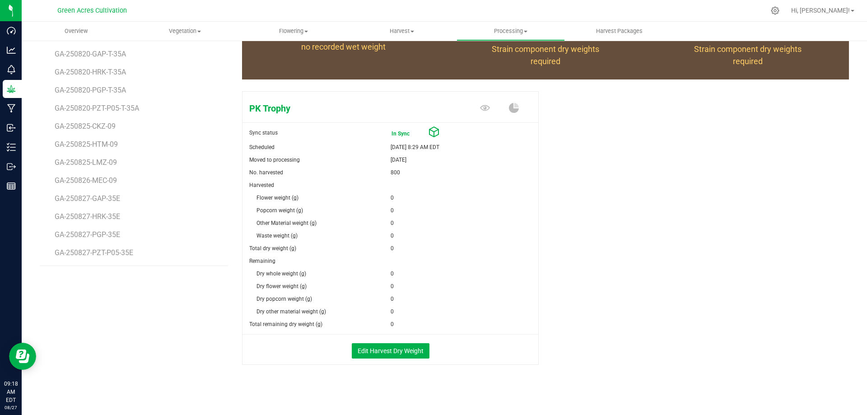
scroll to position [112, 0]
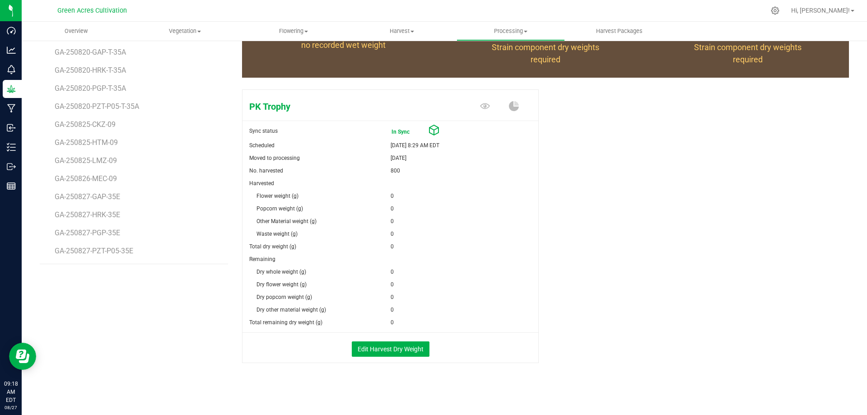
click at [162, 317] on div "Filter by area Filter by area All Dry Room 1 Dry Room Inventory Processing: Bul…" at bounding box center [141, 160] width 202 height 449
click at [101, 303] on div "Filter by area Filter by area All Dry Room 1 Dry Room Inventory Processing: Bul…" at bounding box center [141, 160] width 202 height 449
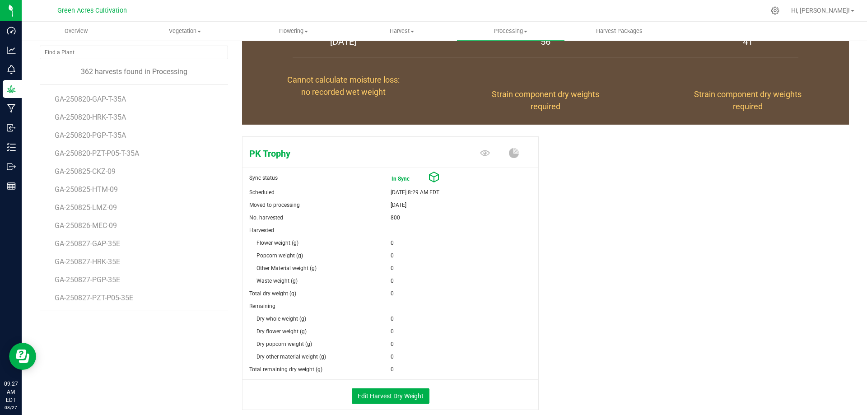
scroll to position [0, 0]
